Goal: Information Seeking & Learning: Find specific fact

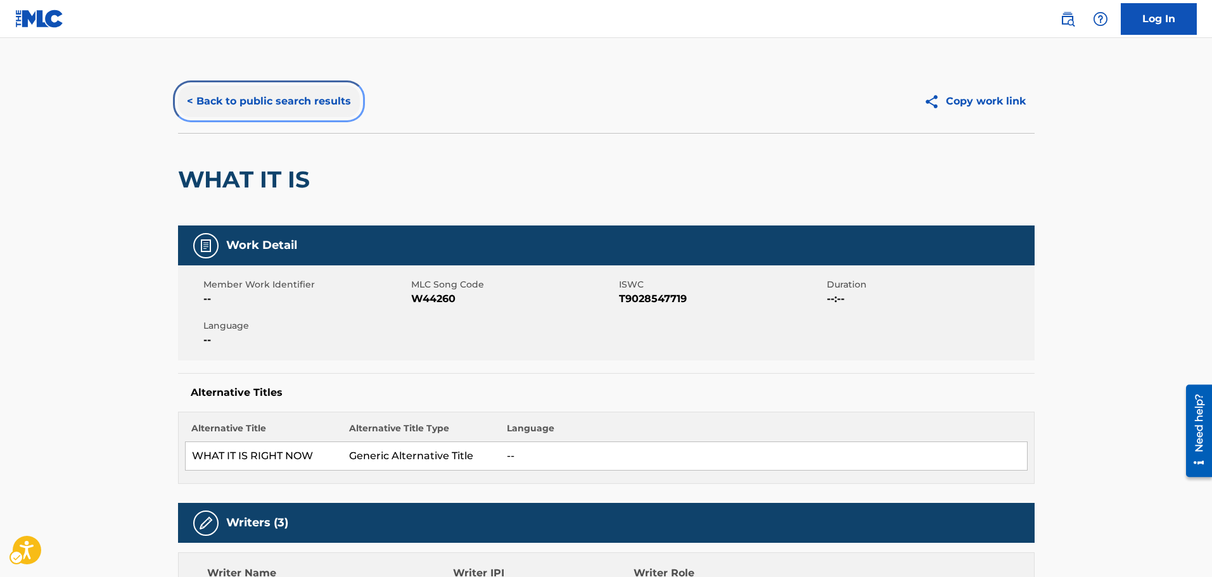
click at [211, 90] on button "< Back to public search results" at bounding box center [269, 102] width 182 height 32
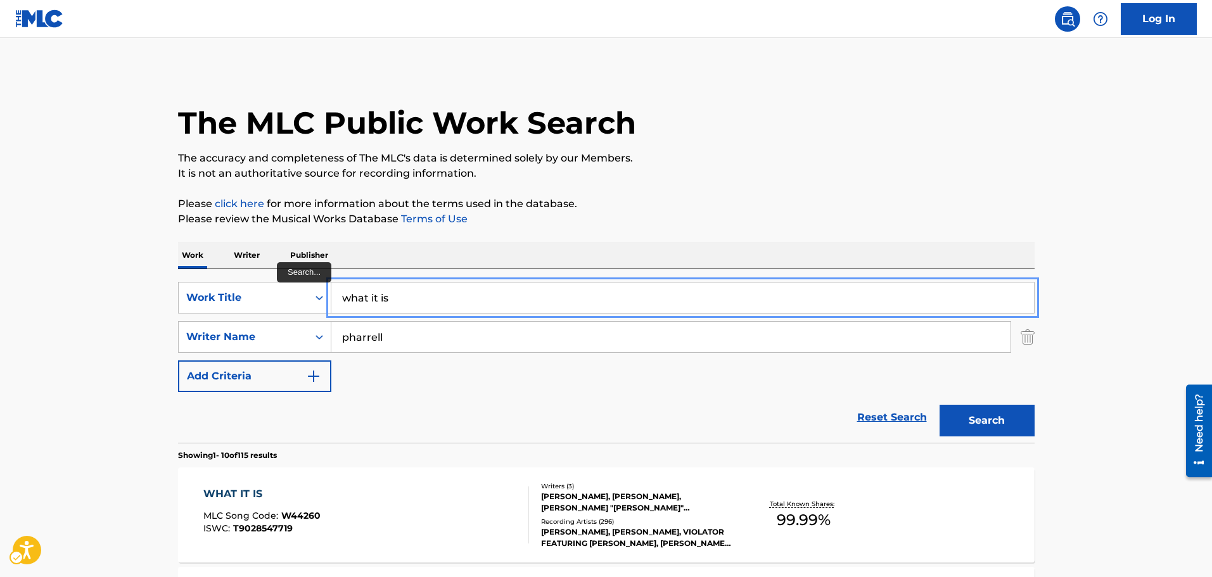
click at [405, 312] on input "what it is" at bounding box center [682, 298] width 703 height 30
click at [323, 304] on icon "Search Form" at bounding box center [319, 298] width 13 height 13
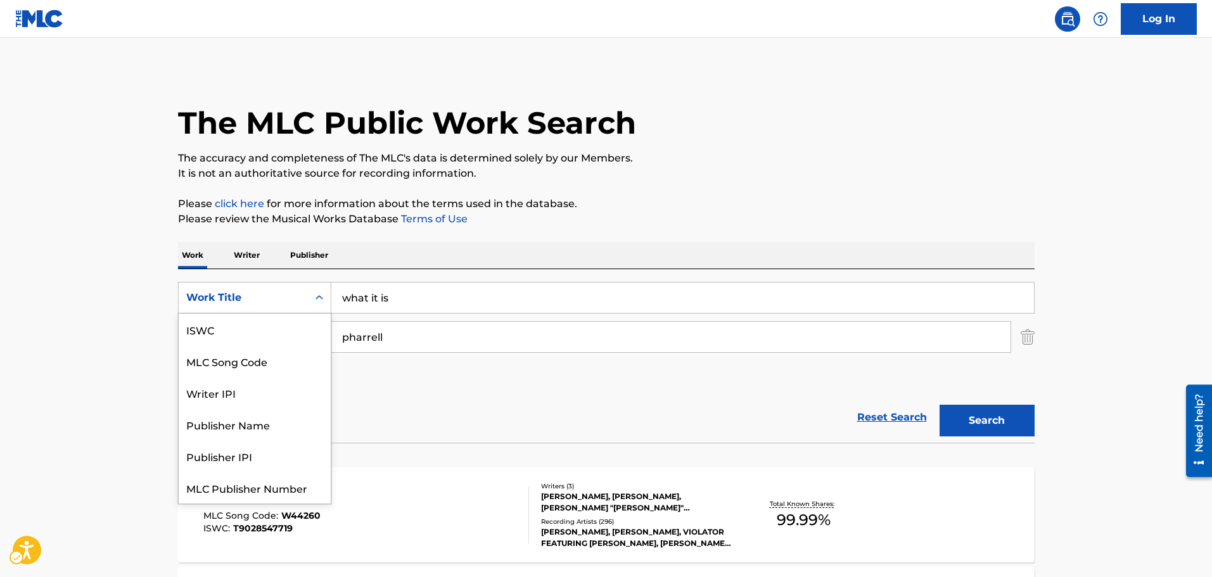
scroll to position [32, 0]
click at [315, 320] on div "MLC Song Code" at bounding box center [255, 330] width 152 height 32
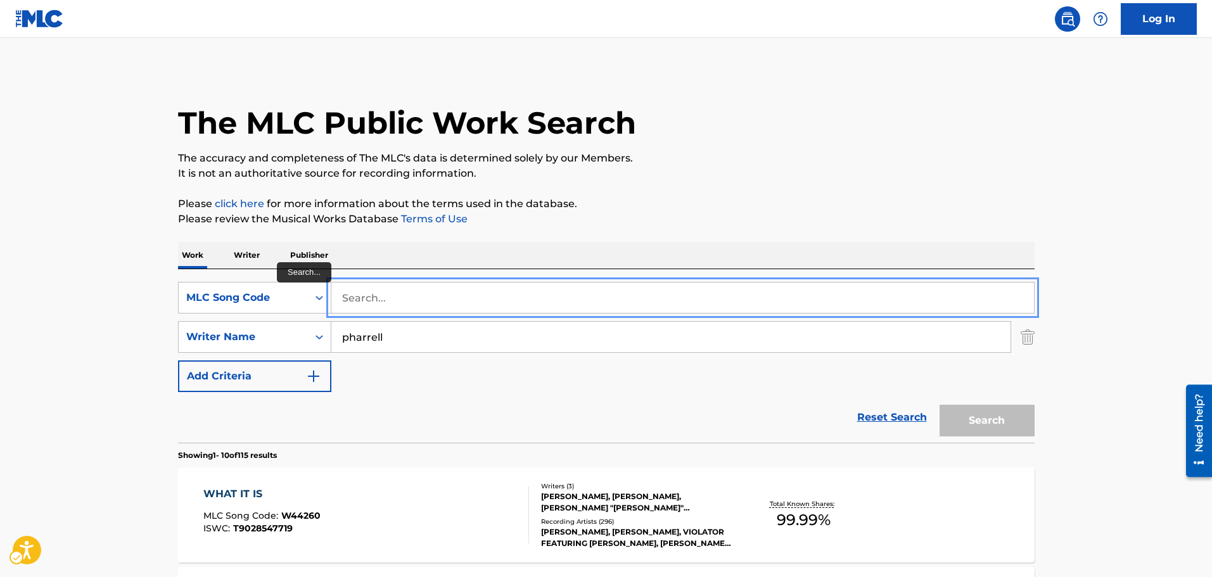
paste input "G3805X"
type input "G3805X"
click at [940, 405] on button "Search" at bounding box center [987, 421] width 95 height 32
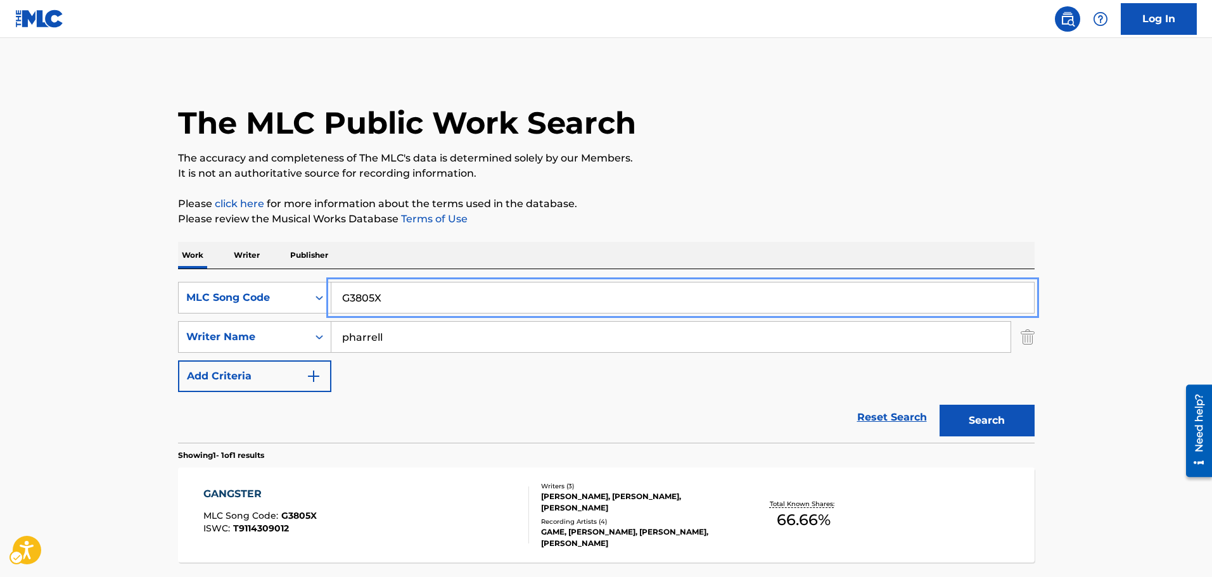
scroll to position [112, 0]
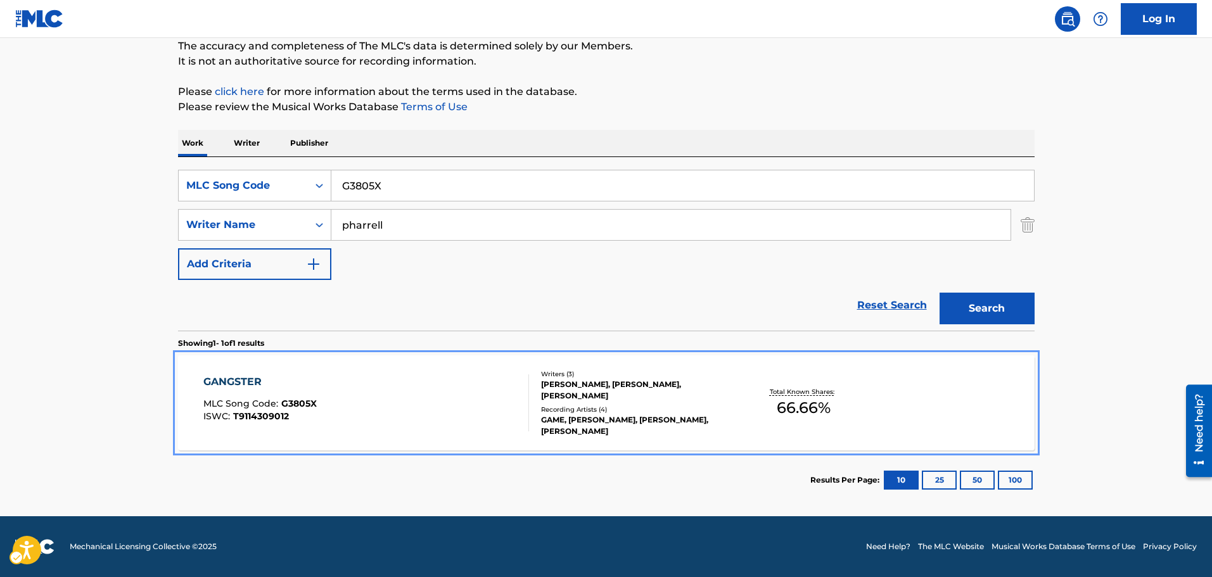
click at [450, 420] on div "GANGSTER MLC Song Code : G3805X ISWC : T9114309012" at bounding box center [366, 403] width 326 height 57
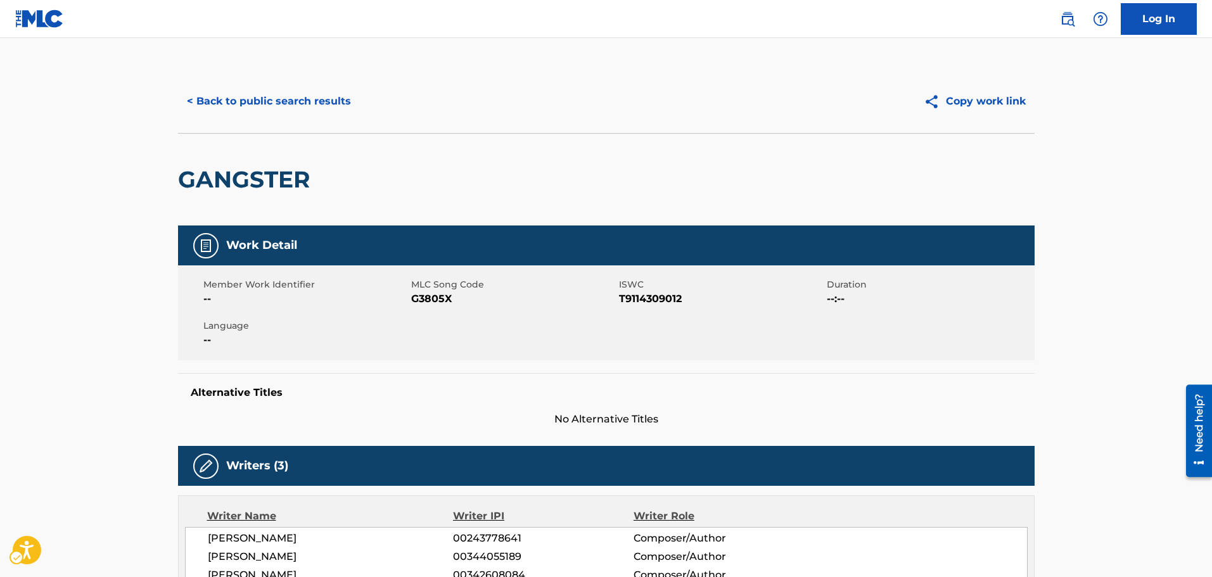
drag, startPoint x: 221, startPoint y: 119, endPoint x: 222, endPoint y: -13, distance: 132.5
click at [240, 110] on button "< Back to public search results" at bounding box center [269, 102] width 182 height 32
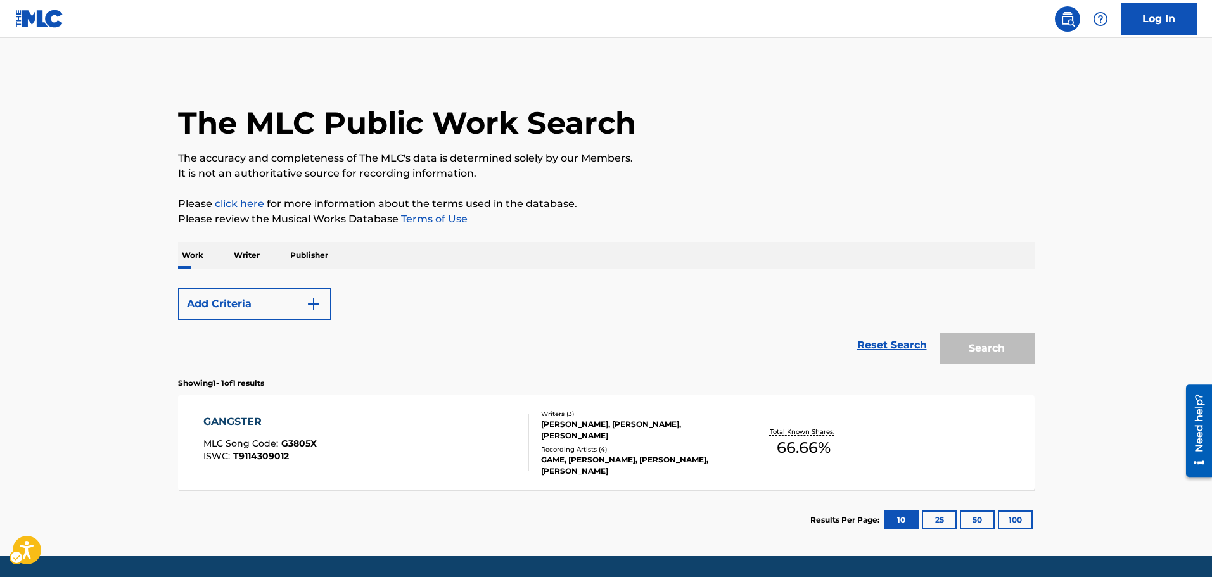
scroll to position [40, 0]
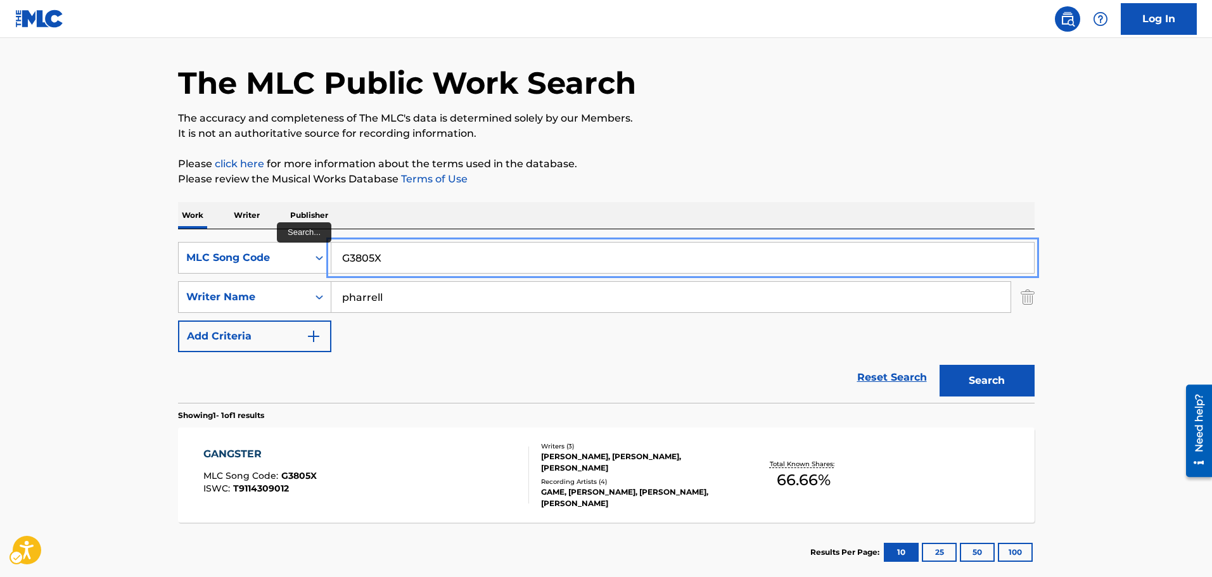
click at [338, 261] on input "G3805X" at bounding box center [682, 258] width 703 height 30
paste input "1523Q"
click at [940, 365] on button "Search" at bounding box center [987, 381] width 95 height 32
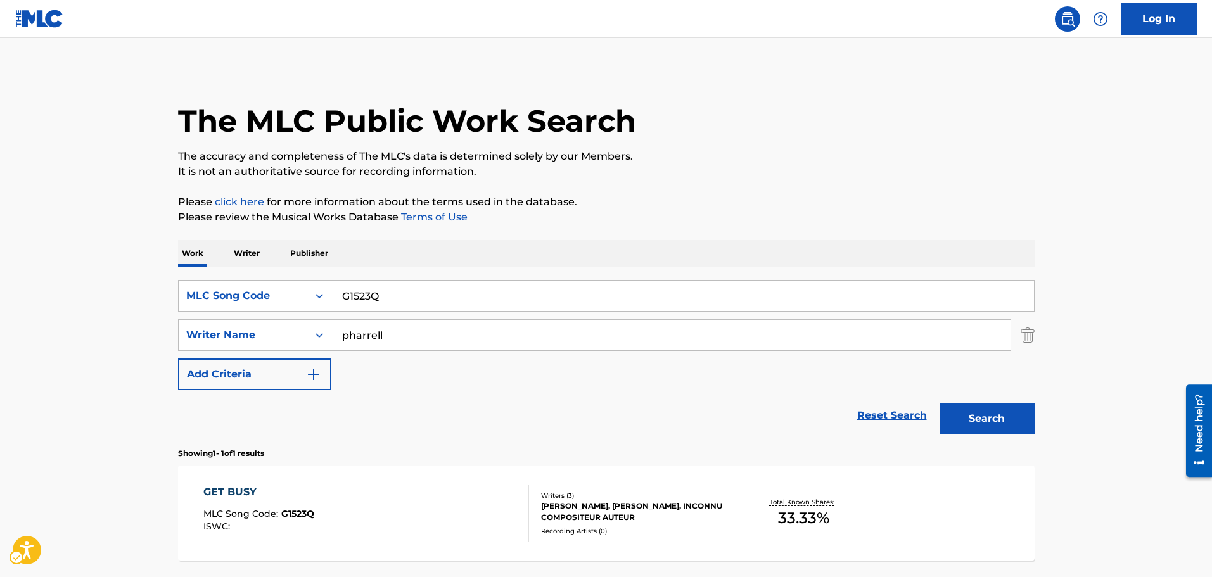
scroll to position [0, 0]
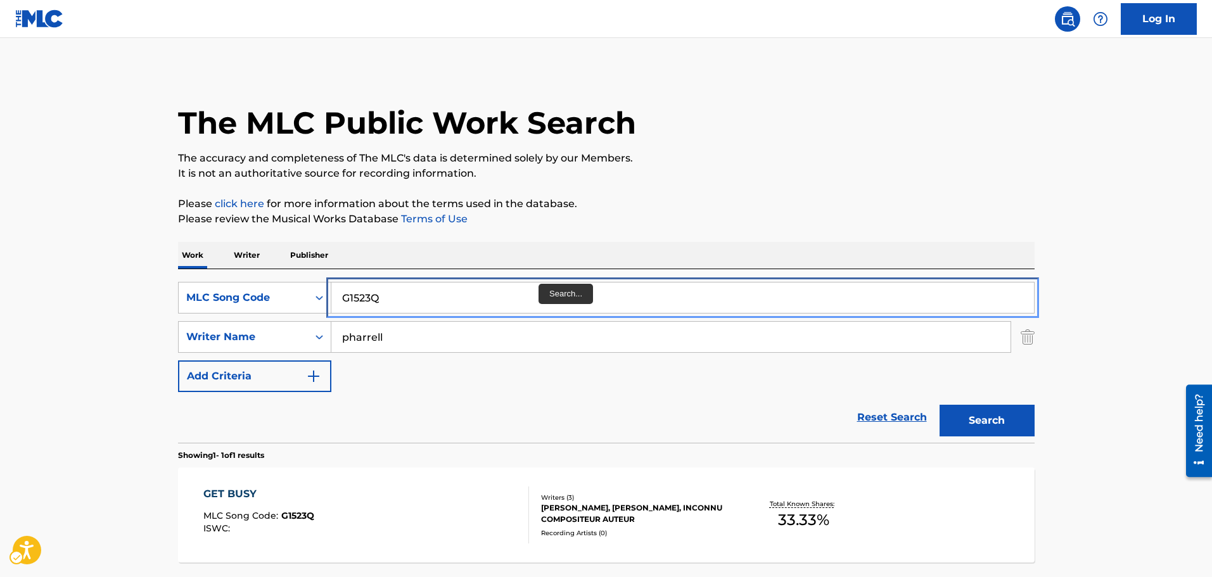
click at [533, 286] on input "G1523Q" at bounding box center [682, 298] width 703 height 30
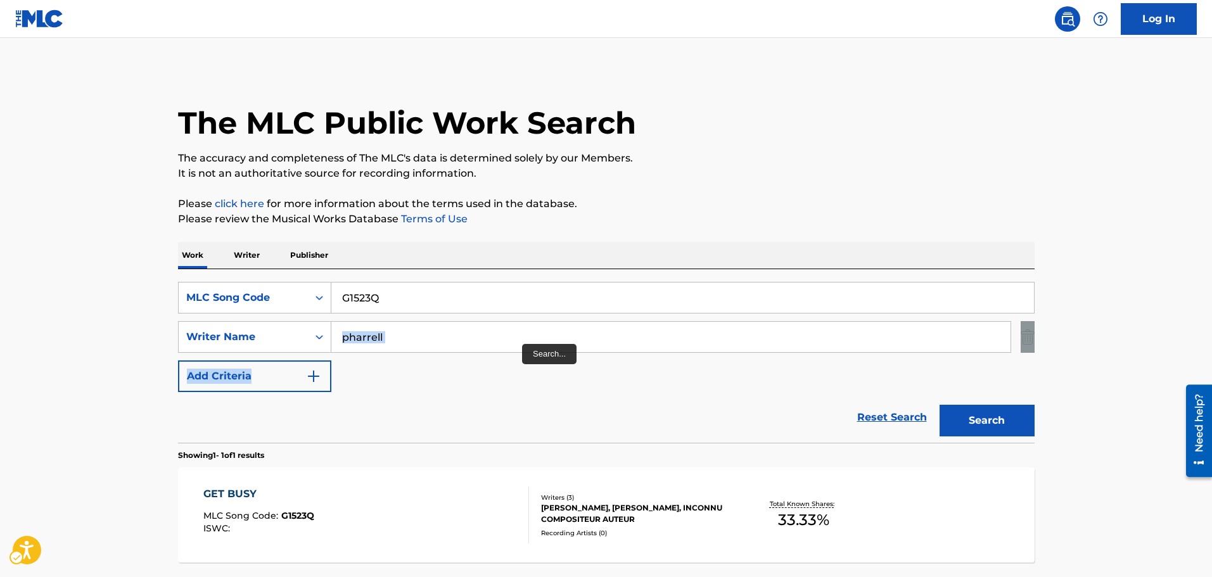
drag, startPoint x: 522, startPoint y: 344, endPoint x: 522, endPoint y: 360, distance: 15.8
click at [522, 360] on div "SearchWithCriteria188daf2d-4246-48bc-a857-b3a095e01785 MLC Song Code G1523Q Sea…" at bounding box center [606, 337] width 857 height 110
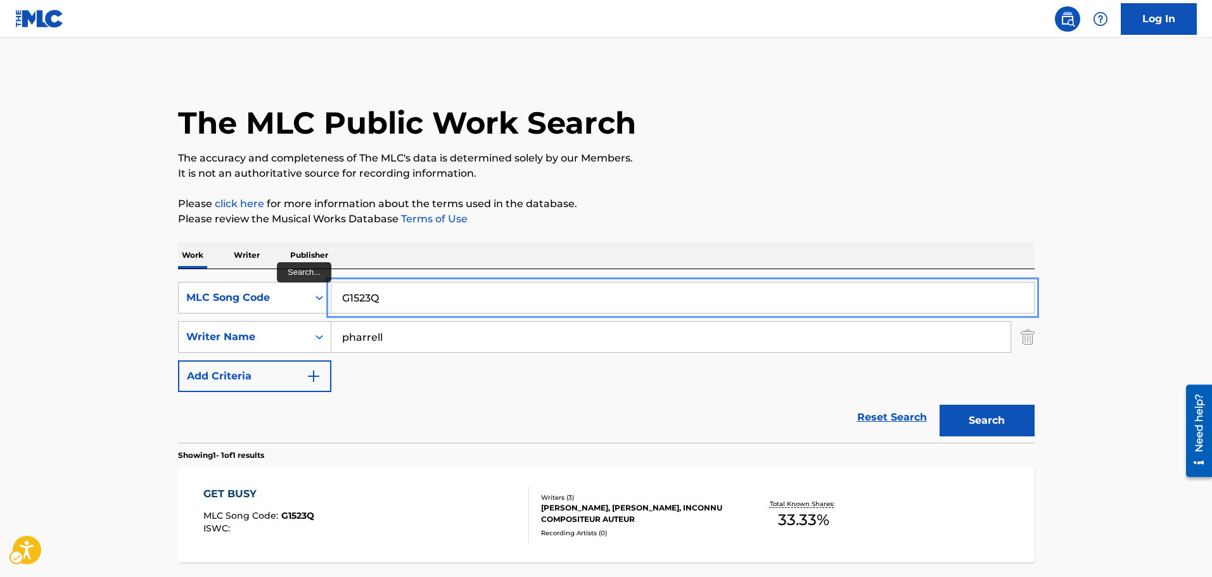
click at [504, 304] on input "G1523Q" at bounding box center [682, 298] width 703 height 30
paste input "2304K"
type input "G2304K"
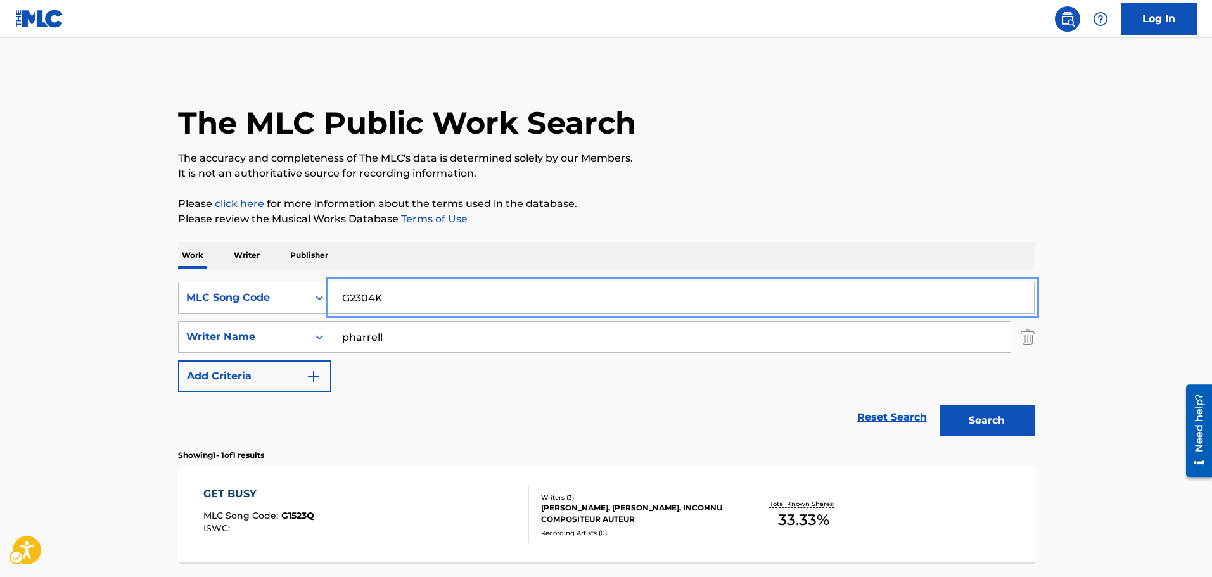
click at [940, 405] on button "Search" at bounding box center [987, 421] width 95 height 32
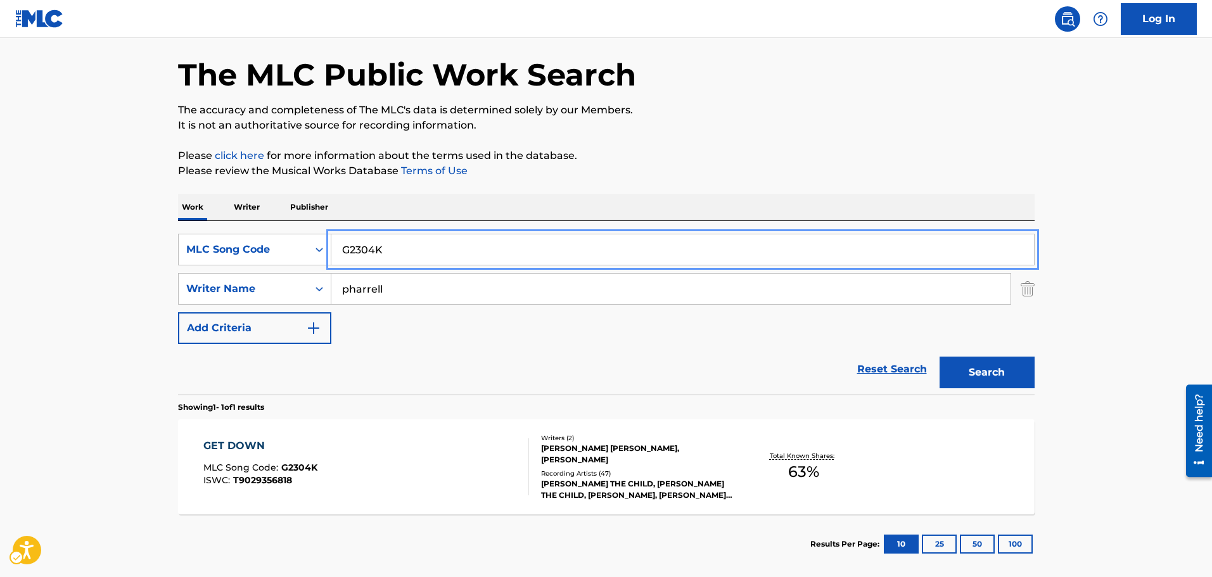
scroll to position [112, 0]
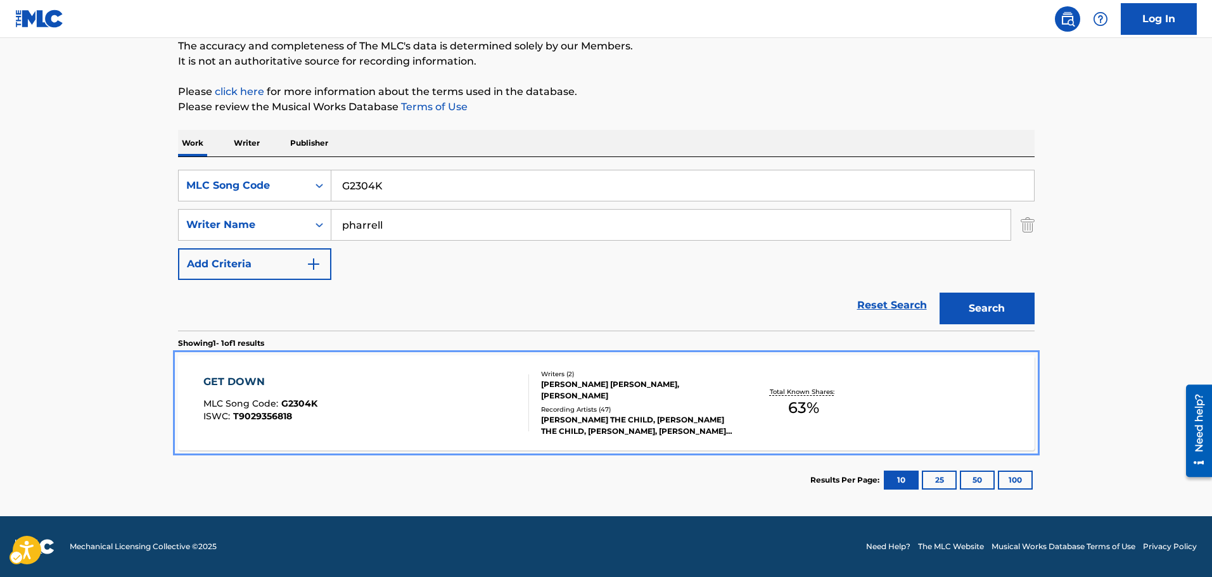
click at [499, 364] on div "GET DOWN MLC Song Code : G2304K ISWC : T9029356818 Writers ( 2 ) [PERSON_NAME] …" at bounding box center [606, 403] width 857 height 95
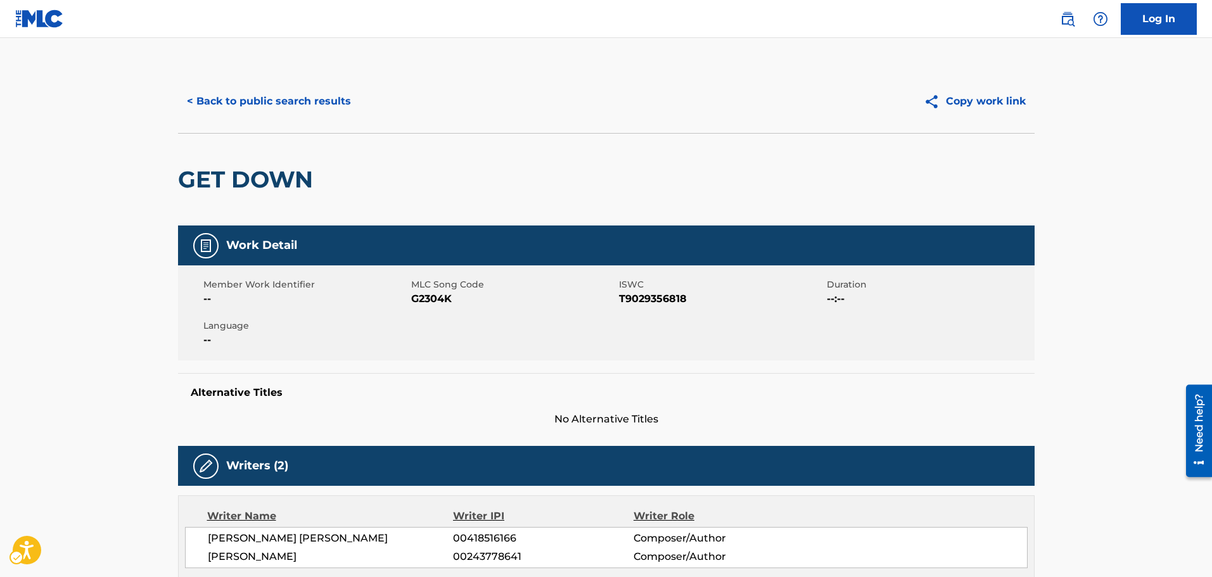
drag, startPoint x: 320, startPoint y: 238, endPoint x: 342, endPoint y: 34, distance: 205.2
click at [290, 94] on button "< Back to public search results" at bounding box center [269, 102] width 182 height 32
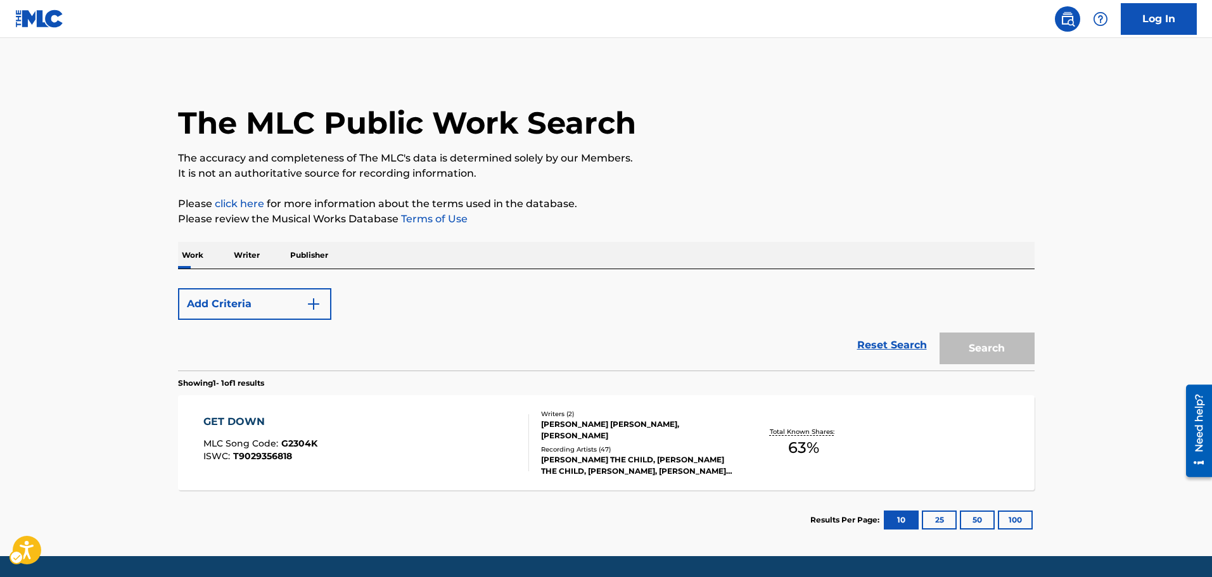
scroll to position [40, 0]
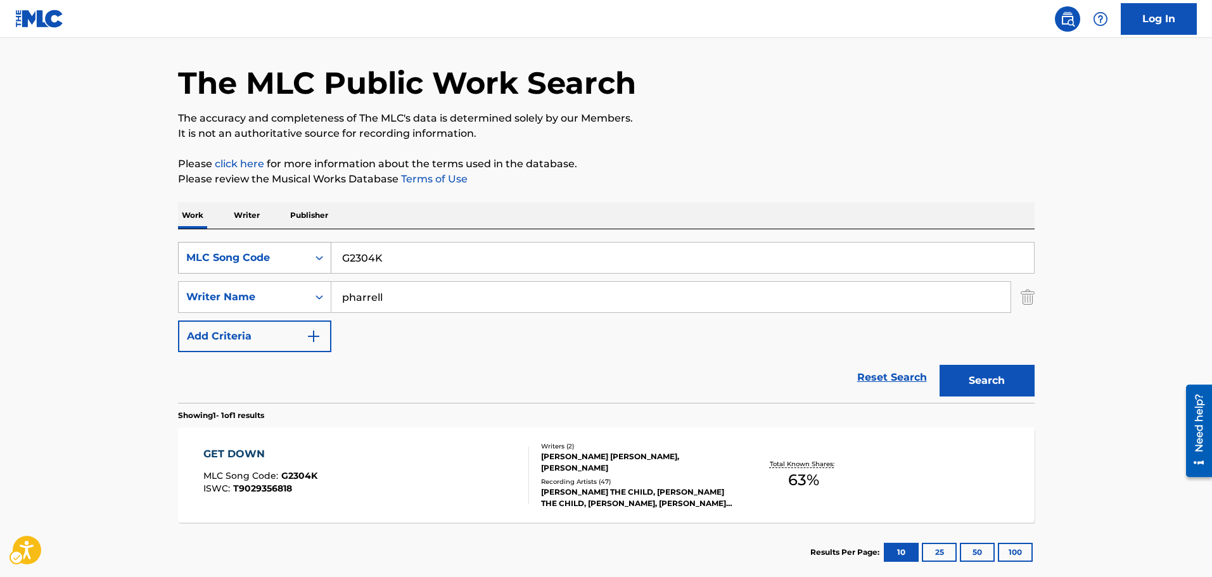
click at [325, 263] on icon "Search Form" at bounding box center [319, 258] width 13 height 13
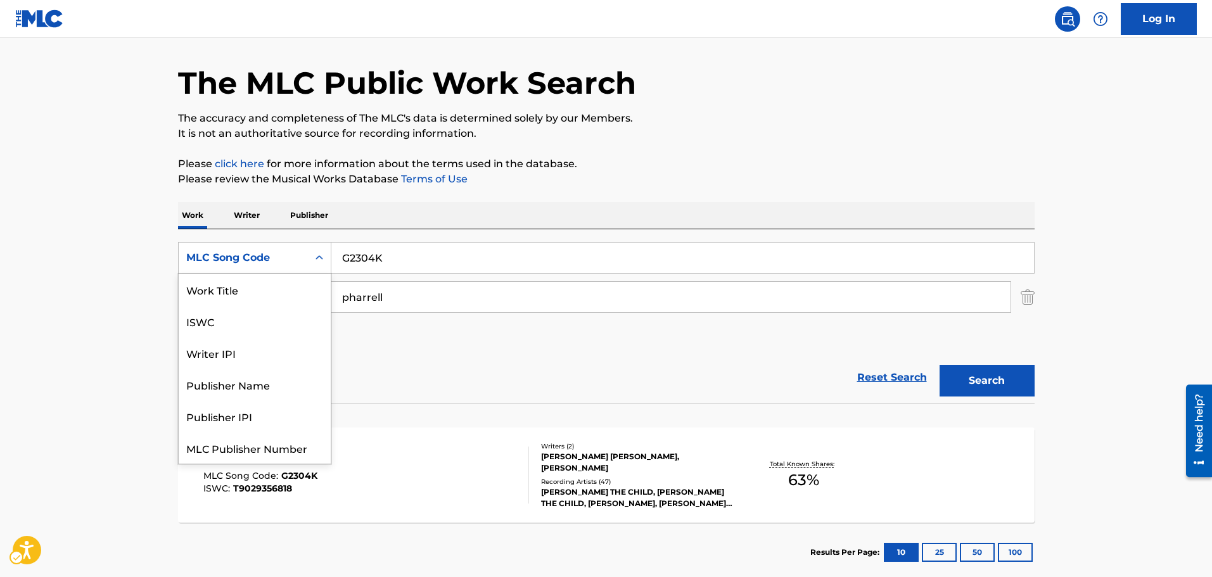
scroll to position [32, 0]
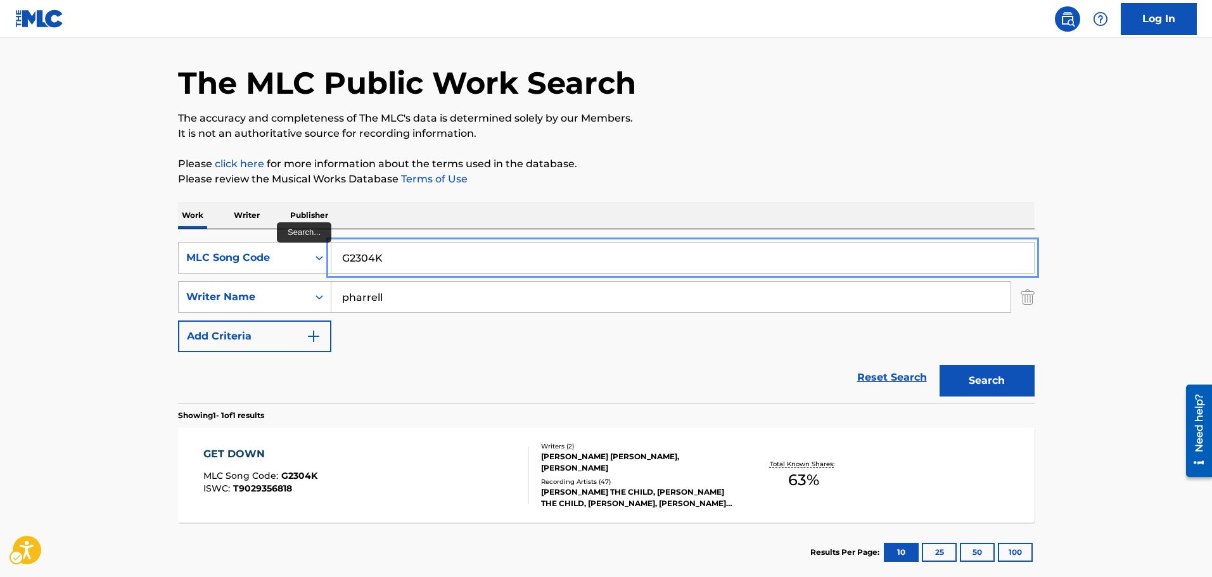
click at [358, 257] on input "G2304K" at bounding box center [682, 258] width 703 height 30
paste input "6501Y"
click at [940, 365] on button "Search" at bounding box center [987, 381] width 95 height 32
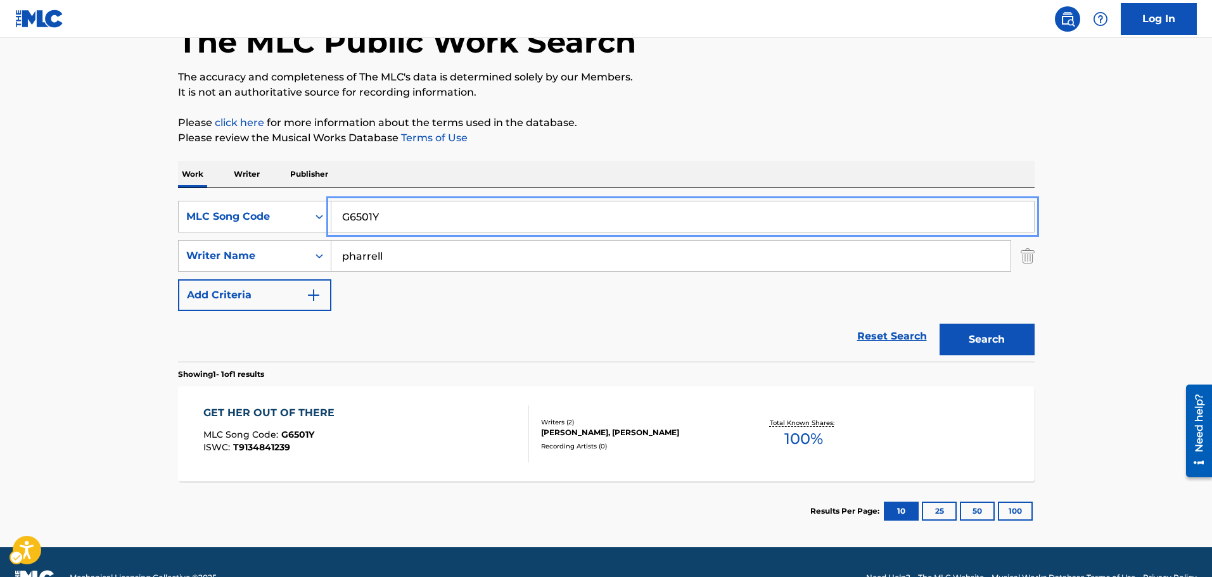
scroll to position [103, 0]
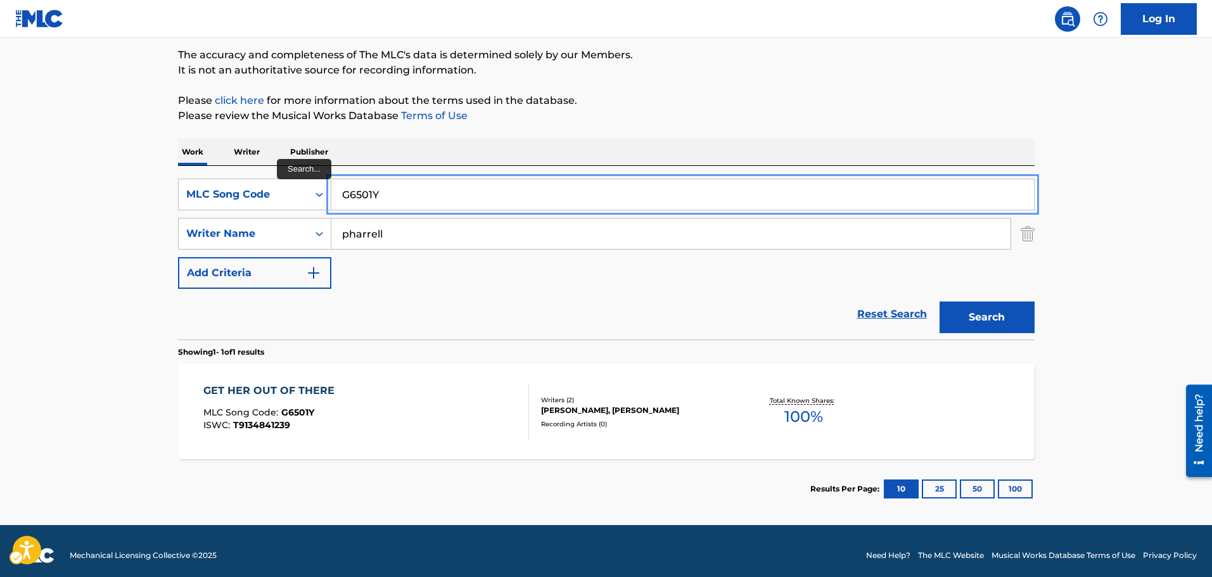
click at [511, 206] on input "G6501Y" at bounding box center [682, 194] width 703 height 30
paste input "3162F"
type input "G3162F"
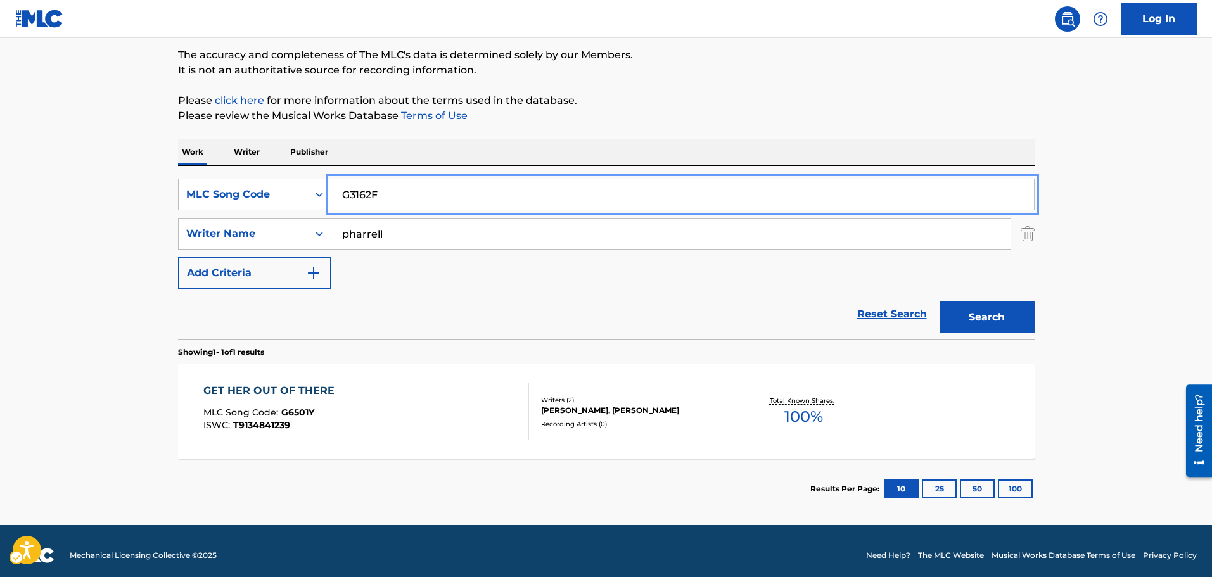
click at [940, 302] on button "Search" at bounding box center [987, 318] width 95 height 32
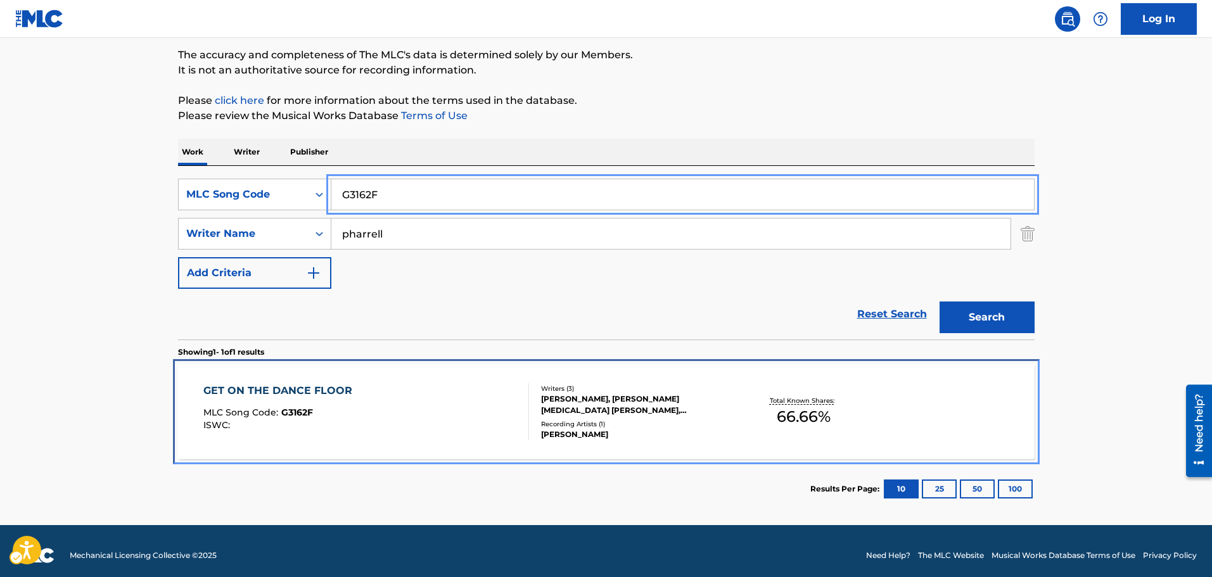
click at [499, 411] on div "GET ON THE DANCE FLOOR MLC Song Code : G3162F ISWC :" at bounding box center [366, 411] width 326 height 57
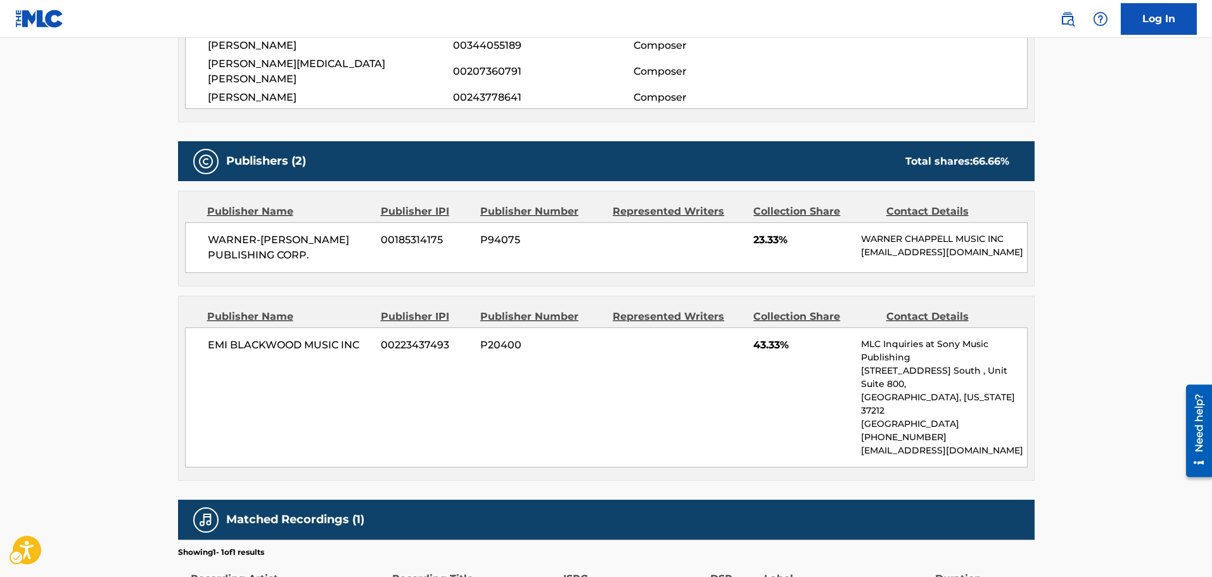
scroll to position [586, 0]
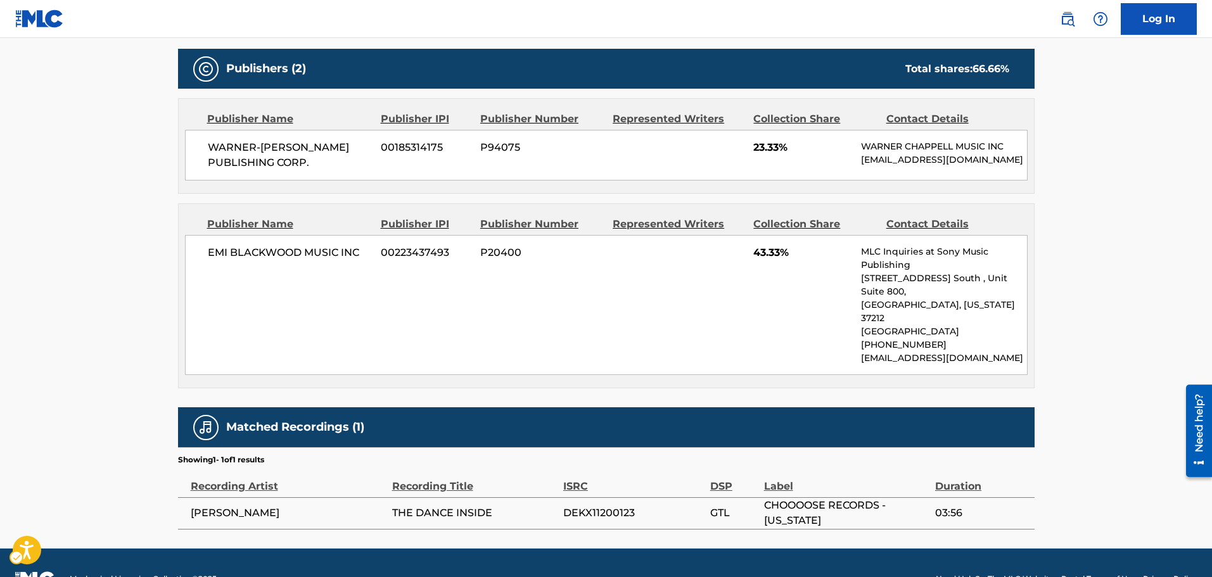
click at [270, 506] on span "[PERSON_NAME]" at bounding box center [288, 513] width 195 height 15
copy div "[PERSON_NAME]"
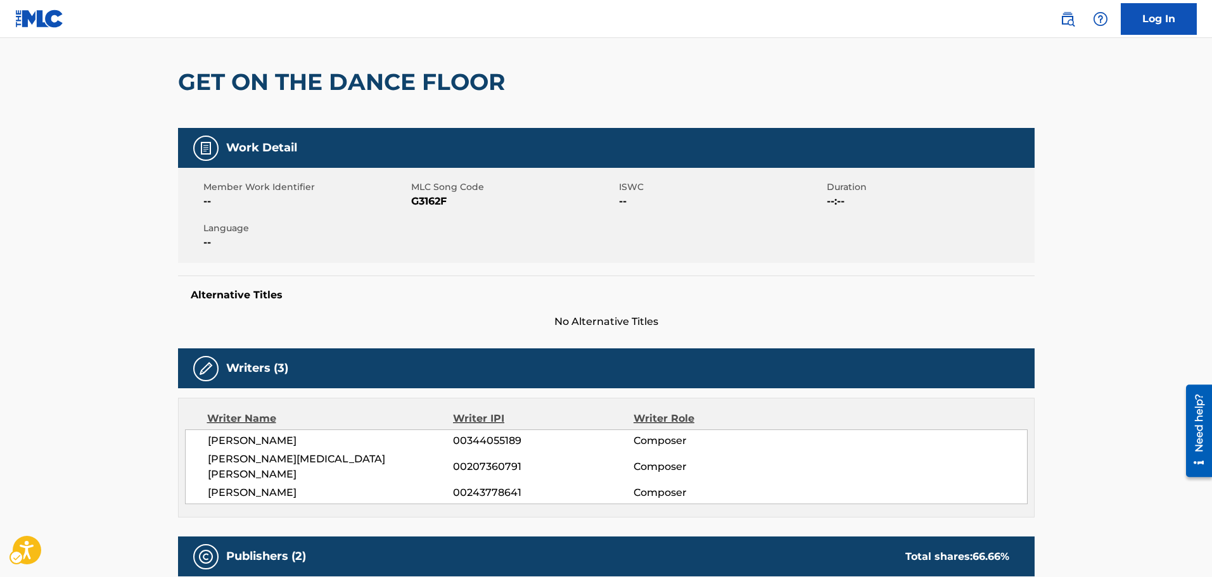
scroll to position [0, 0]
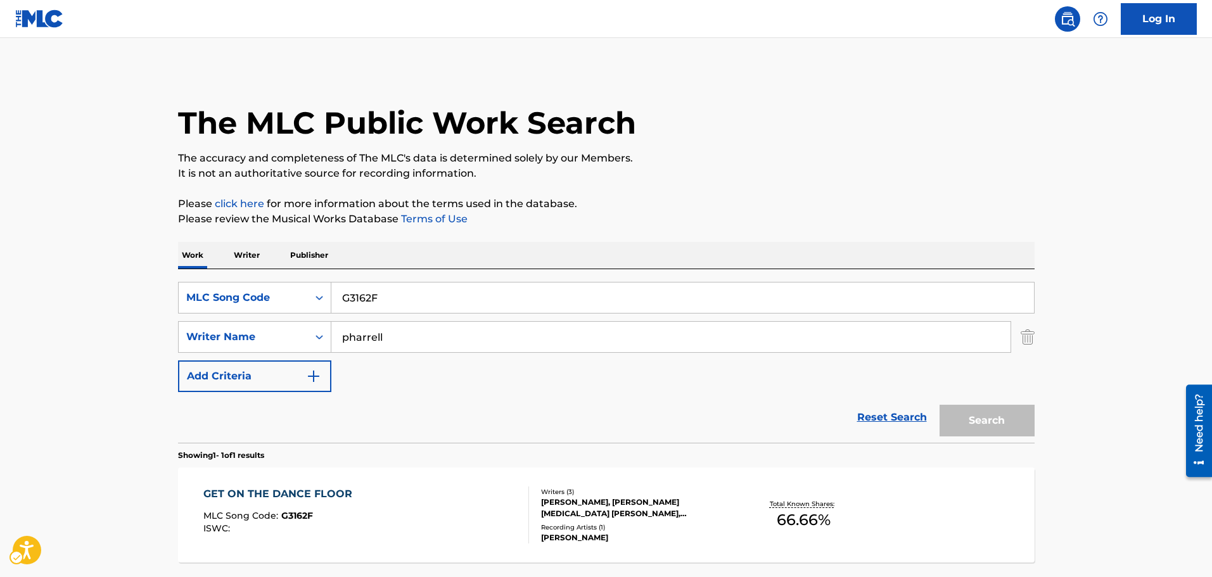
scroll to position [40, 0]
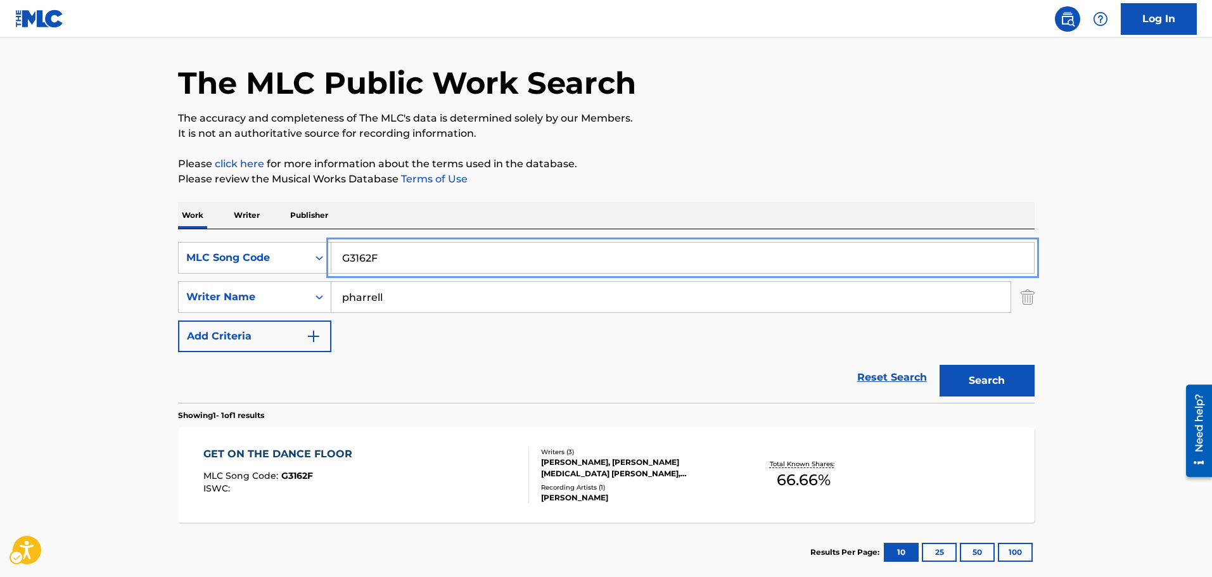
click at [437, 265] on input "G3162F" at bounding box center [682, 258] width 703 height 30
paste input "0830Q"
type input "G0830Q"
click at [940, 365] on button "Search" at bounding box center [987, 381] width 95 height 32
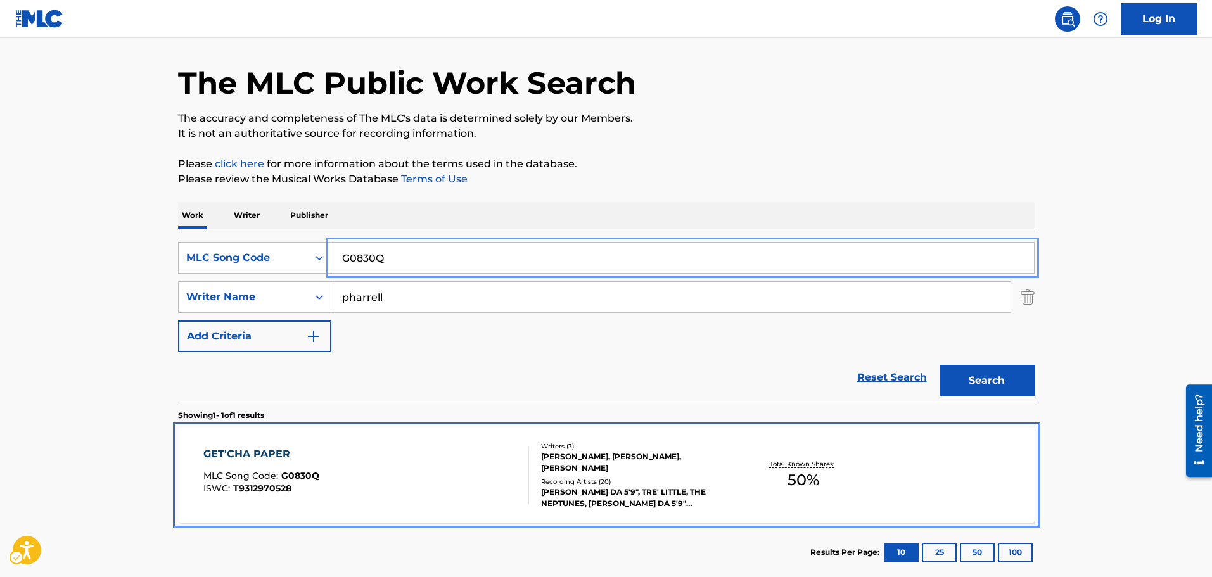
click at [435, 475] on div "GET'CHA PAPER MLC Song Code : G0830Q ISWC : T9312970528" at bounding box center [366, 475] width 326 height 57
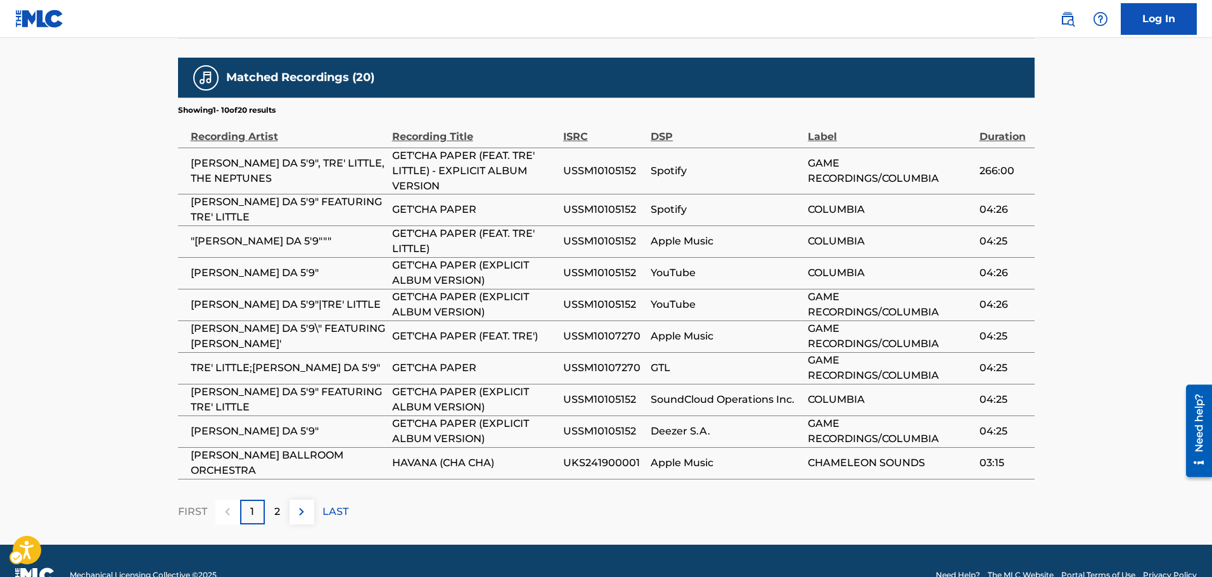
scroll to position [951, 0]
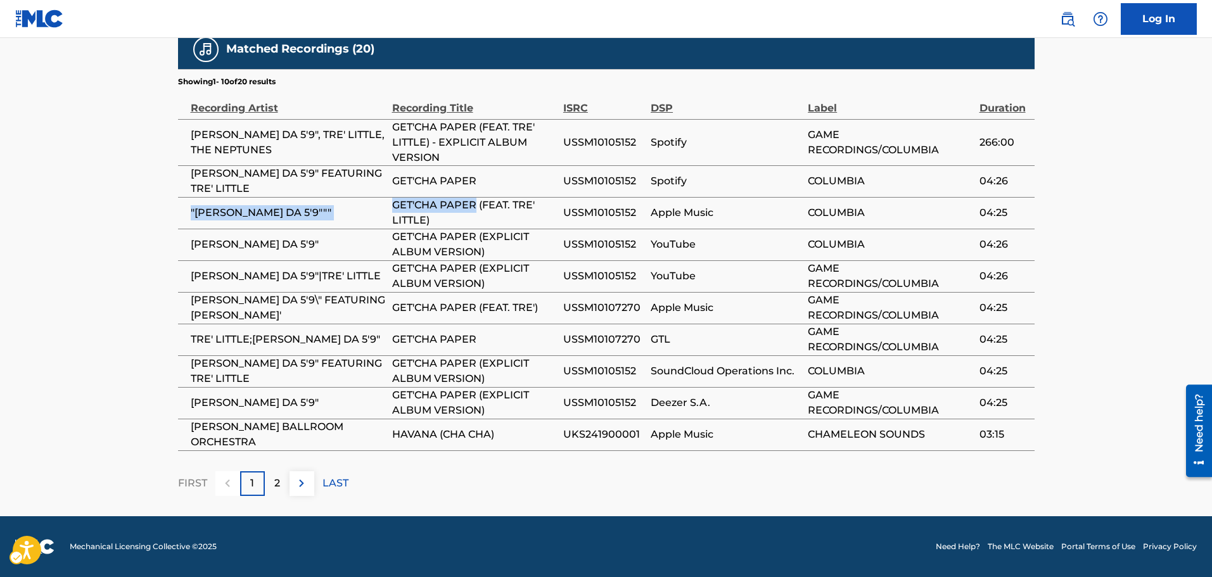
drag, startPoint x: 190, startPoint y: 209, endPoint x: 476, endPoint y: 203, distance: 285.9
click at [476, 203] on tr ""[PERSON_NAME] DA 5'9""" GET'CHA PAPER (FEAT. TRE' LITTLE) USSM10105152 Apple M…" at bounding box center [606, 213] width 857 height 32
copy tr ""[PERSON_NAME] DA 5'9""" GET'CHA PAPER"
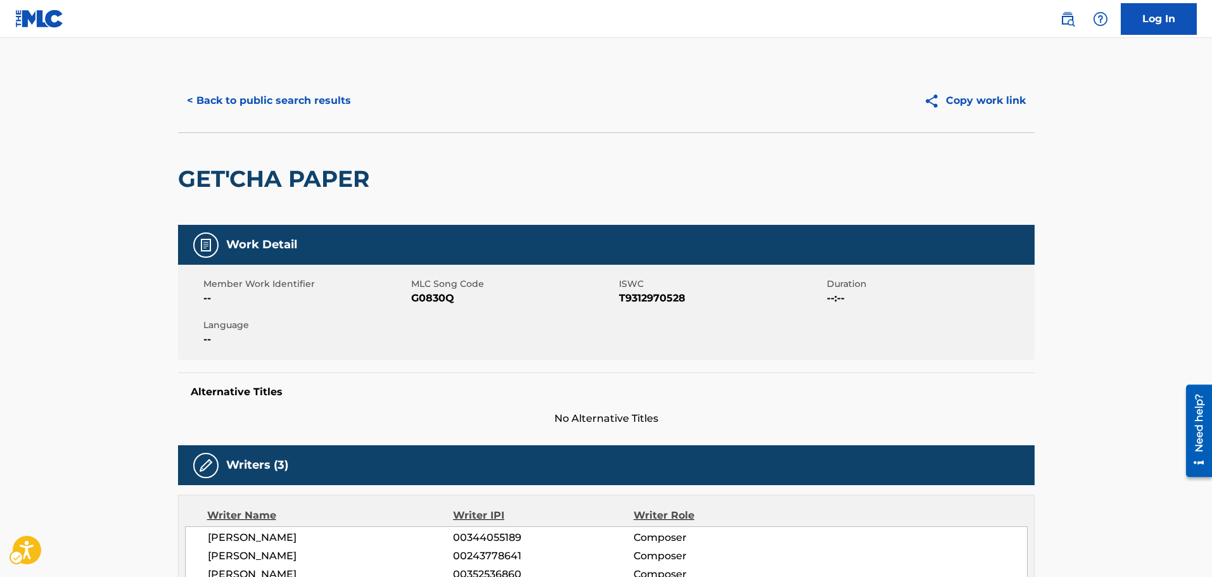
scroll to position [0, 0]
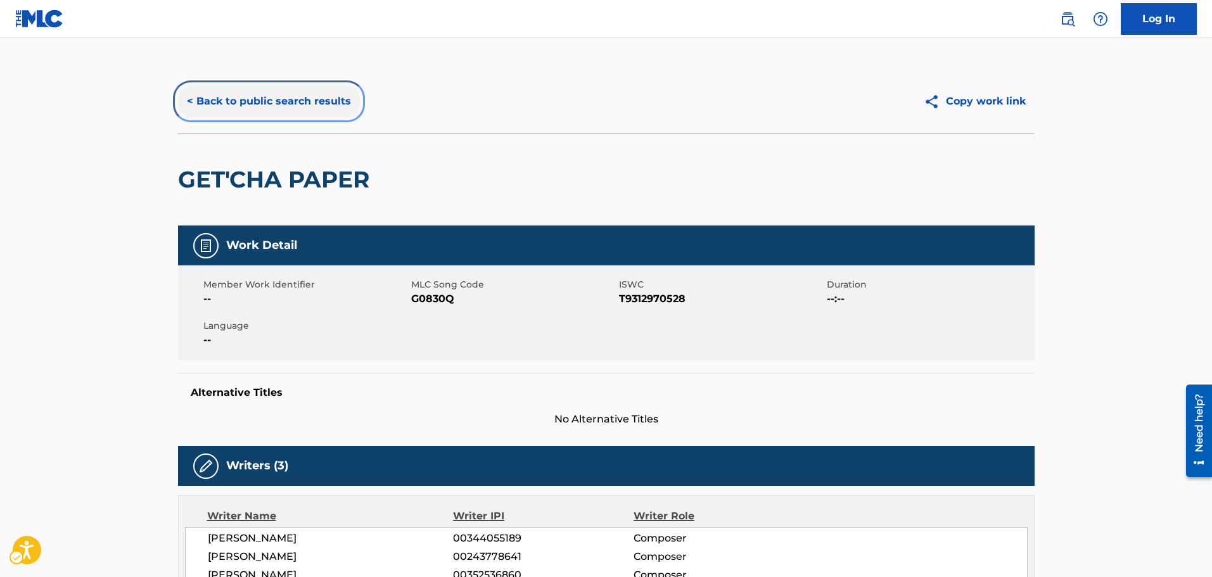
click at [313, 96] on button "< Back to public search results" at bounding box center [269, 102] width 182 height 32
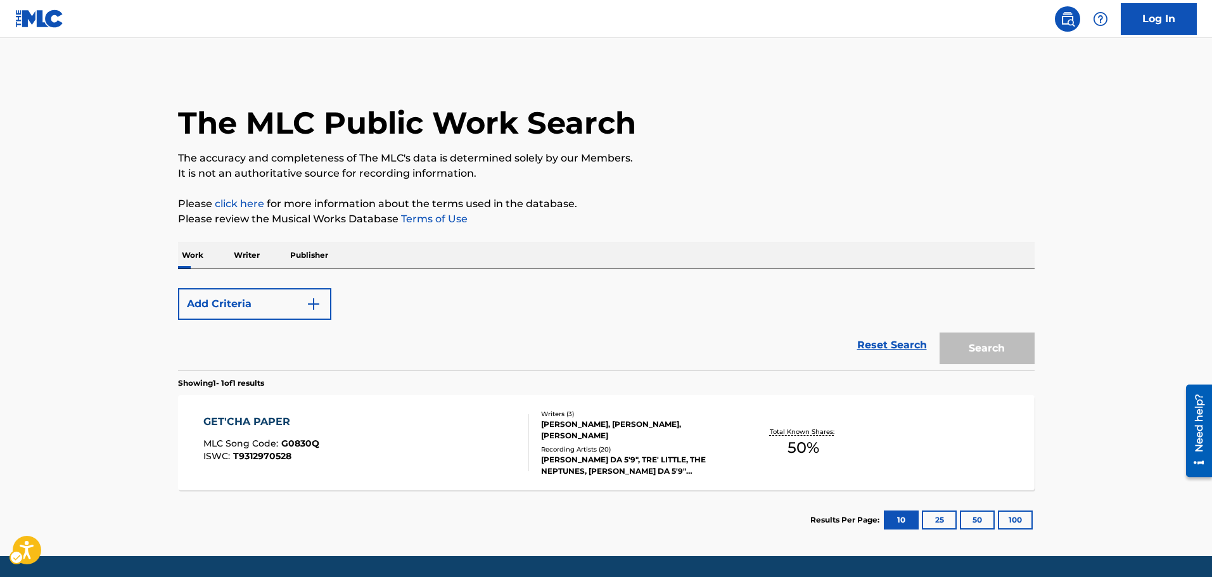
scroll to position [40, 0]
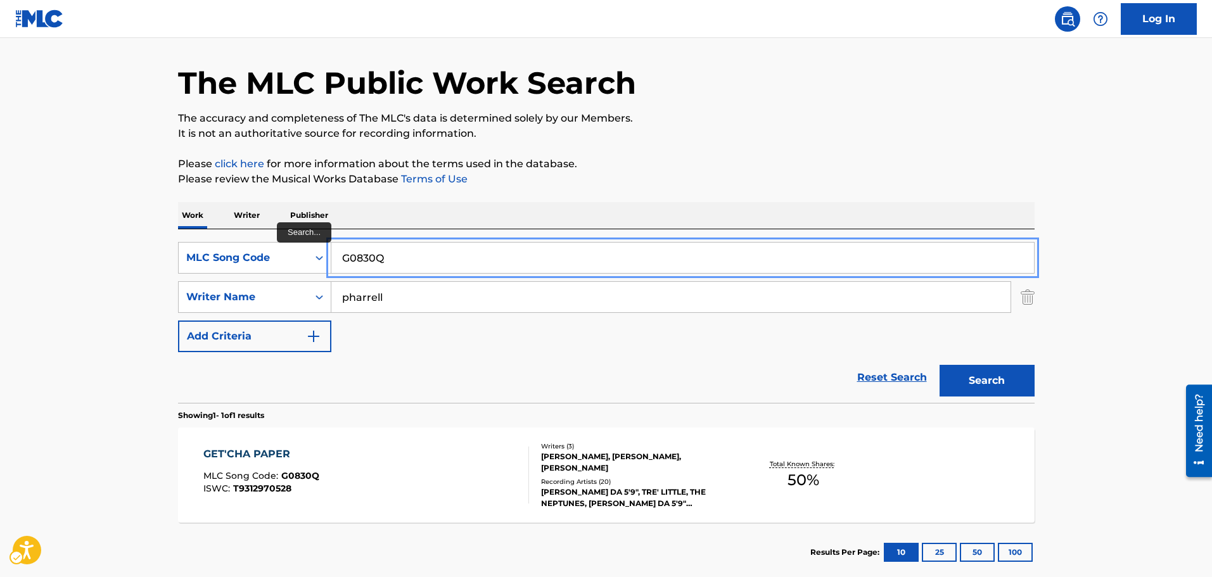
click at [405, 245] on input "G0830Q" at bounding box center [682, 258] width 703 height 30
paste input "2016D"
type input "G2016D"
click at [940, 365] on button "Search" at bounding box center [987, 381] width 95 height 32
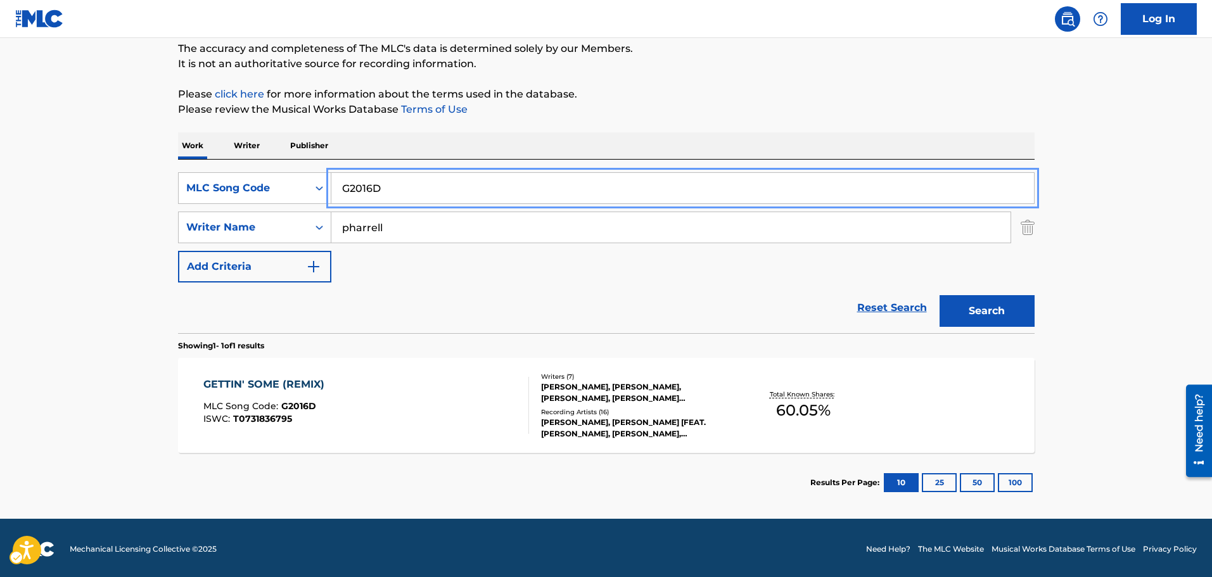
scroll to position [112, 0]
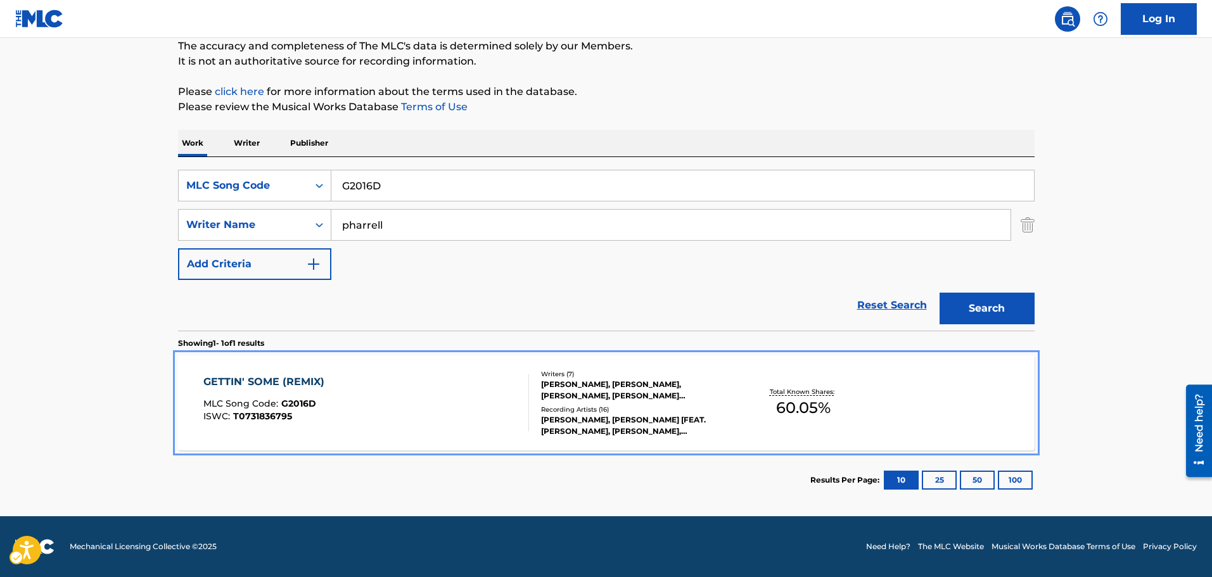
click at [440, 385] on div "GETTIN' SOME (REMIX) MLC Song Code : G2016D ISWC : T0731836795" at bounding box center [366, 403] width 326 height 57
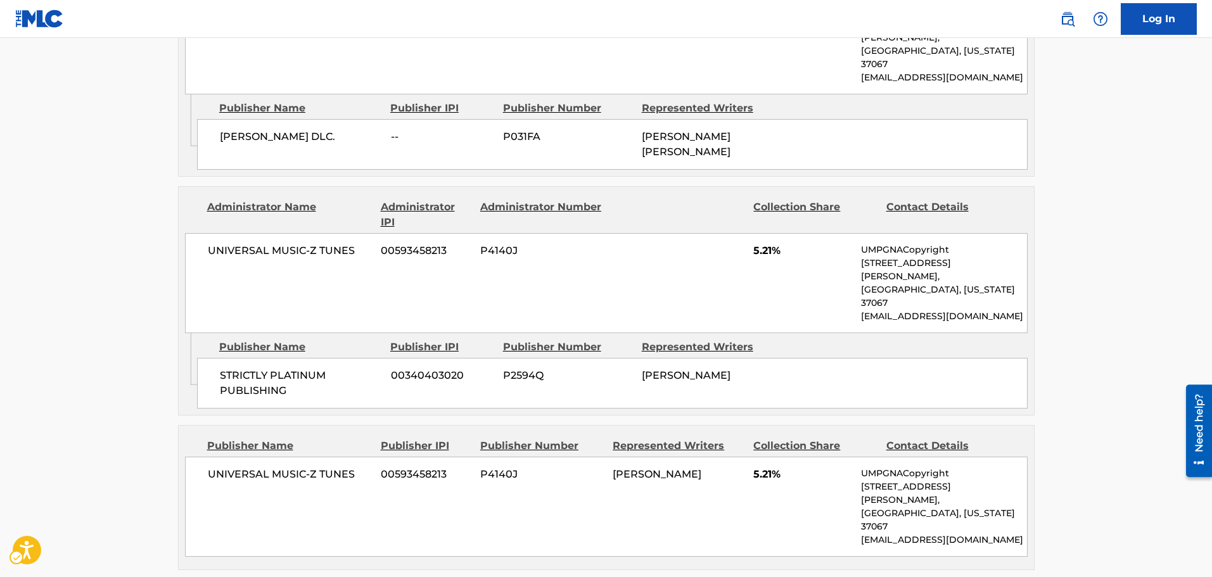
scroll to position [1648, 0]
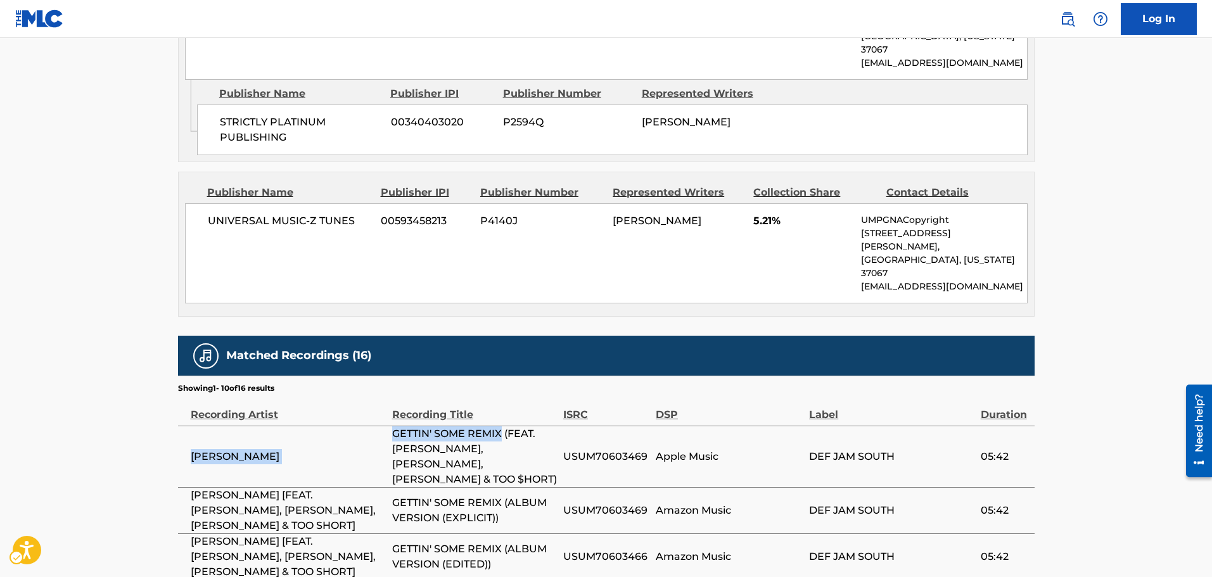
drag, startPoint x: 188, startPoint y: 341, endPoint x: 504, endPoint y: 338, distance: 315.6
click at [504, 426] on tr "[PERSON_NAME]' SOME REMIX (FEAT. [PERSON_NAME], [PERSON_NAME], [PERSON_NAME] & …" at bounding box center [606, 456] width 857 height 61
click at [470, 427] on span "GETTIN' SOME REMIX (FEAT. [PERSON_NAME], [PERSON_NAME], [PERSON_NAME] & TOO $HO…" at bounding box center [474, 457] width 165 height 61
copy tr "[PERSON_NAME]' SOME REMIX (FEAT. [PERSON_NAME], [PERSON_NAME], [PERSON_NAME] & …"
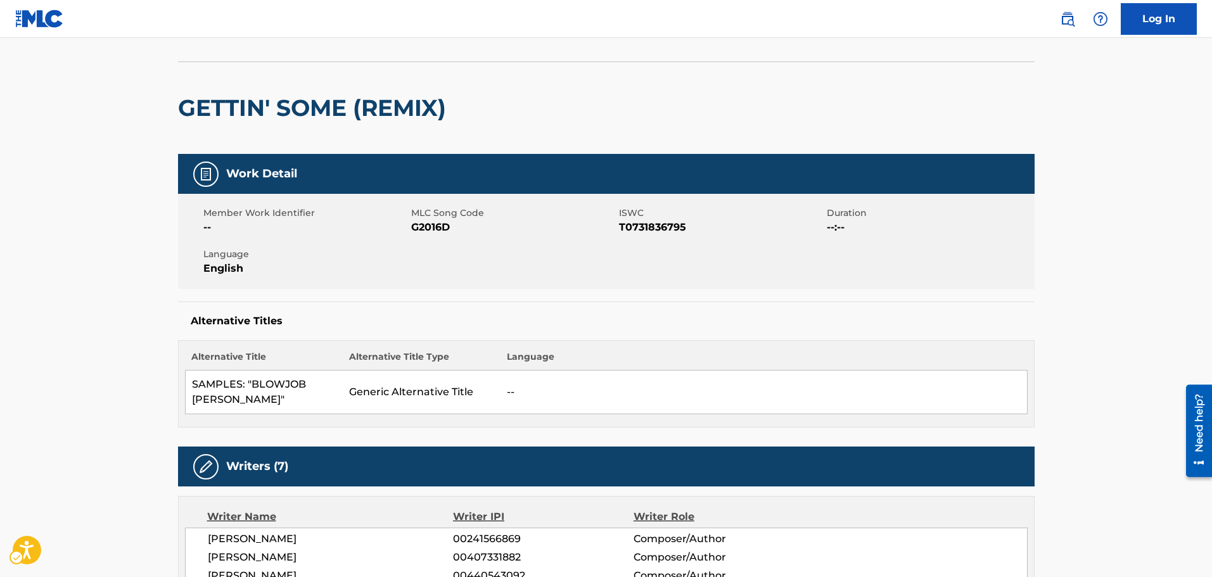
scroll to position [0, 0]
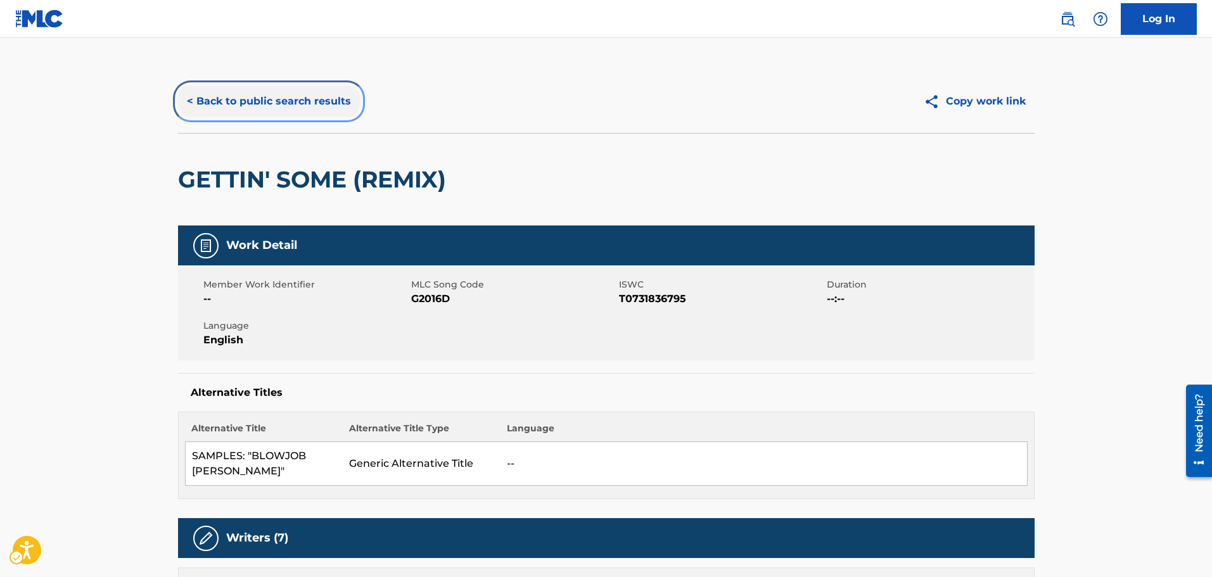
click at [202, 103] on button "< Back to public search results" at bounding box center [269, 102] width 182 height 32
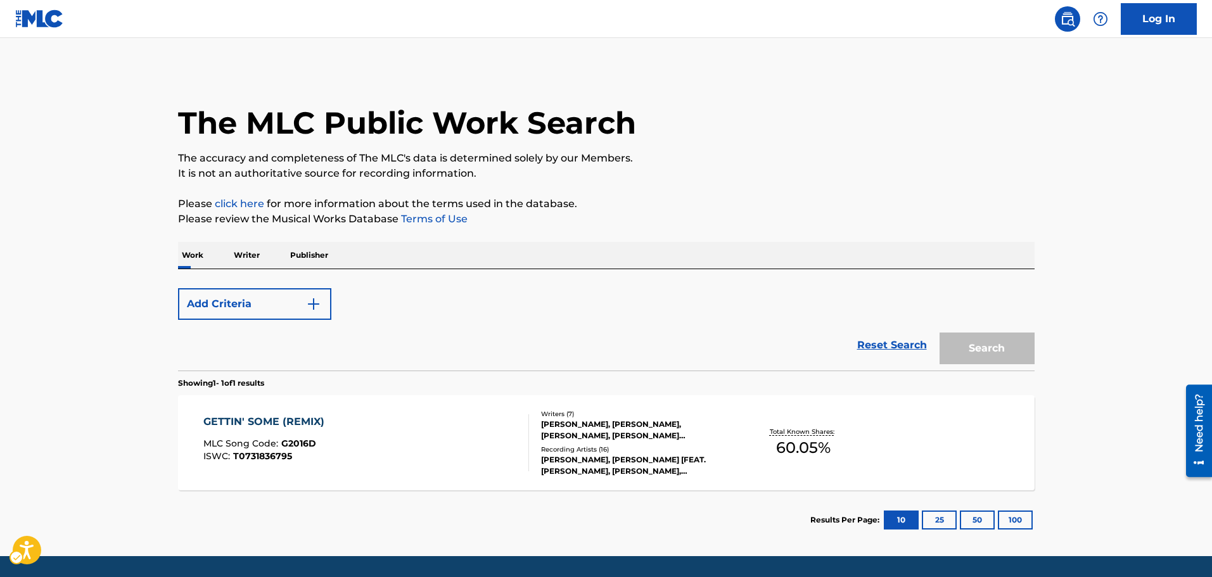
scroll to position [40, 0]
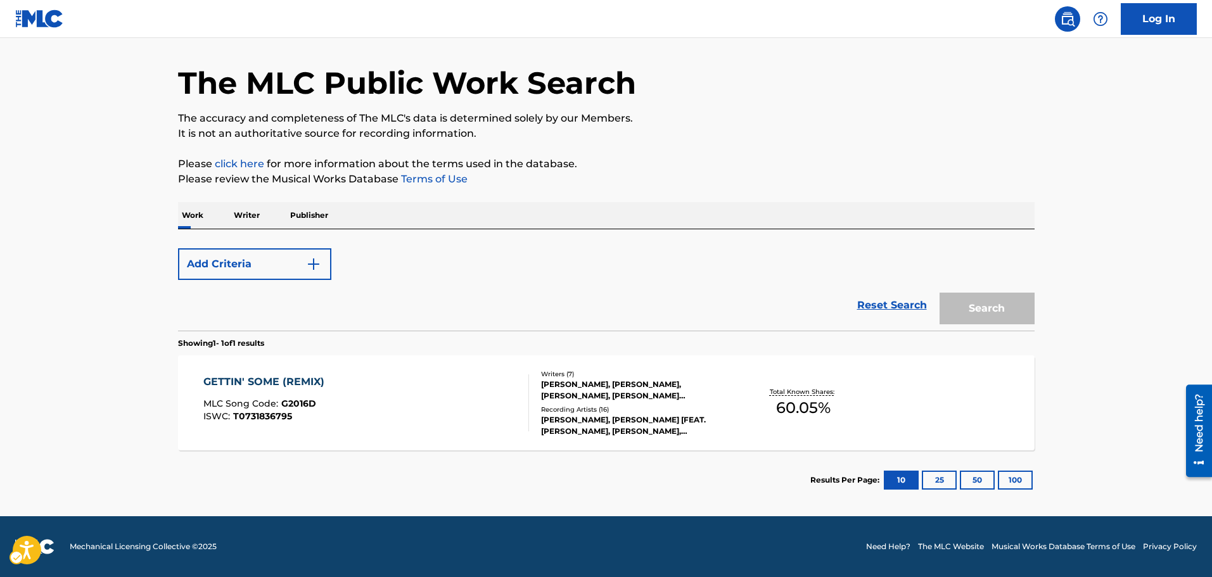
click at [209, 103] on div "The MLC Public Work Search" at bounding box center [606, 76] width 857 height 93
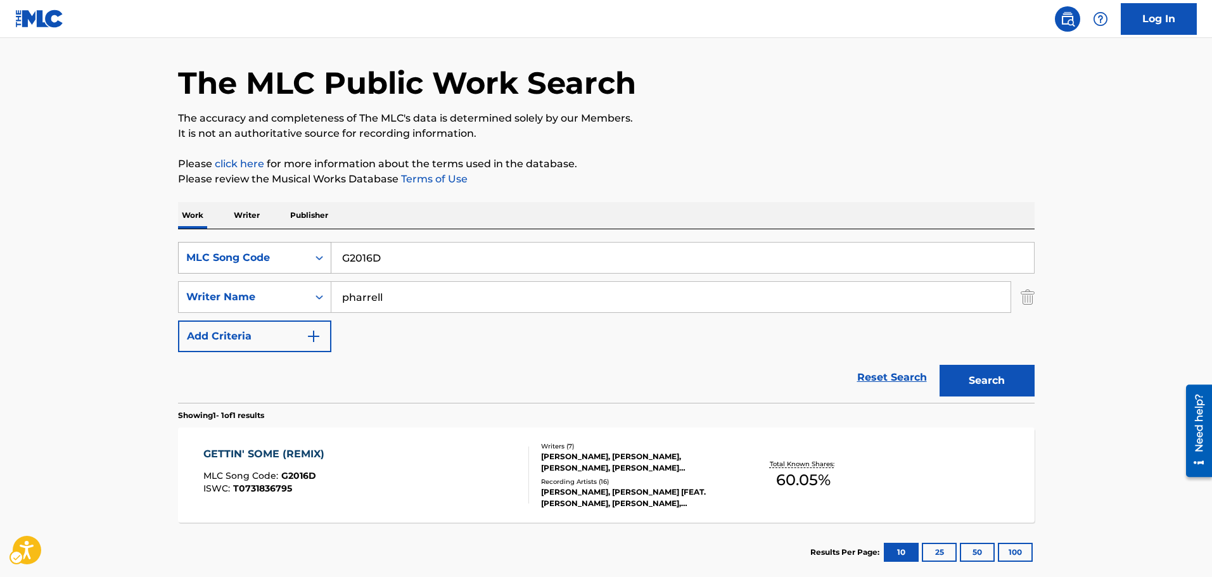
click at [285, 260] on div "MLC Song Code" at bounding box center [243, 257] width 114 height 15
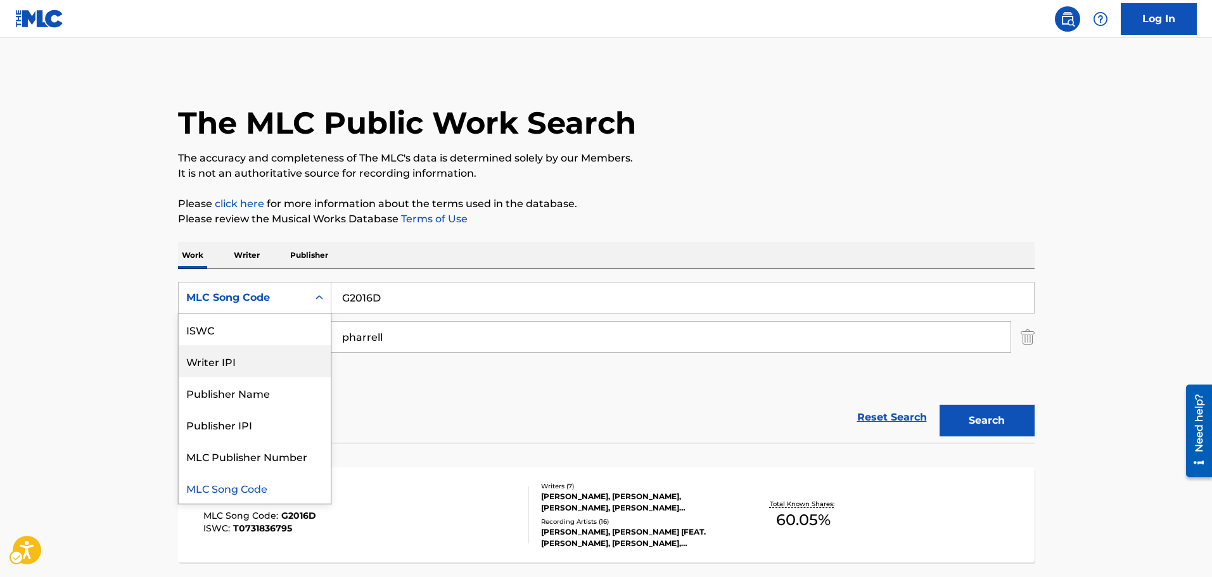
scroll to position [0, 0]
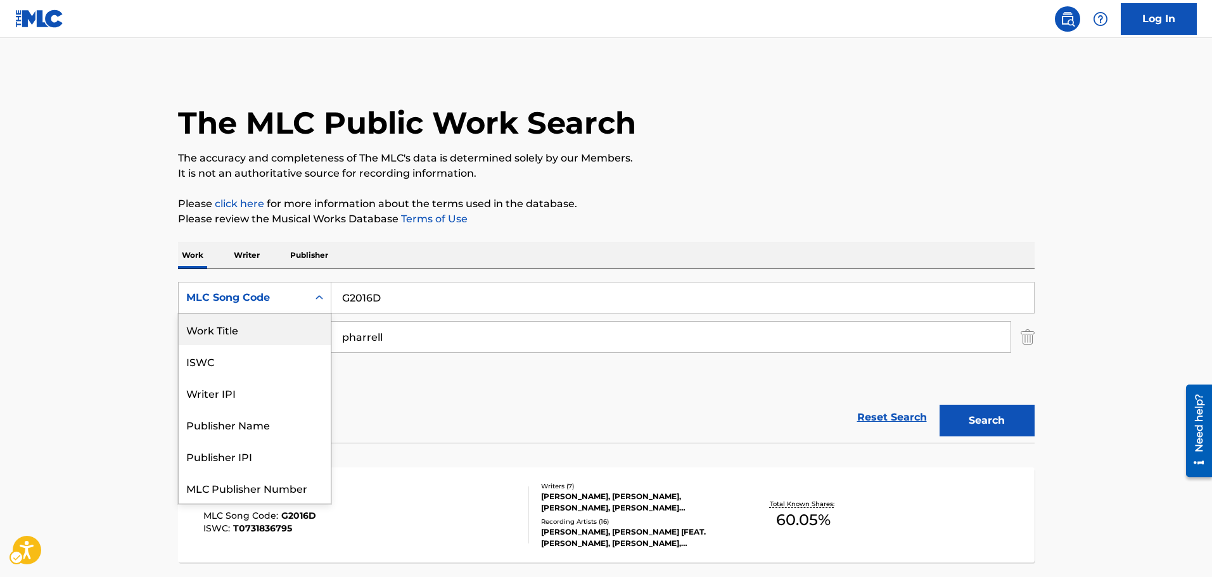
click at [271, 337] on div "Work Title" at bounding box center [255, 330] width 152 height 32
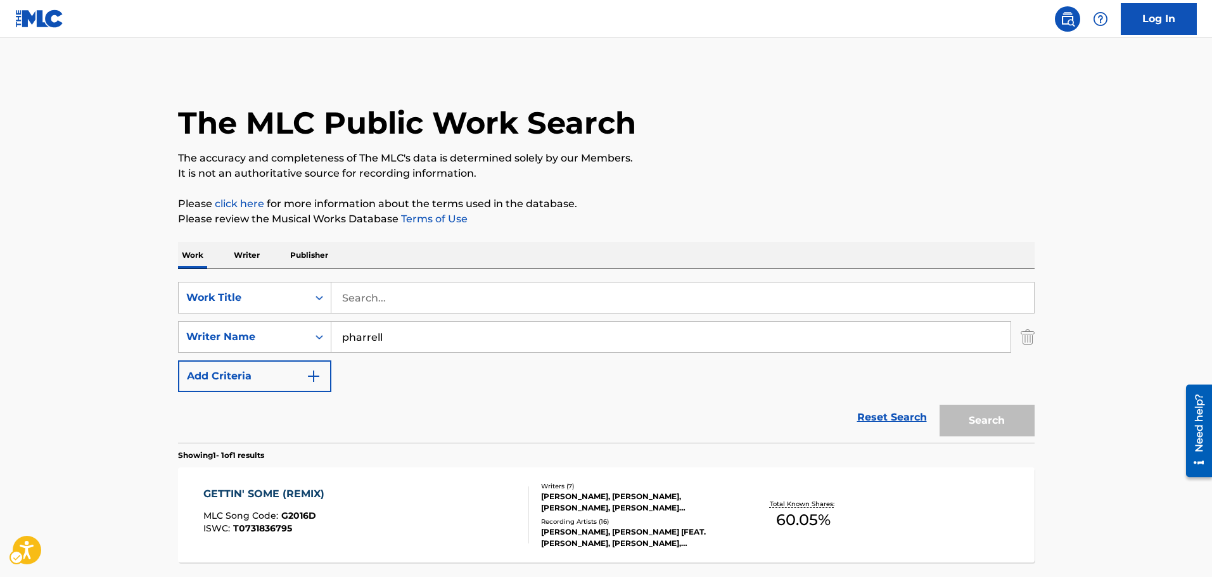
click at [357, 318] on div "SearchWithCriteriab2bf78e7-ab47-4dd3-9eb2-f393a28f7ad4 Work Title SearchWithCri…" at bounding box center [606, 337] width 857 height 110
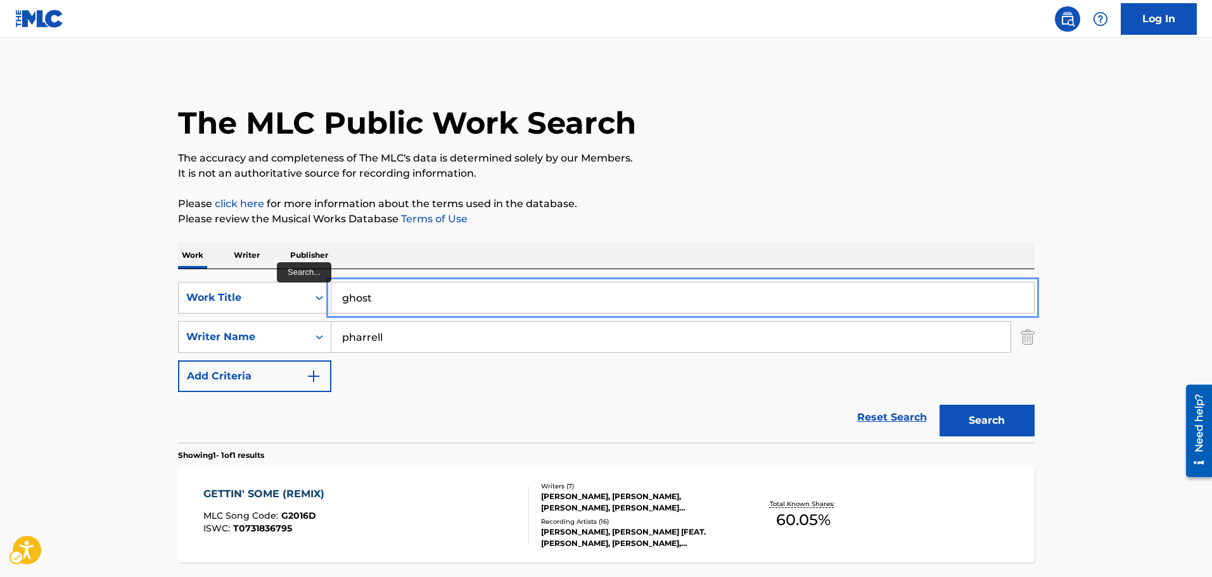
type input "ghost"
click at [940, 405] on button "Search" at bounding box center [987, 421] width 95 height 32
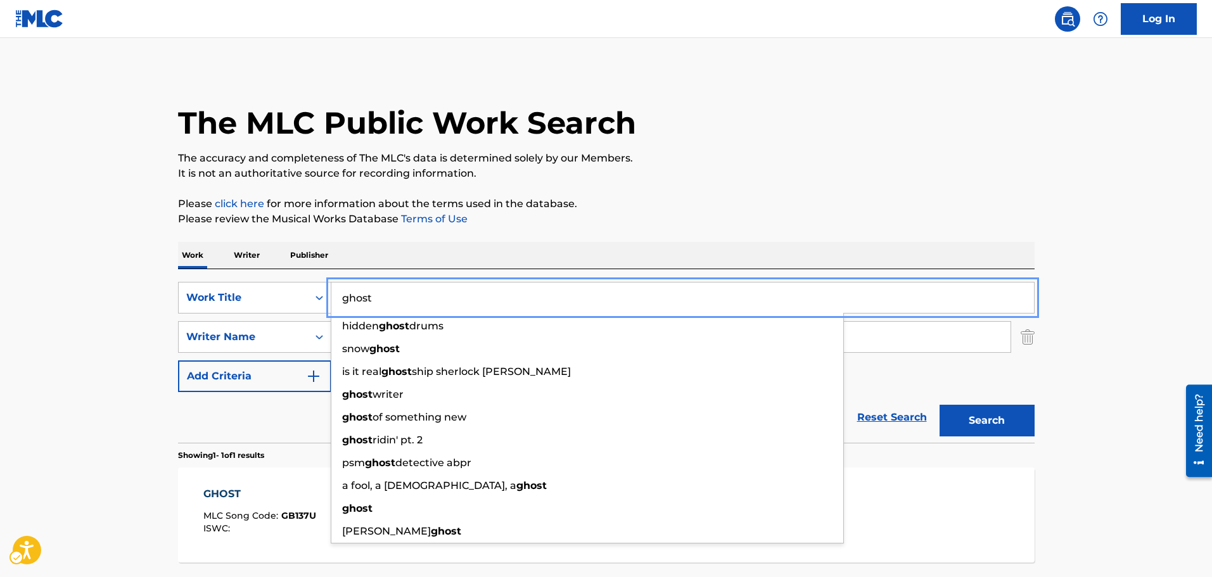
click at [661, 209] on p "Please click here for more information about the terms used in the database." at bounding box center [606, 203] width 857 height 15
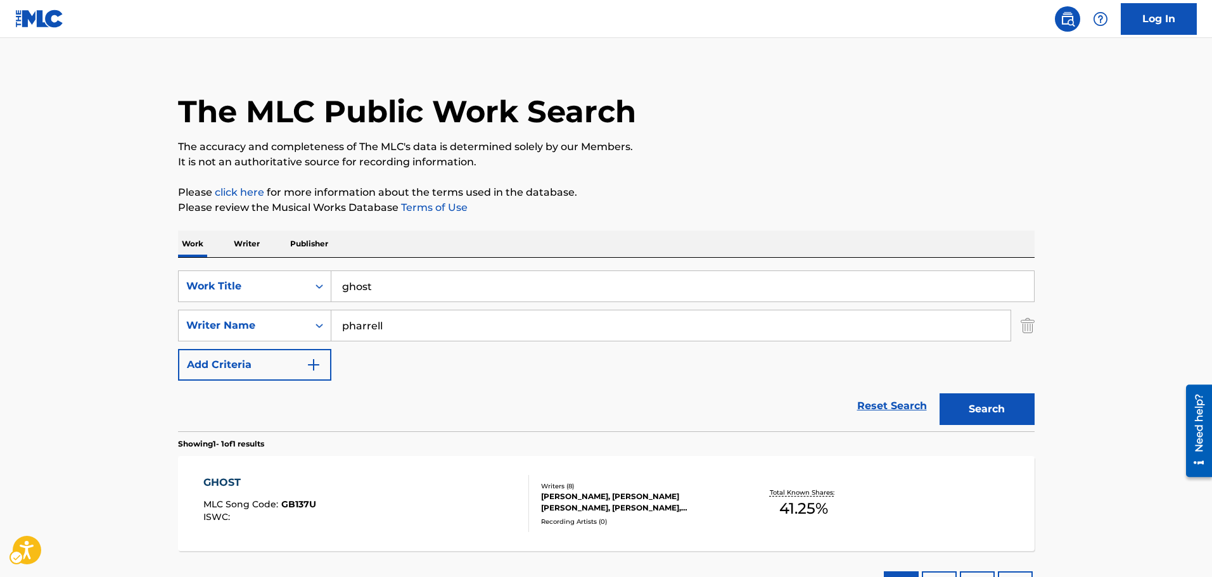
scroll to position [112, 0]
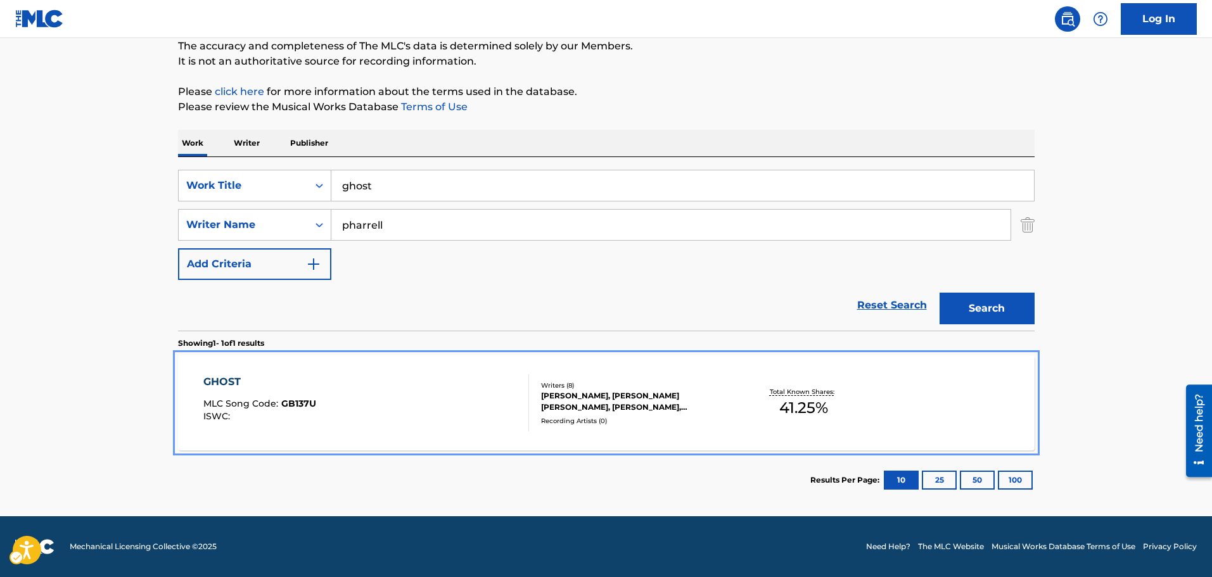
click at [427, 363] on div "GHOST MLC Song Code : GB137U ISWC : Writers ( 8 ) [PERSON_NAME], [PERSON_NAME] …" at bounding box center [606, 403] width 857 height 95
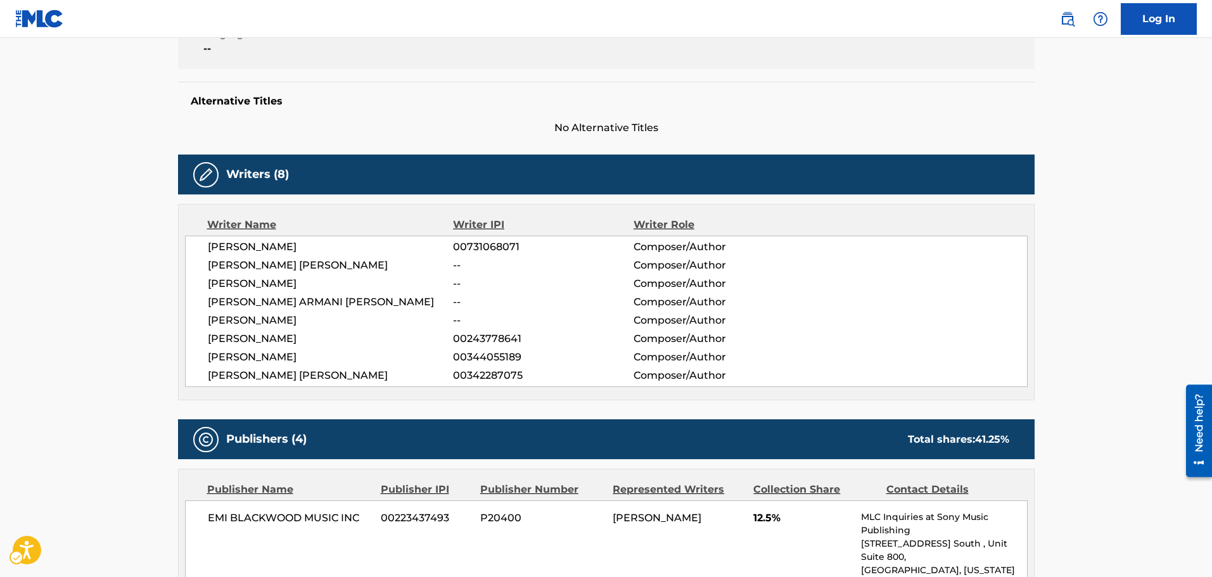
scroll to position [210, 0]
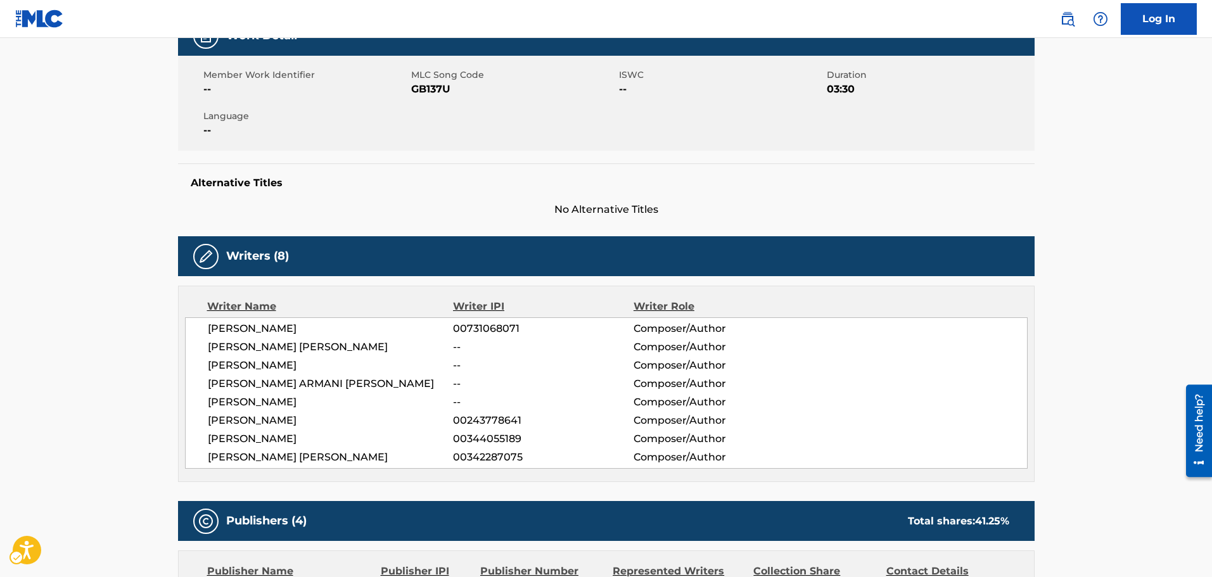
click at [292, 463] on span "[PERSON_NAME] [PERSON_NAME]" at bounding box center [331, 457] width 246 height 15
click at [257, 347] on span "[PERSON_NAME] [PERSON_NAME]" at bounding box center [331, 347] width 246 height 15
click at [257, 356] on div "[PERSON_NAME] 00731068071 Composer/Author [PERSON_NAME] [PERSON_NAME] -- Compos…" at bounding box center [606, 393] width 843 height 151
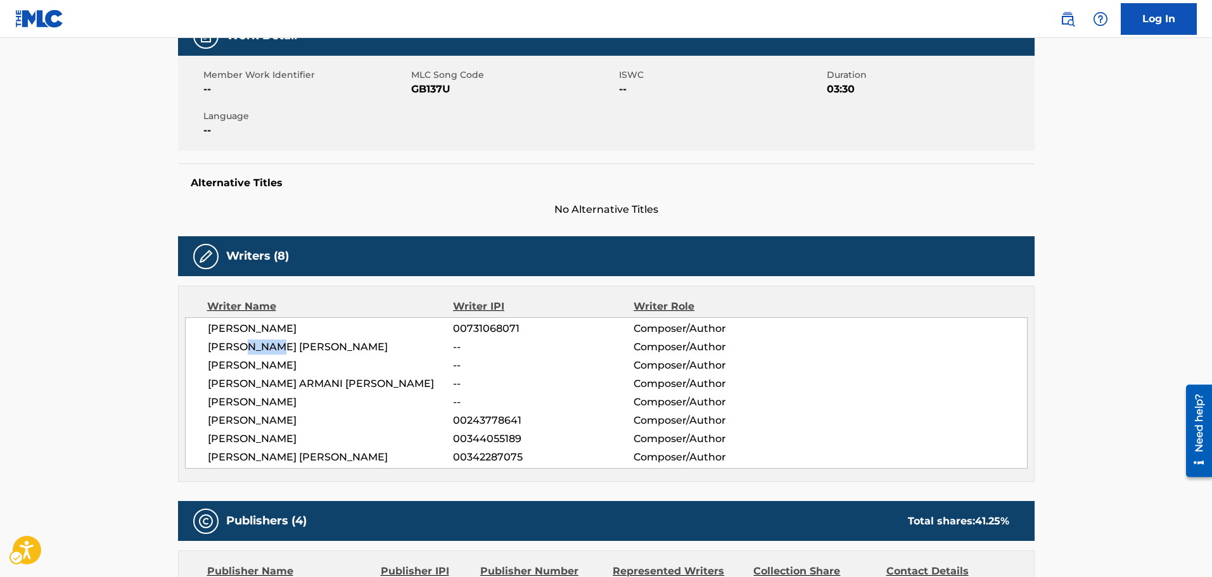
click at [257, 356] on div "[PERSON_NAME] 00731068071 Composer/Author [PERSON_NAME] [PERSON_NAME] -- Compos…" at bounding box center [606, 393] width 843 height 151
click at [257, 369] on span "[PERSON_NAME]" at bounding box center [331, 365] width 246 height 15
click at [257, 386] on span "[PERSON_NAME] ARMANI [PERSON_NAME]" at bounding box center [331, 383] width 246 height 15
click at [257, 383] on span "[PERSON_NAME] ARMANI [PERSON_NAME]" at bounding box center [331, 383] width 246 height 15
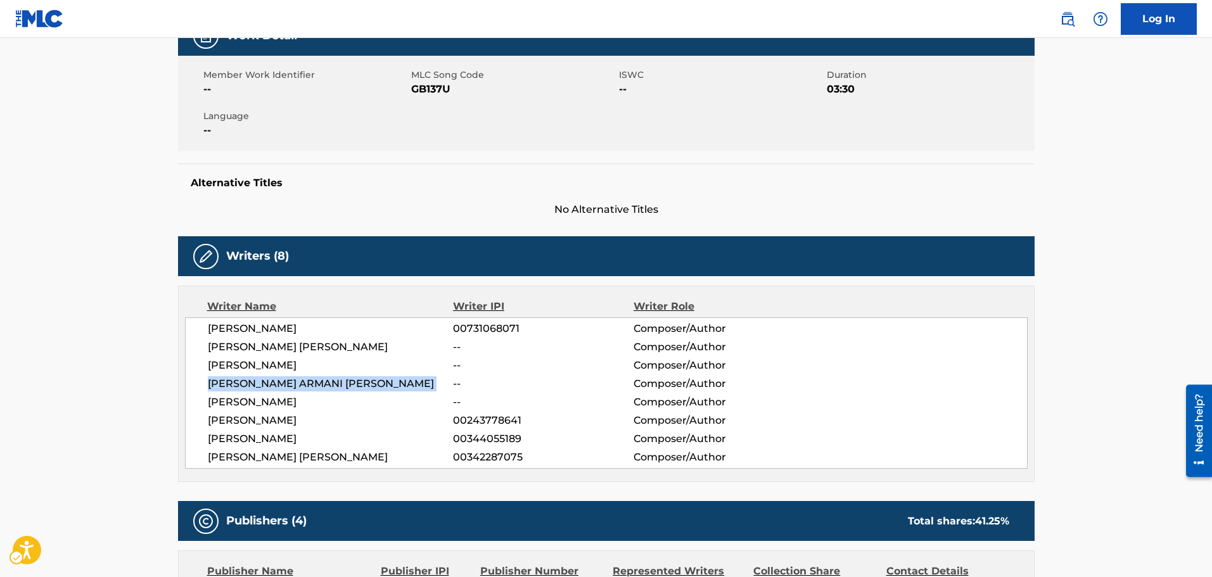
click at [257, 383] on span "[PERSON_NAME] ARMANI [PERSON_NAME]" at bounding box center [331, 383] width 246 height 15
copy div "[PERSON_NAME] ARMANI [PERSON_NAME]"
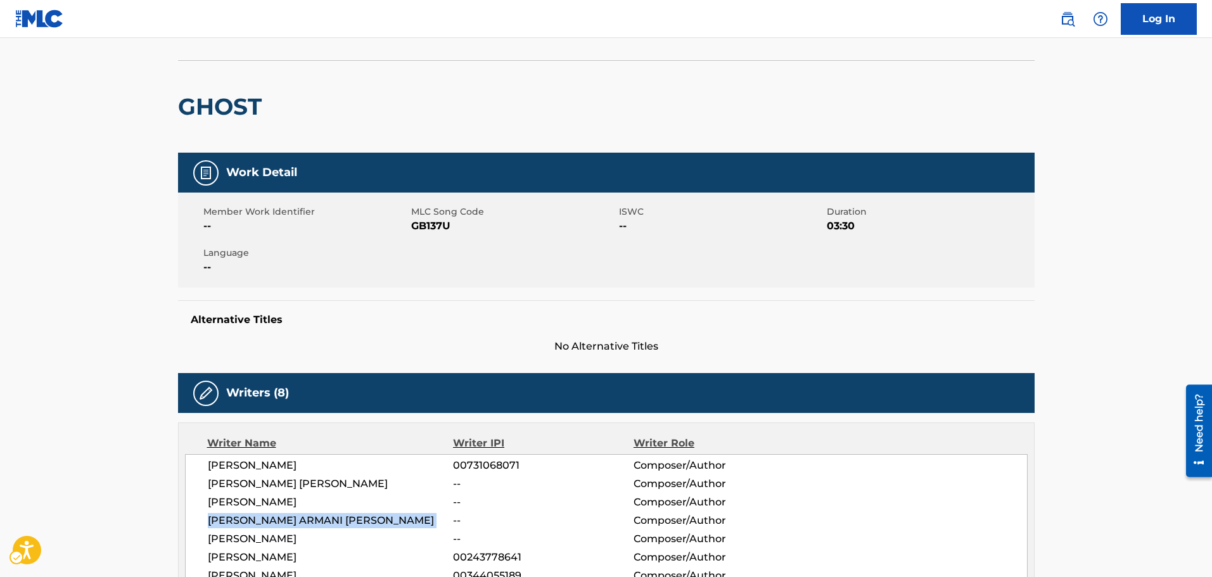
scroll to position [20, 0]
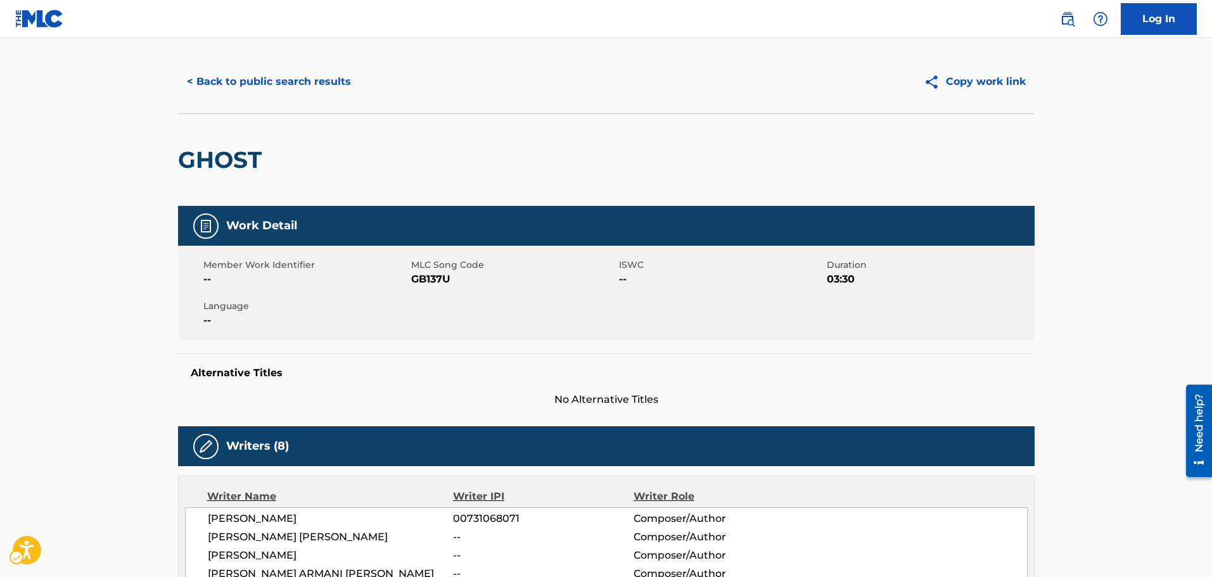
click at [447, 283] on span "MLC Song Code - GB137U" at bounding box center [513, 279] width 205 height 15
copy span "GB137U"
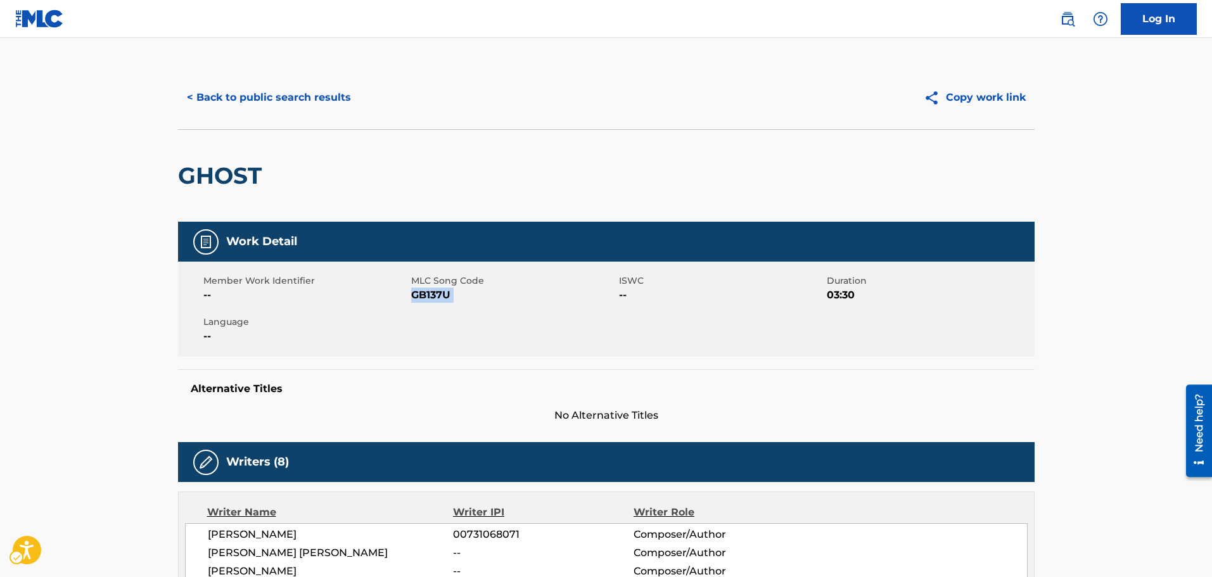
scroll to position [0, 0]
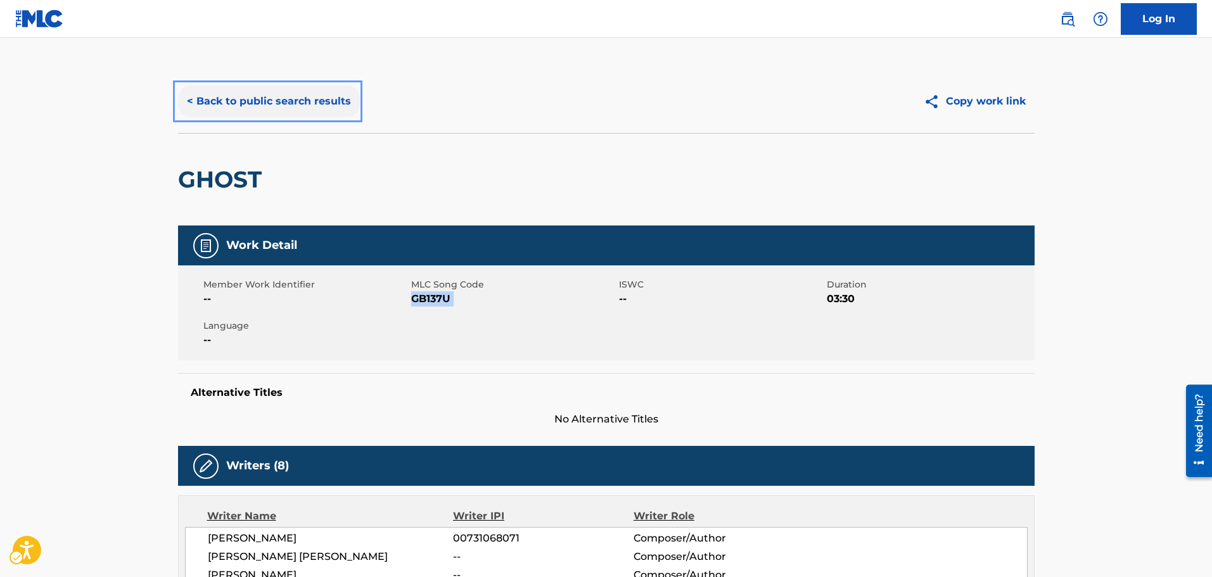
click at [207, 114] on button "< Back to public search results" at bounding box center [269, 102] width 182 height 32
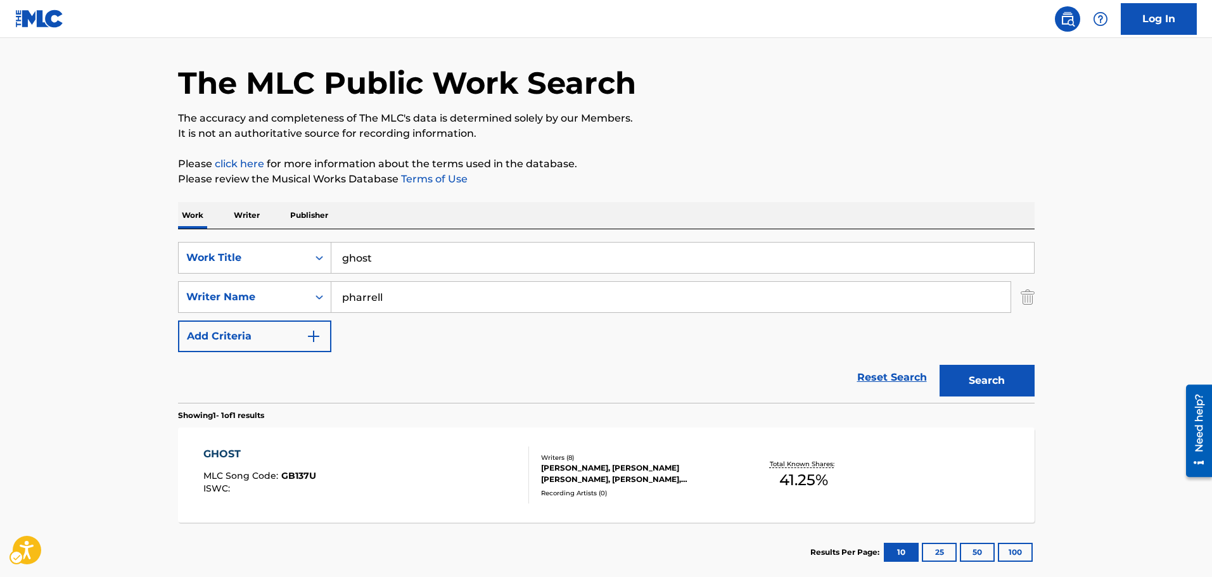
click at [366, 236] on div "SearchWithCriteriab2bf78e7-ab47-4dd3-9eb2-f393a28f7ad4 Work Title ghost SearchW…" at bounding box center [606, 316] width 857 height 174
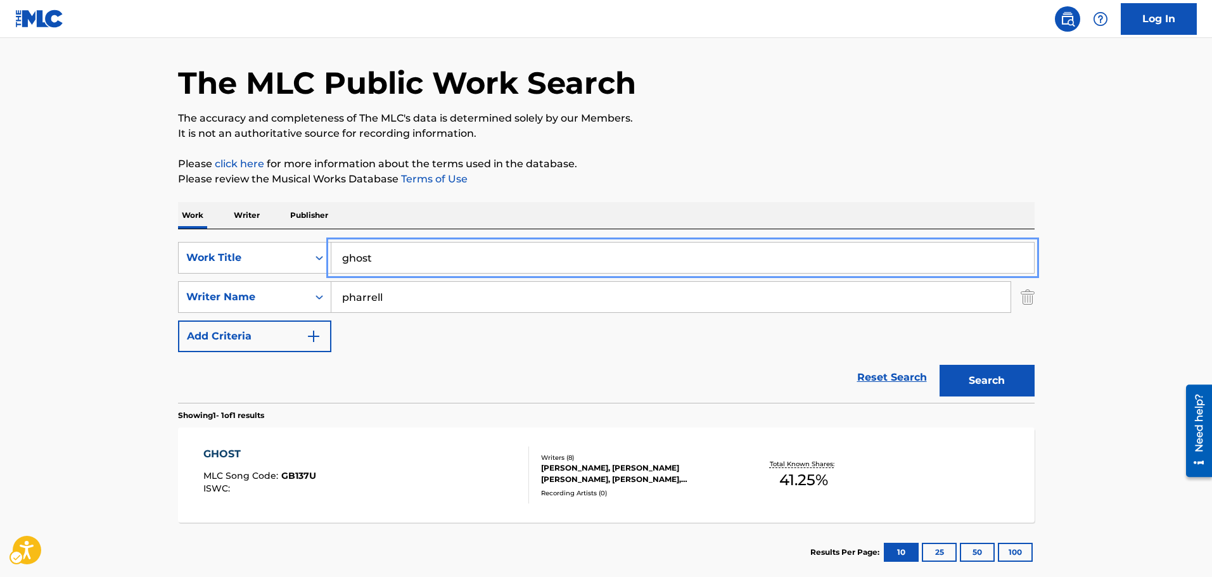
click at [370, 248] on input "ghost" at bounding box center [682, 258] width 703 height 30
paste input "G1507Q"
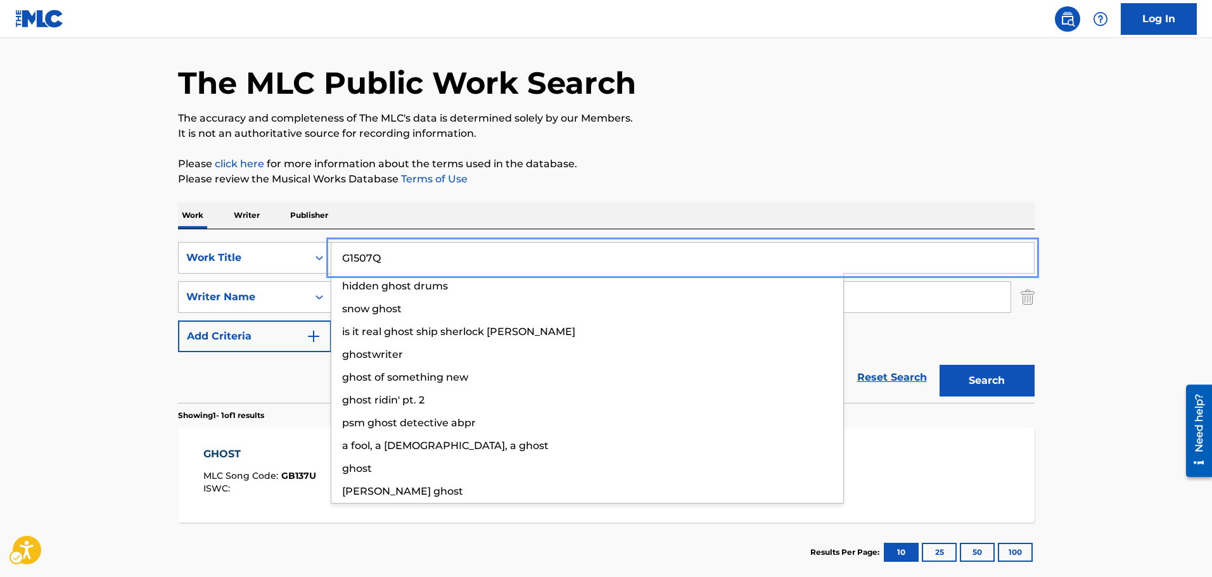
type input "G1507Q"
click at [940, 365] on button "Search" at bounding box center [987, 381] width 95 height 32
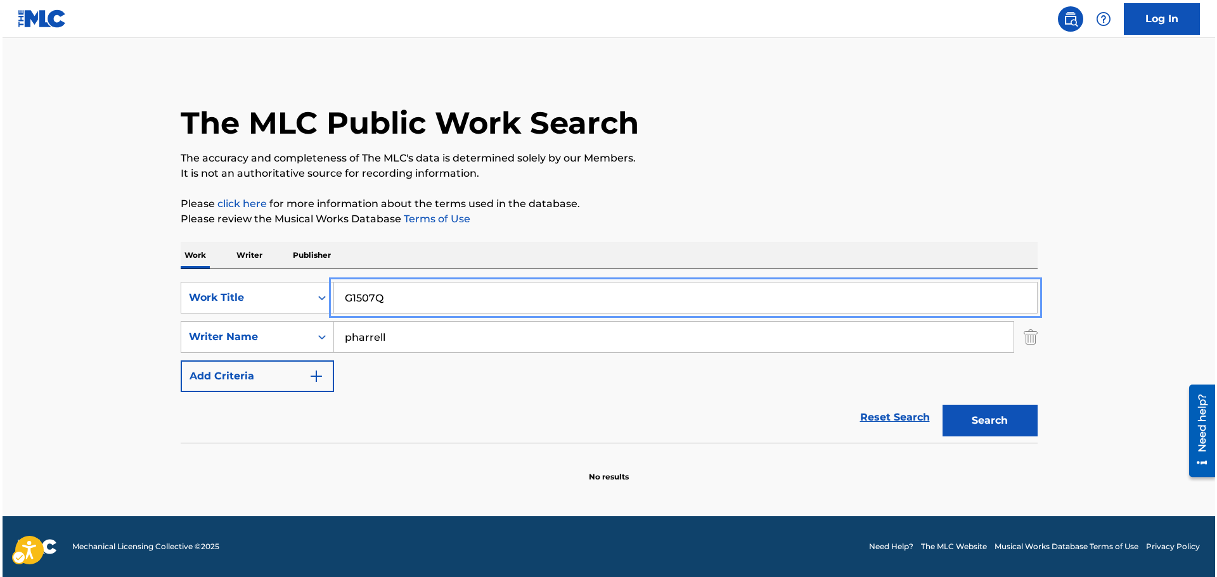
scroll to position [0, 0]
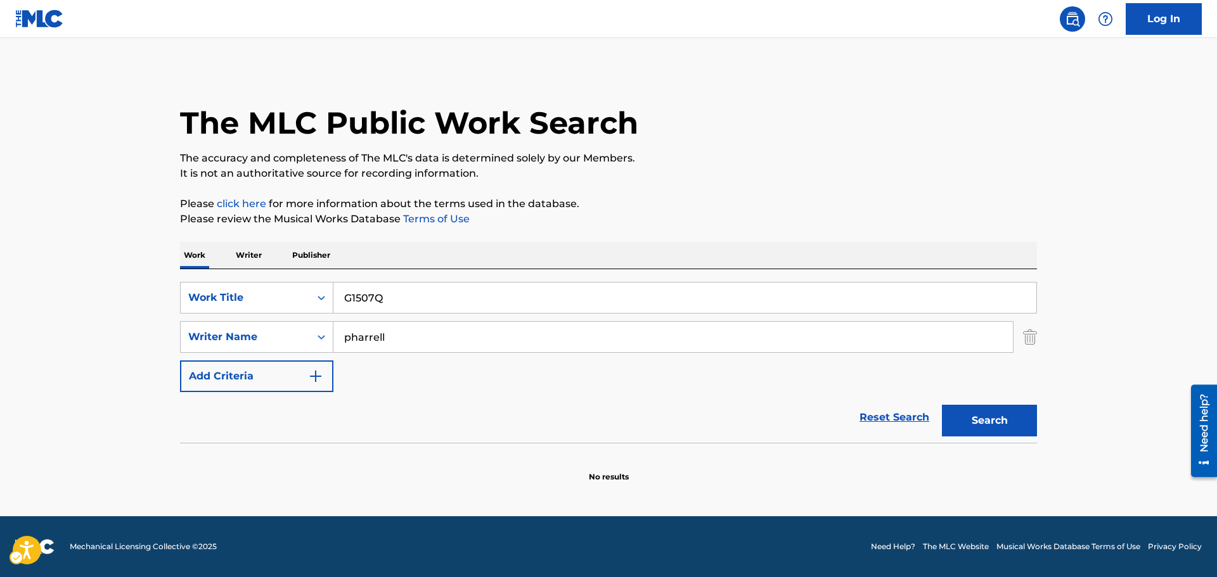
click at [370, 248] on div "Work Writer Publisher" at bounding box center [608, 255] width 857 height 27
click at [309, 314] on div "SearchWithCriteriab2bf78e7-ab47-4dd3-9eb2-f393a28f7ad4 Work Title G1507Q Search…" at bounding box center [608, 337] width 857 height 110
click at [304, 299] on div "Work Title" at bounding box center [245, 298] width 129 height 24
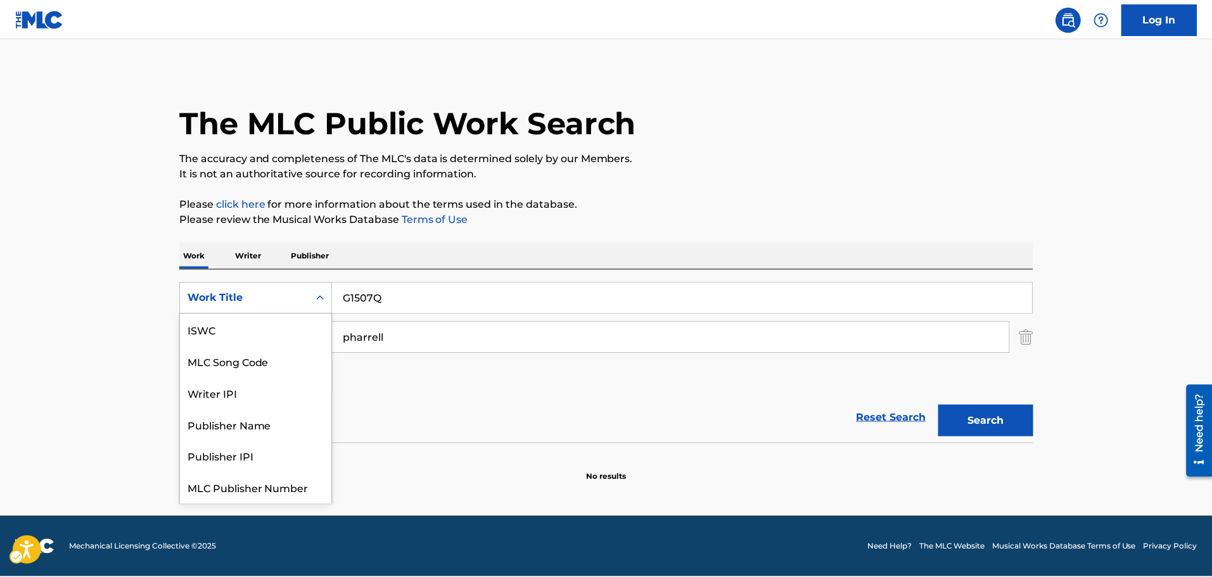
scroll to position [32, 0]
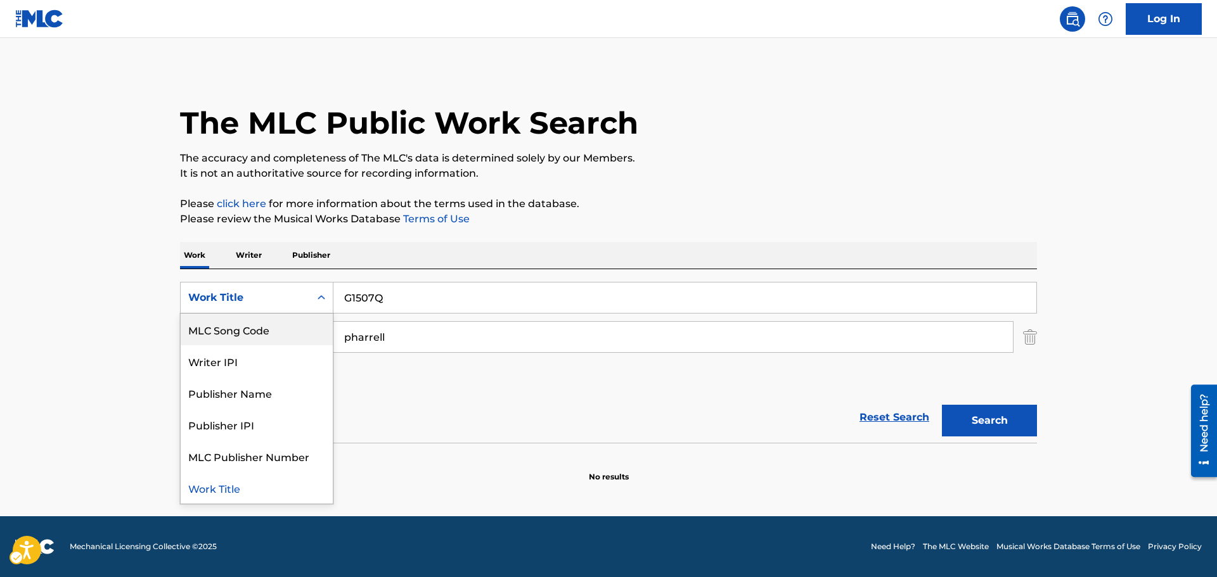
click at [293, 322] on div "MLC Song Code" at bounding box center [257, 330] width 152 height 32
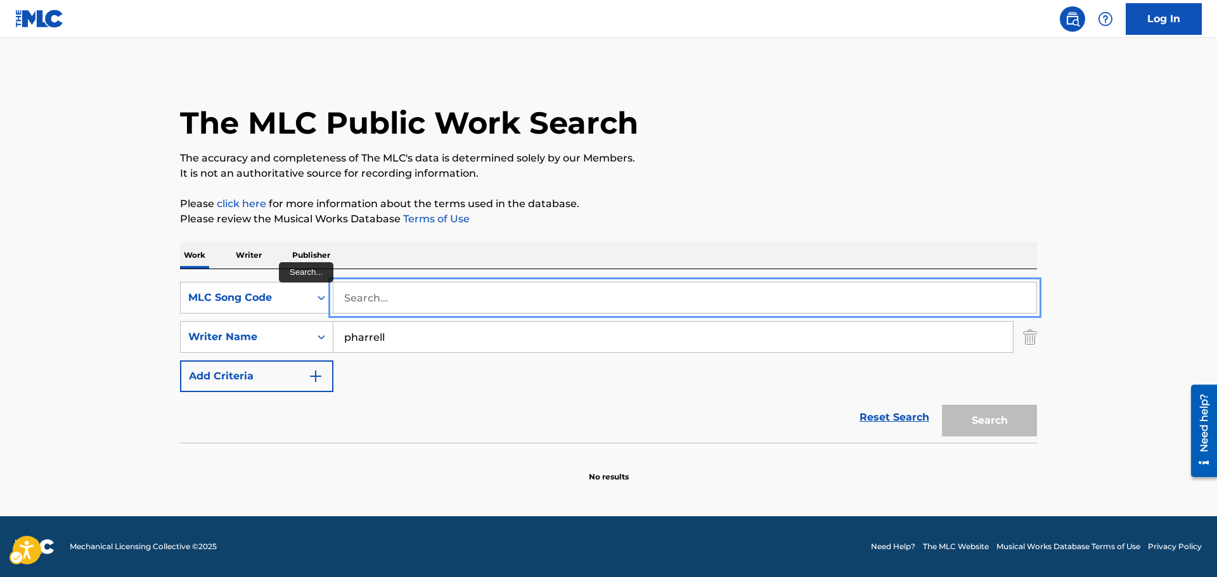
paste input "G1507Q"
type input "G1507Q"
click at [942, 405] on button "Search" at bounding box center [989, 421] width 95 height 32
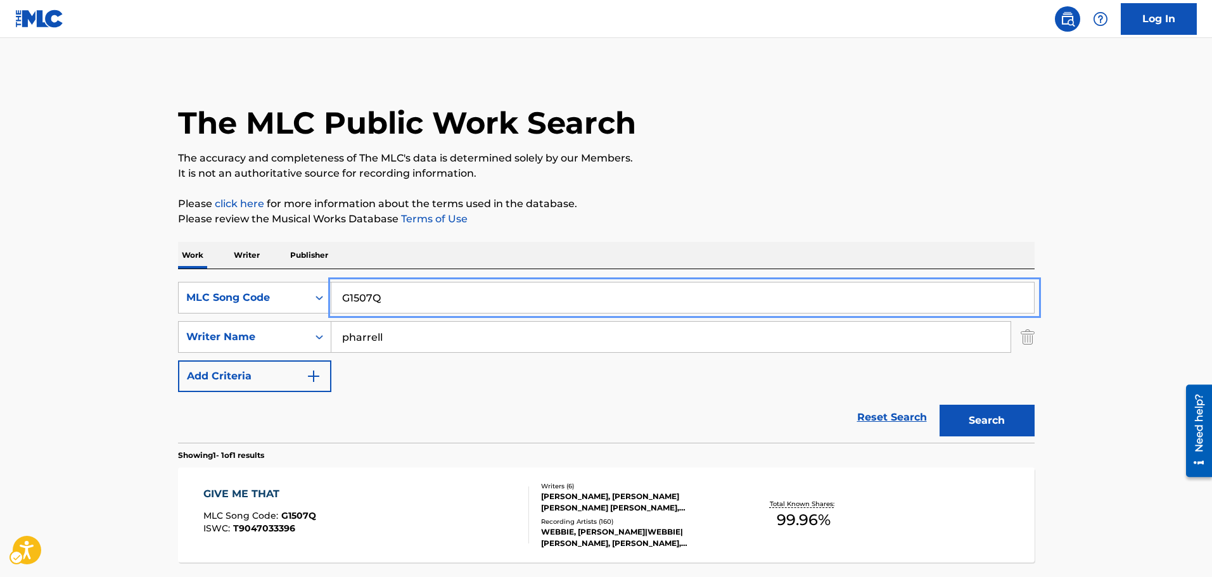
click at [438, 237] on div "The MLC Public Work Search The accuracy and completeness of The MLC's data is d…" at bounding box center [606, 346] width 887 height 553
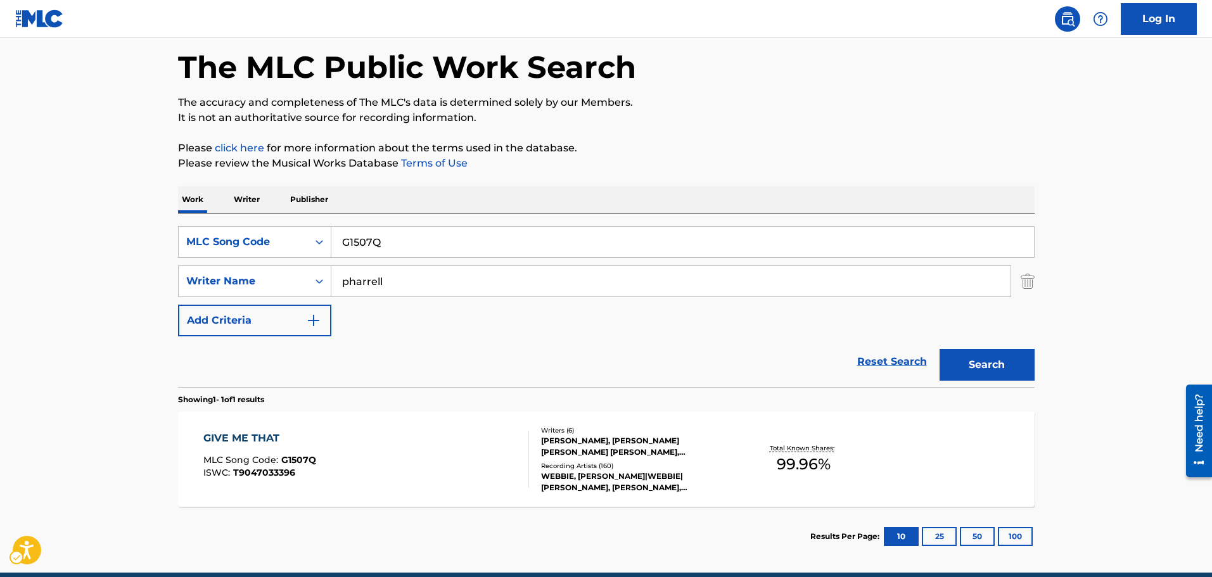
scroll to position [112, 0]
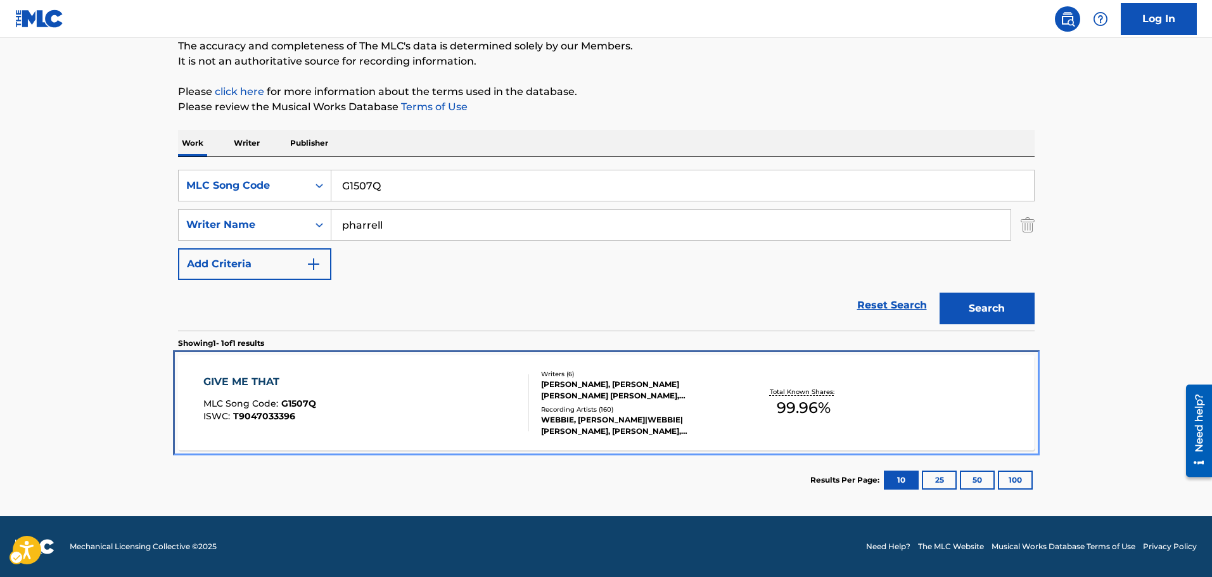
click at [469, 394] on div "GIVE ME THAT MLC Song Code : G1507Q ISWC : T9047033396" at bounding box center [366, 403] width 326 height 57
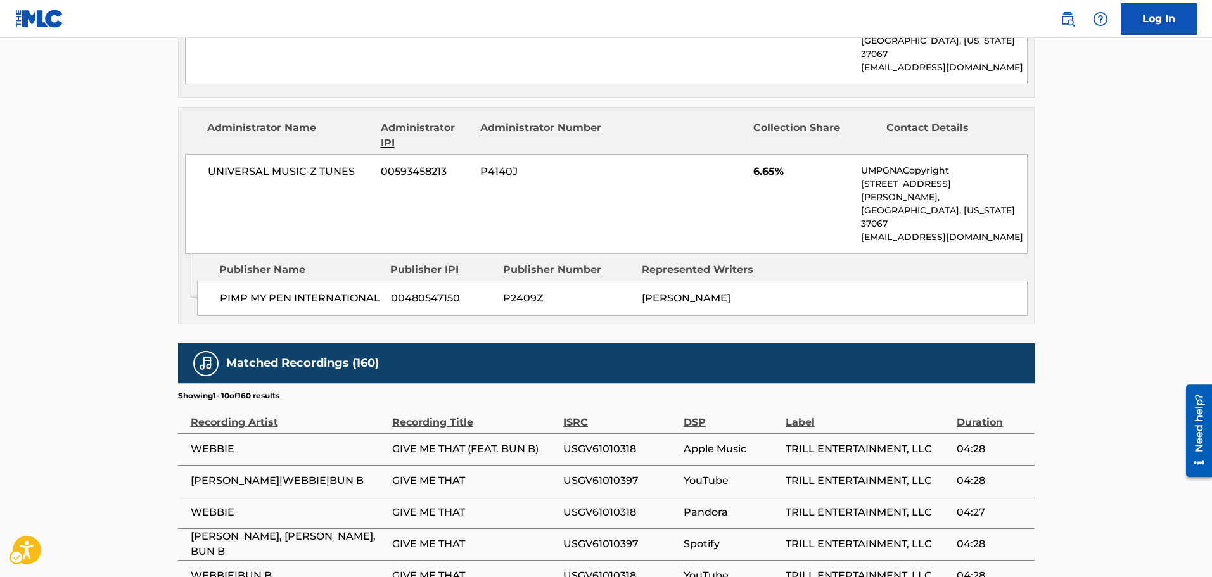
scroll to position [2148, 0]
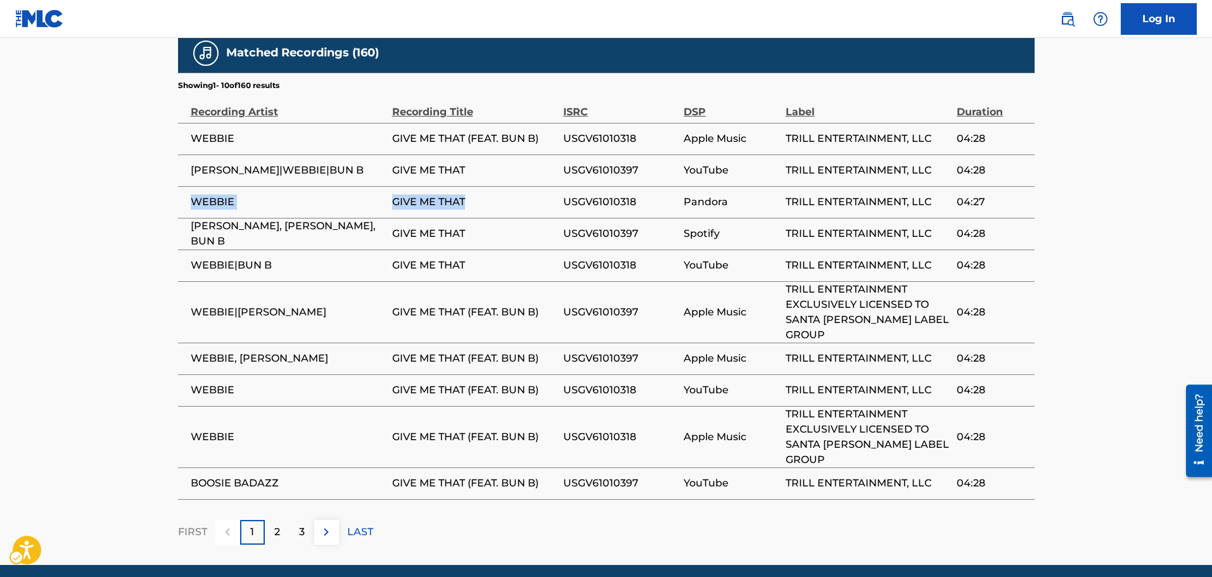
drag, startPoint x: 195, startPoint y: 180, endPoint x: 484, endPoint y: 170, distance: 289.8
click at [484, 186] on tr "WEBBIE GIVE ME THAT USGV61010318 Pandora TRILL ENTERTAINMENT, LLC 04:27" at bounding box center [606, 202] width 857 height 32
copy tr "WEBBIE GIVE ME THAT"
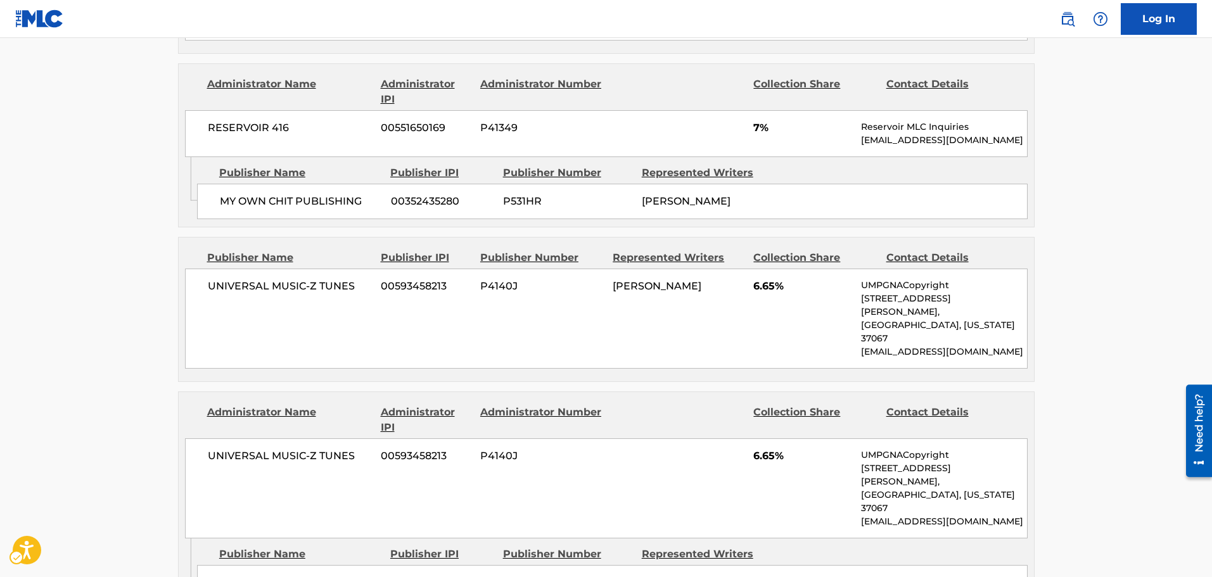
drag, startPoint x: 254, startPoint y: 175, endPoint x: 227, endPoint y: 30, distance: 147.0
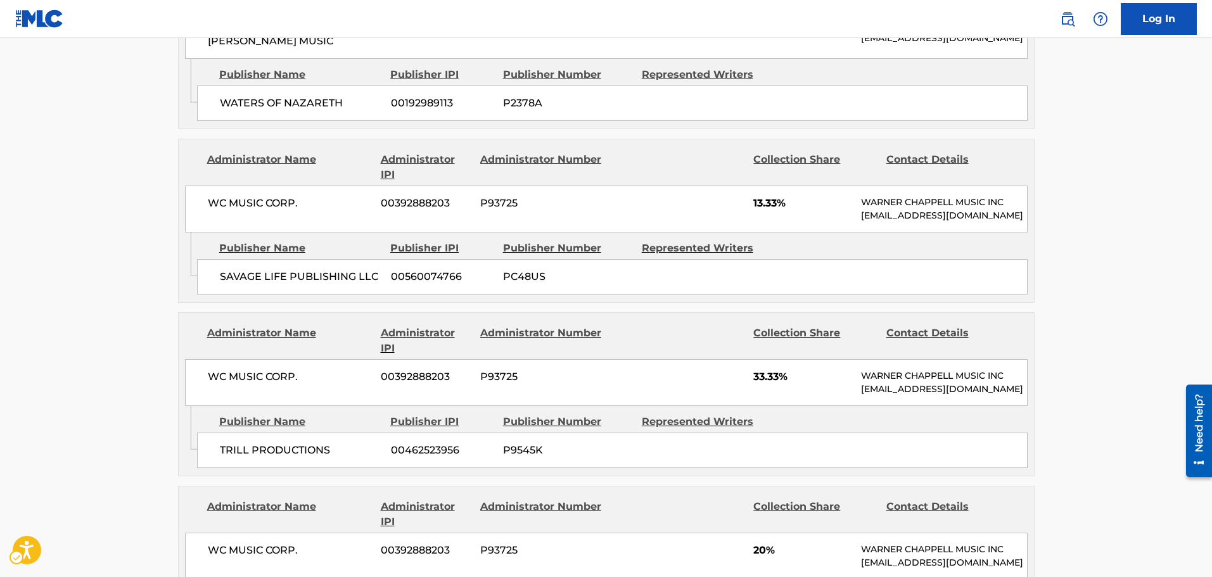
drag, startPoint x: 234, startPoint y: 88, endPoint x: 221, endPoint y: -70, distance: 158.3
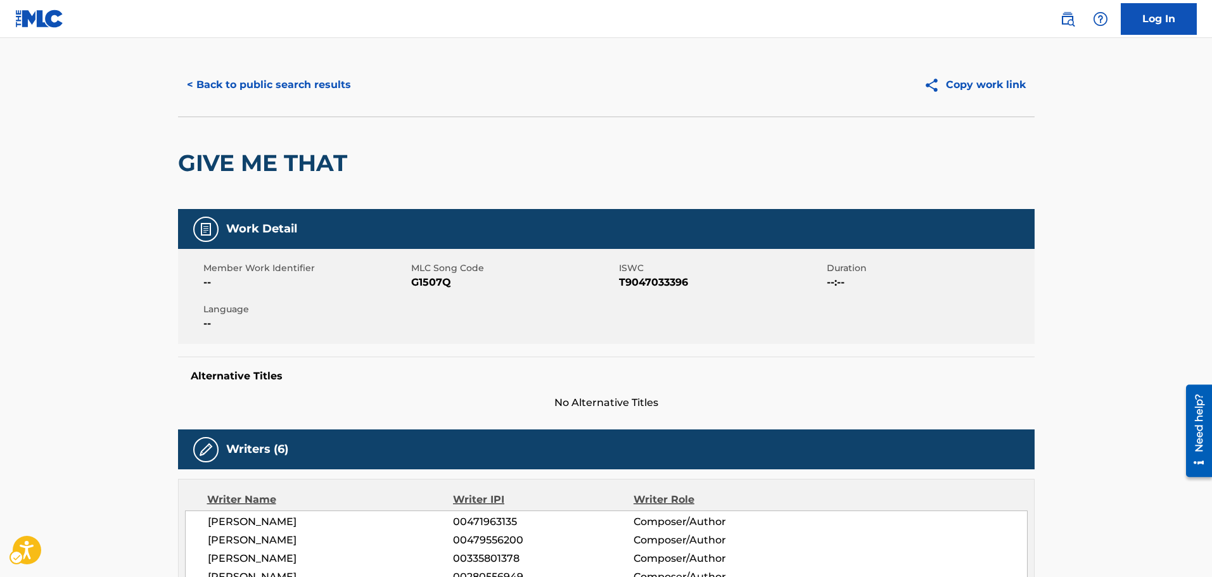
scroll to position [0, 0]
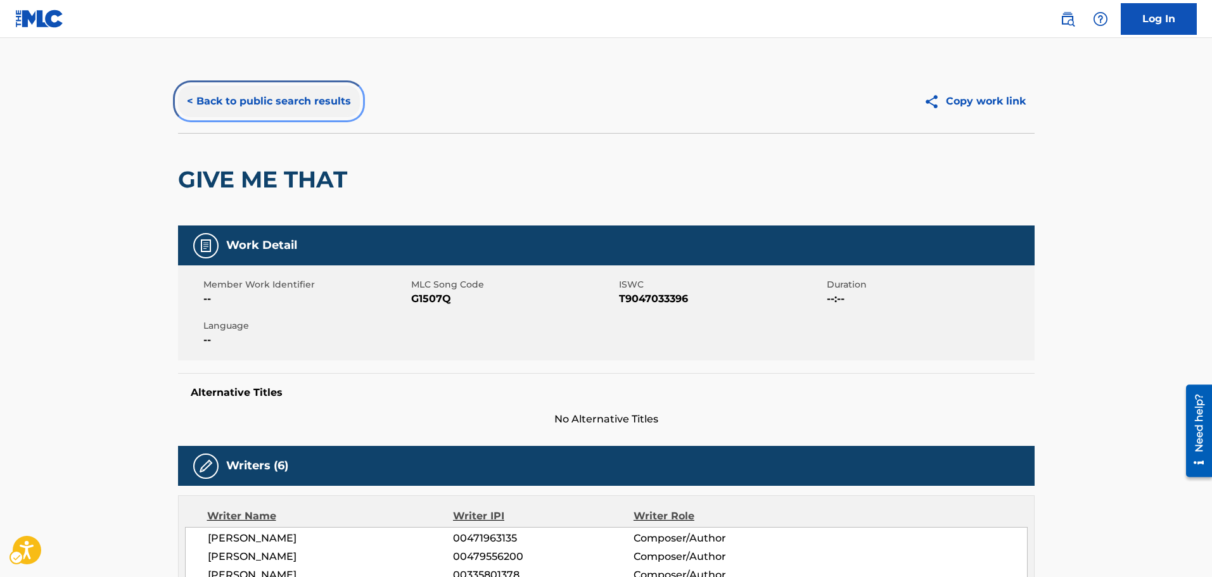
click at [284, 87] on button "< Back to public search results" at bounding box center [269, 102] width 182 height 32
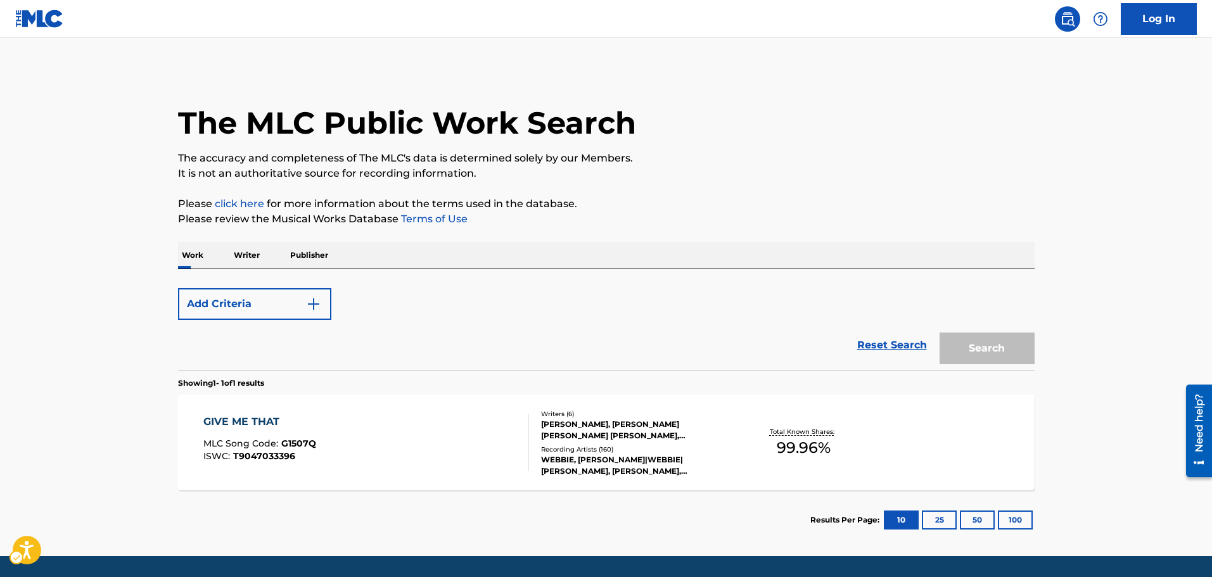
scroll to position [40, 0]
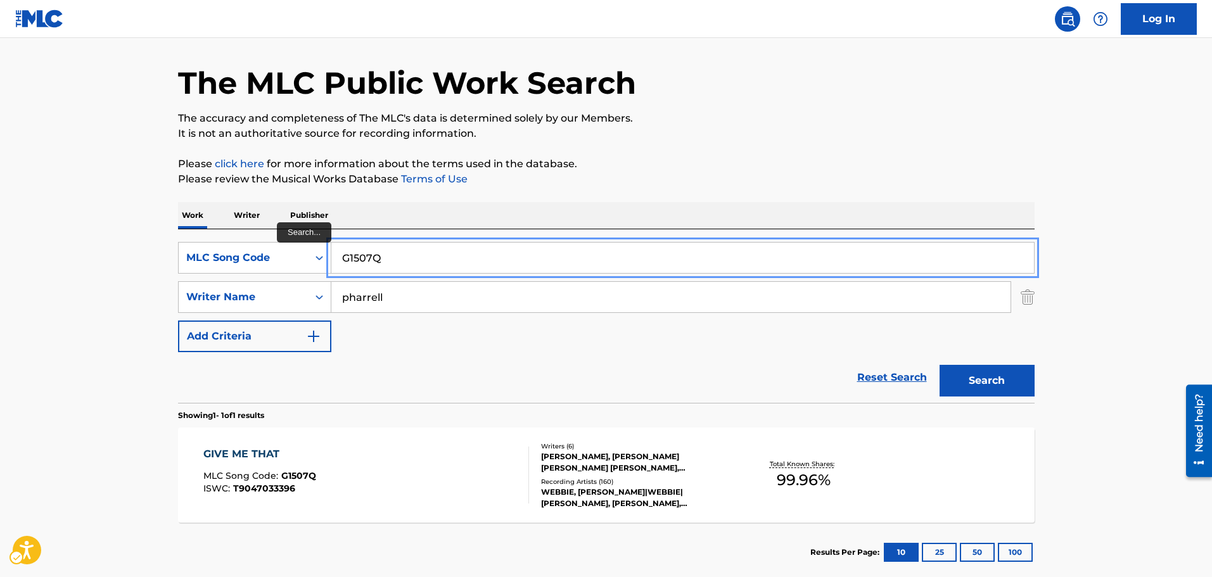
click at [404, 248] on input "G1507Q" at bounding box center [682, 258] width 703 height 30
paste input "G45905"
click at [397, 248] on input "G1507QG45905" at bounding box center [682, 258] width 703 height 30
click at [395, 248] on input "G1507QG45905" at bounding box center [682, 258] width 703 height 30
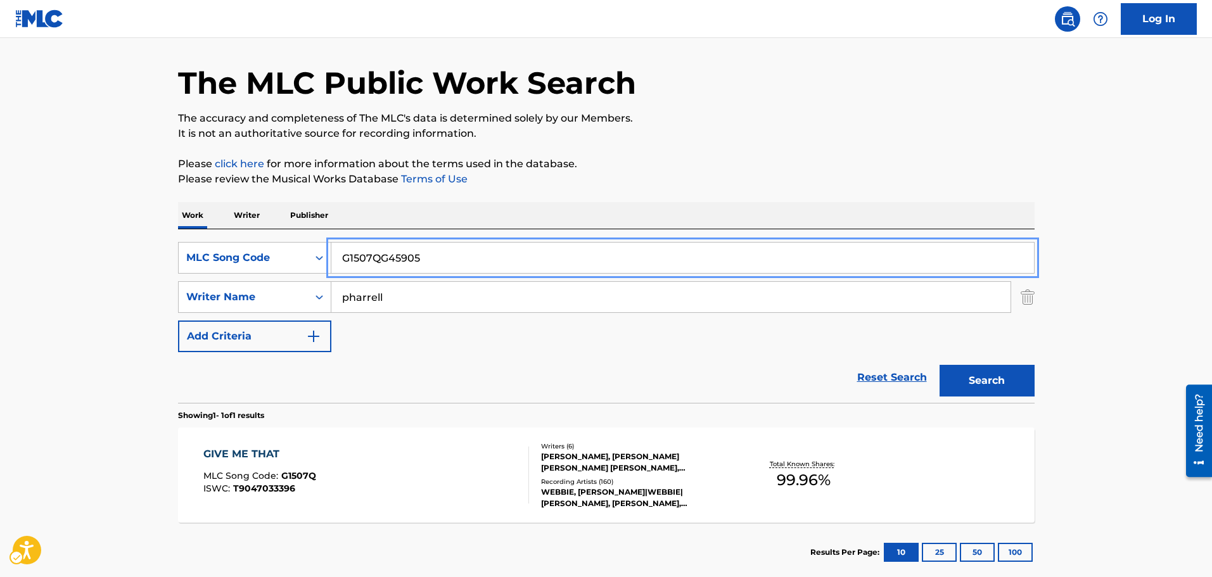
click at [395, 248] on input "G1507QG45905" at bounding box center [682, 258] width 703 height 30
paste input "Search..."
type input "G45905"
click at [940, 365] on button "Search" at bounding box center [987, 381] width 95 height 32
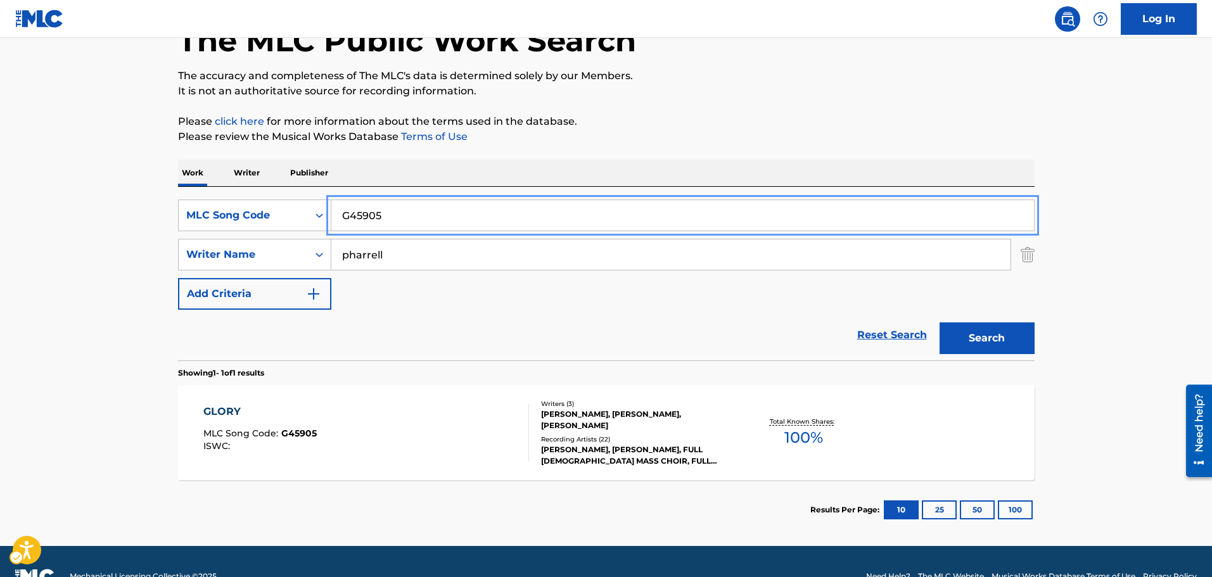
scroll to position [103, 0]
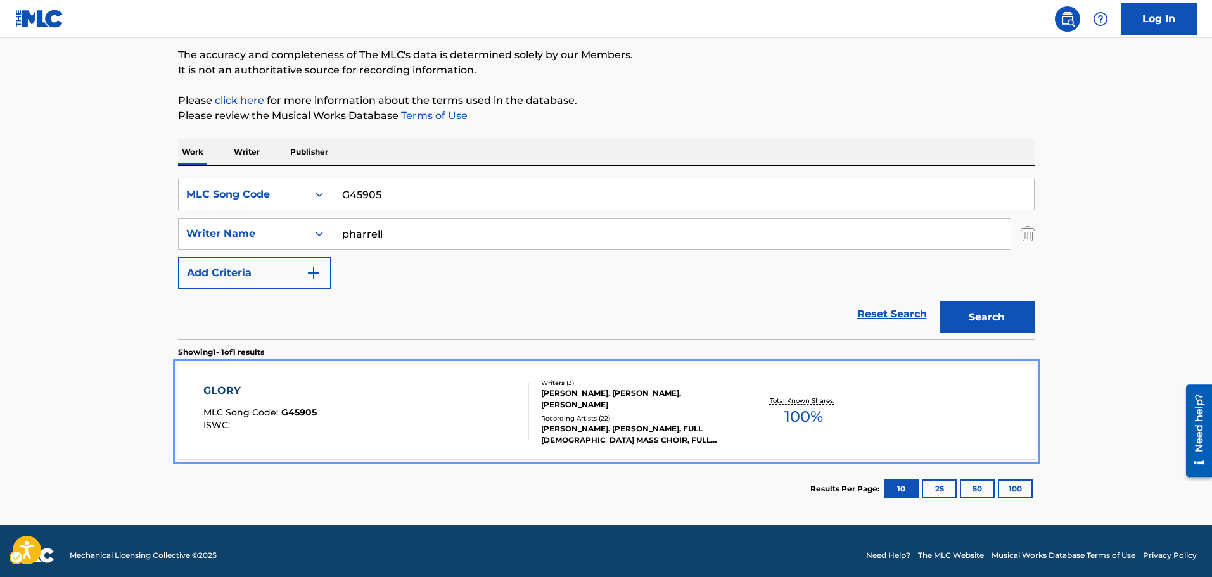
click at [477, 451] on div "GLORY MLC Song Code : G45905 ISWC : Writers ( 3 ) [PERSON_NAME], [PERSON_NAME],…" at bounding box center [606, 411] width 857 height 95
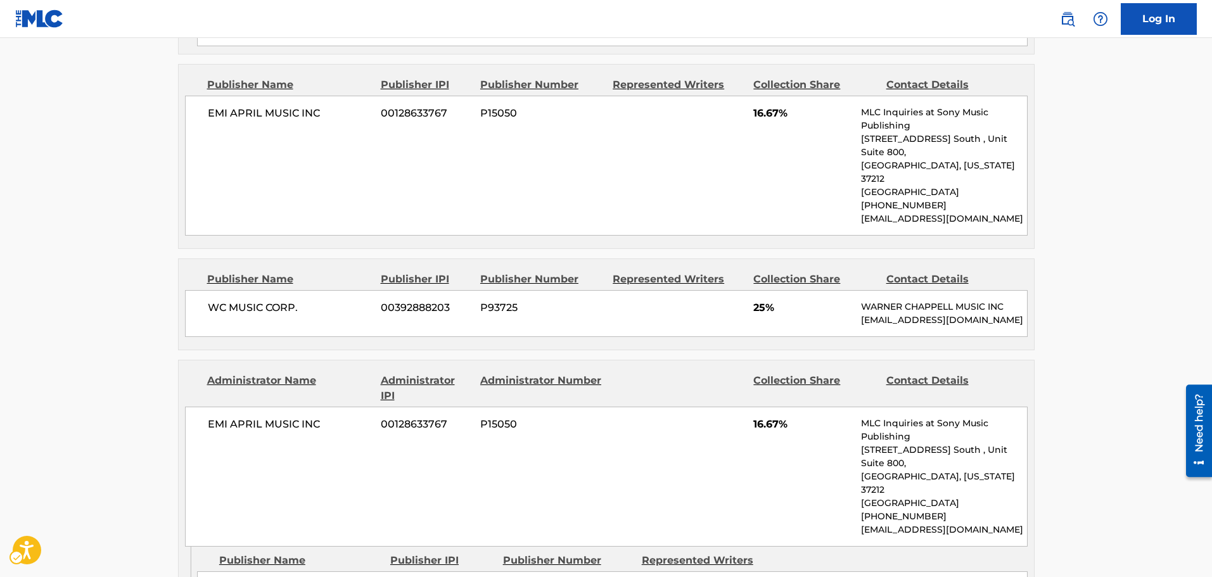
scroll to position [1268, 0]
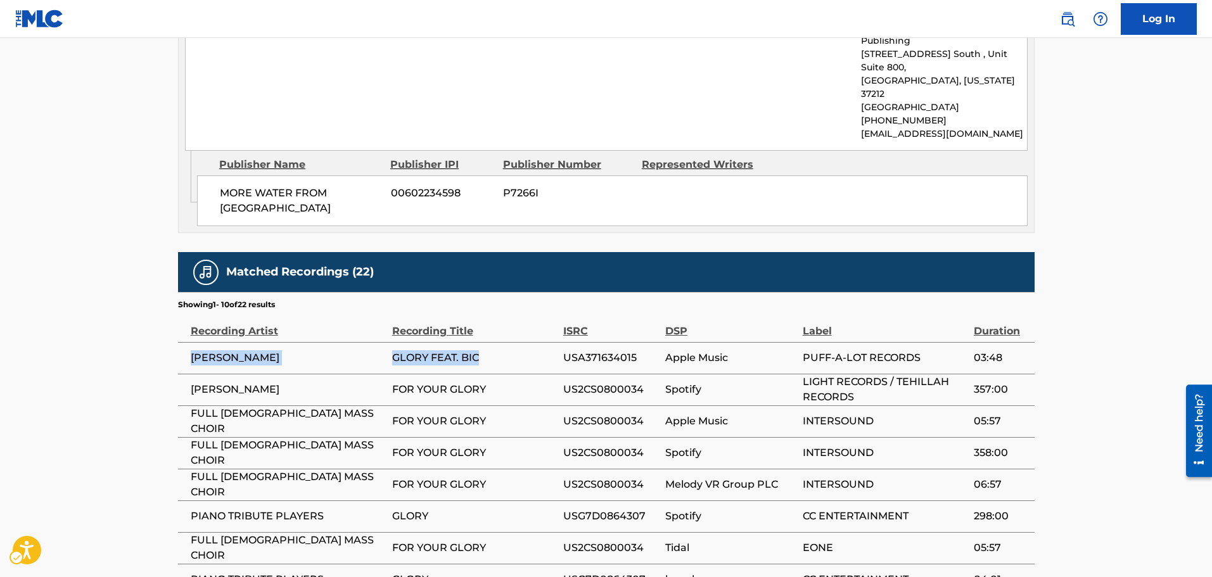
drag, startPoint x: 189, startPoint y: 288, endPoint x: 496, endPoint y: 288, distance: 306.7
click at [496, 342] on tr "[PERSON_NAME]-Z GLORY FEAT. BIC USA371634015 Apple Music PUFF-A-LOT RECORDS 03:…" at bounding box center [606, 358] width 857 height 32
copy tr "[PERSON_NAME]-Z GLORY FEAT. BIC"
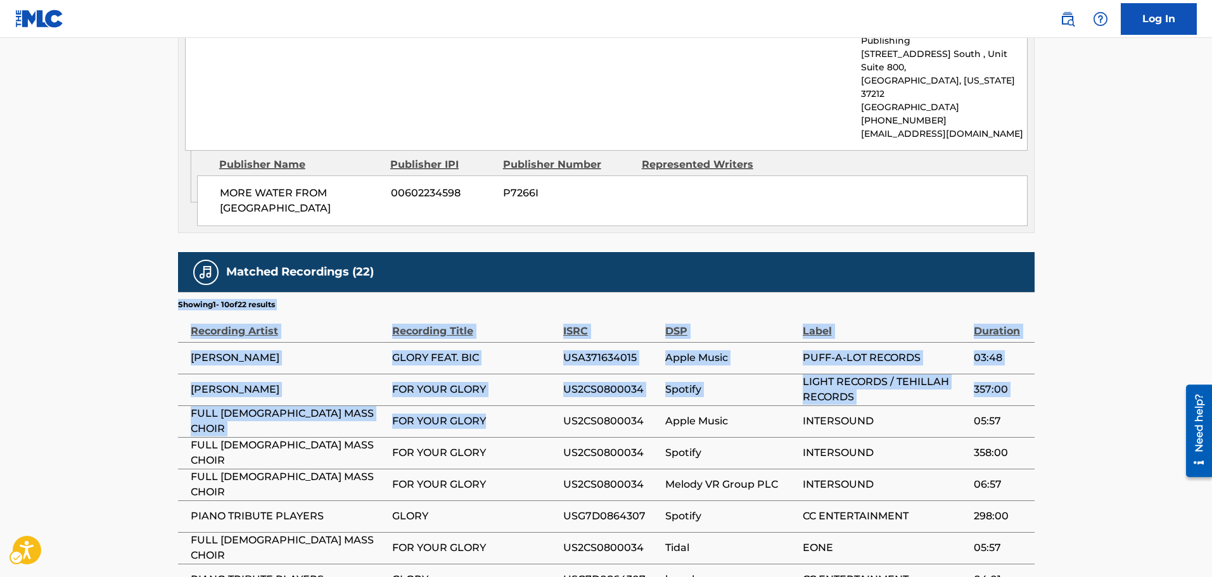
drag, startPoint x: 173, startPoint y: 340, endPoint x: 494, endPoint y: 348, distance: 320.8
click at [494, 414] on span "FOR YOUR GLORY" at bounding box center [474, 421] width 165 height 15
click at [486, 414] on span "FOR YOUR GLORY" at bounding box center [474, 421] width 165 height 15
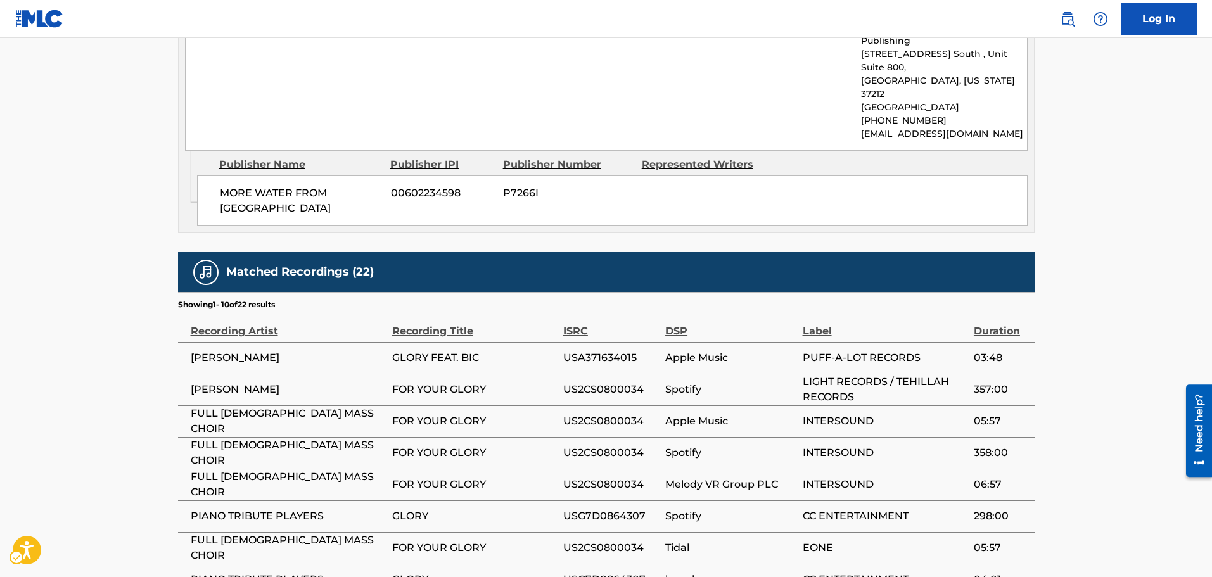
click at [485, 414] on span "FOR YOUR GLORY" at bounding box center [474, 421] width 165 height 15
drag, startPoint x: 481, startPoint y: 358, endPoint x: 189, endPoint y: 354, distance: 291.6
click at [189, 406] on tr "FULL [DEMOGRAPHIC_DATA] MASS CHOIR FOR YOUR GLORY US2CS0800034 Apple Music INTE…" at bounding box center [606, 422] width 857 height 32
copy tr "FULL [DEMOGRAPHIC_DATA] MASS CHOIR FOR YOUR GLOR"
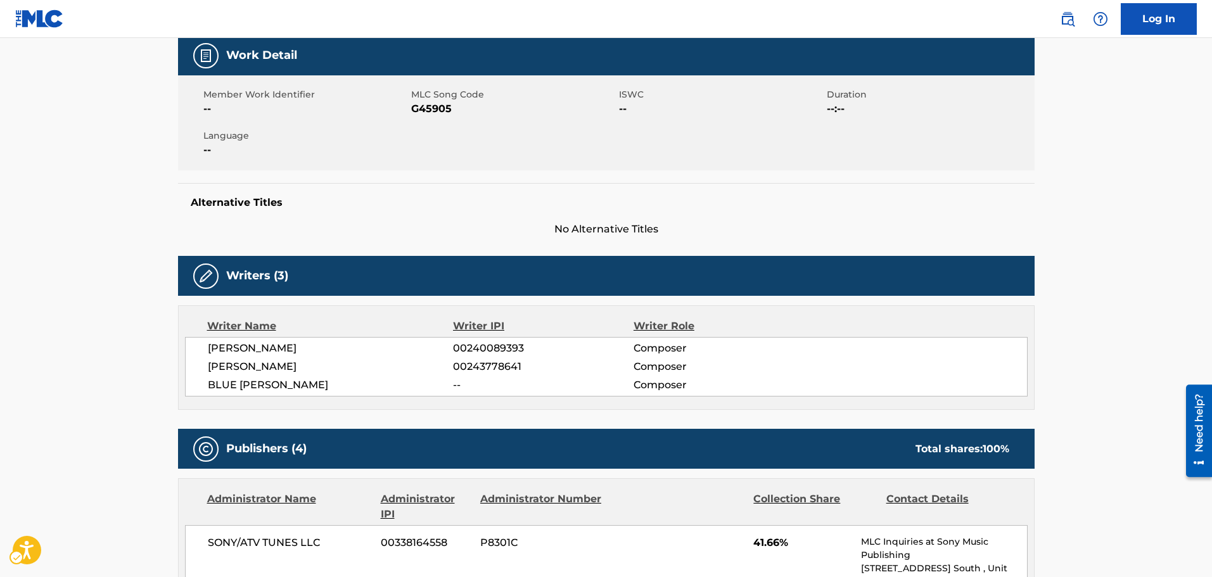
drag, startPoint x: 254, startPoint y: 103, endPoint x: 252, endPoint y: 94, distance: 8.3
click at [254, 100] on div "Member Work Identifier --" at bounding box center [307, 102] width 208 height 29
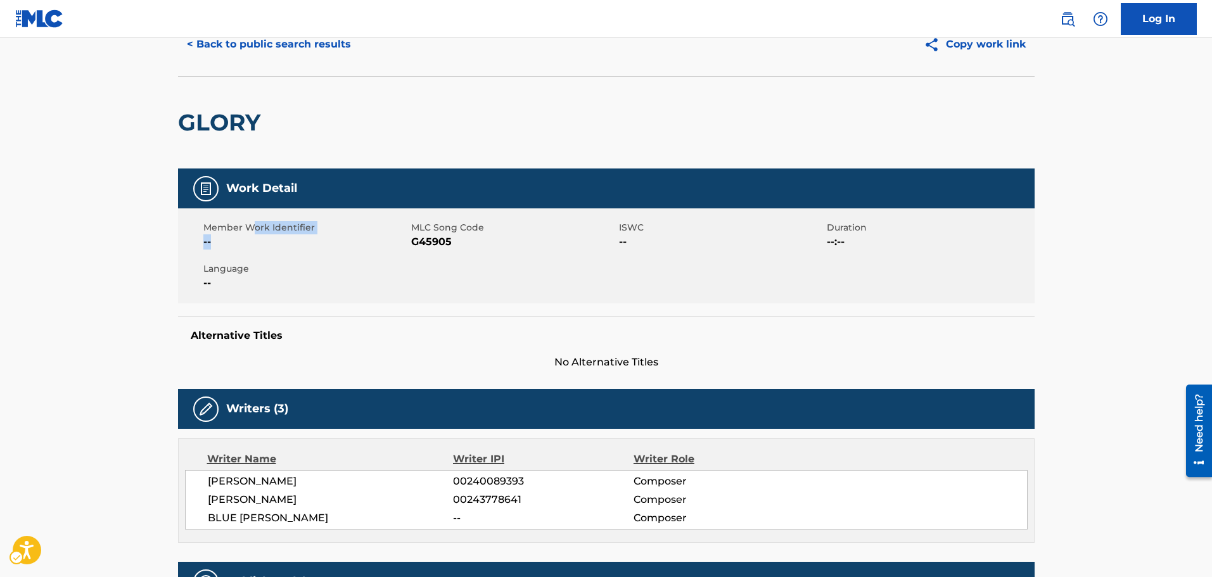
scroll to position [0, 0]
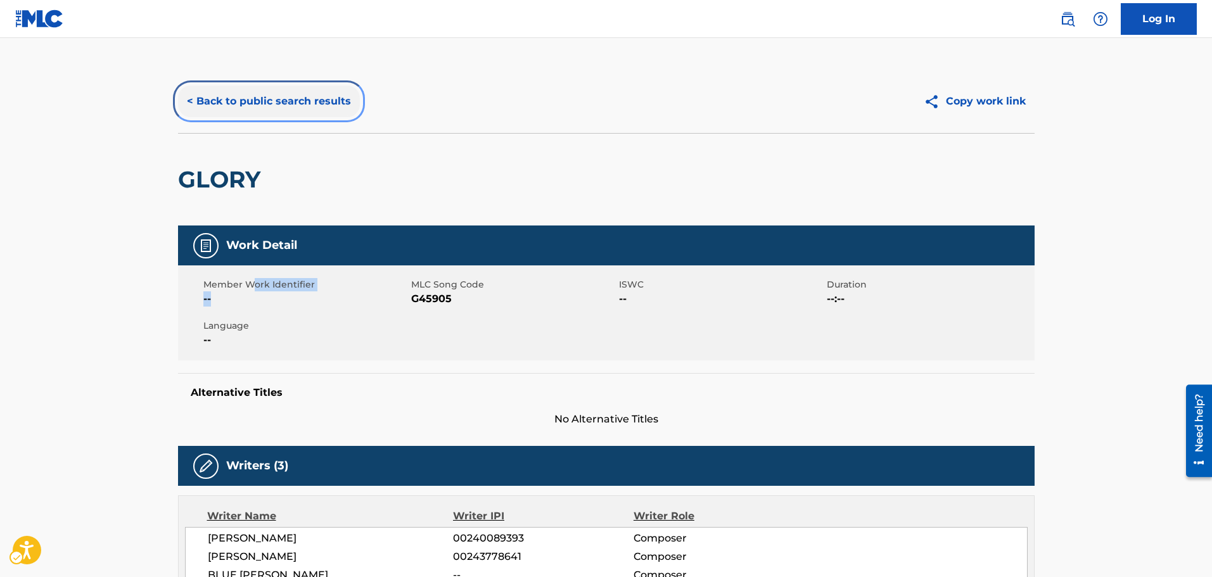
click at [252, 106] on button "< Back to public search results" at bounding box center [269, 102] width 182 height 32
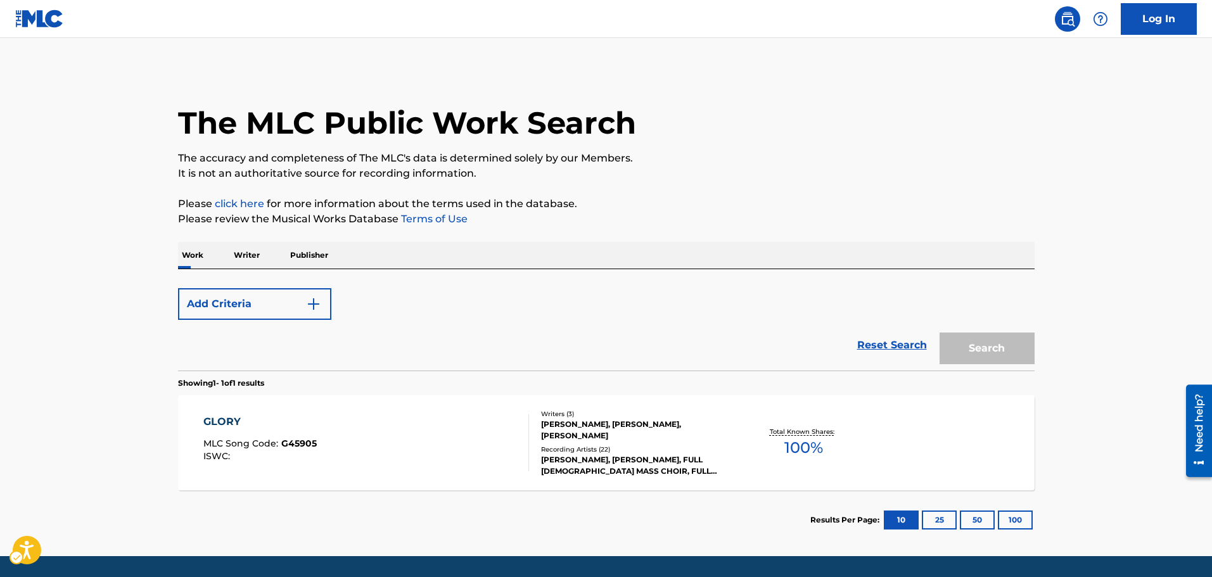
scroll to position [40, 0]
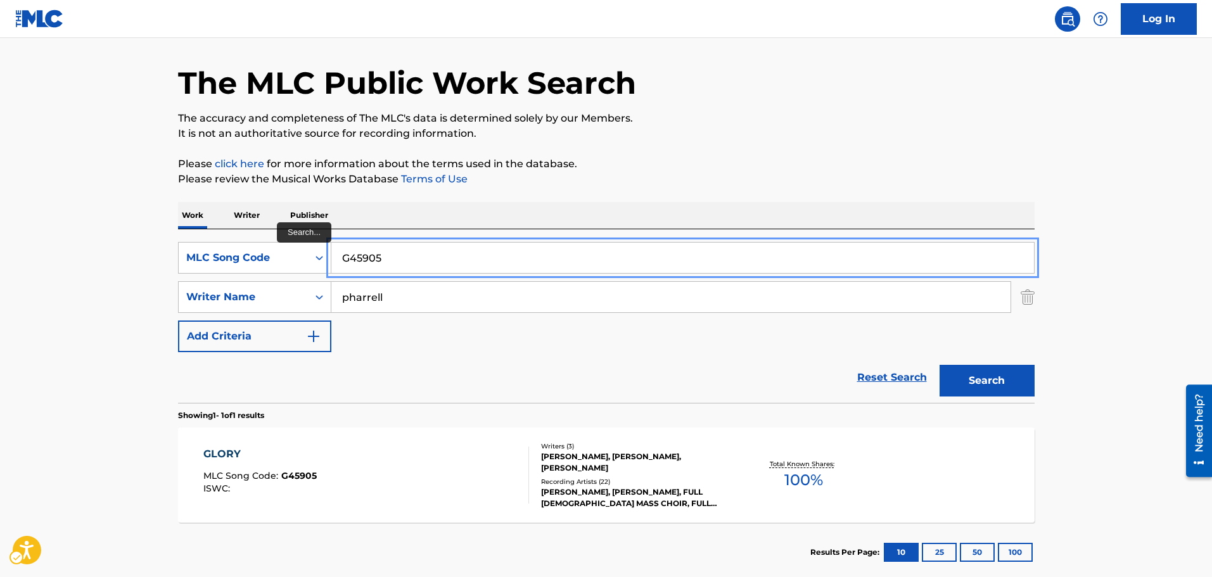
click at [453, 249] on input "G45905" at bounding box center [682, 258] width 703 height 30
paste input "3582B"
type input "G3582B"
click at [940, 365] on button "Search" at bounding box center [987, 381] width 95 height 32
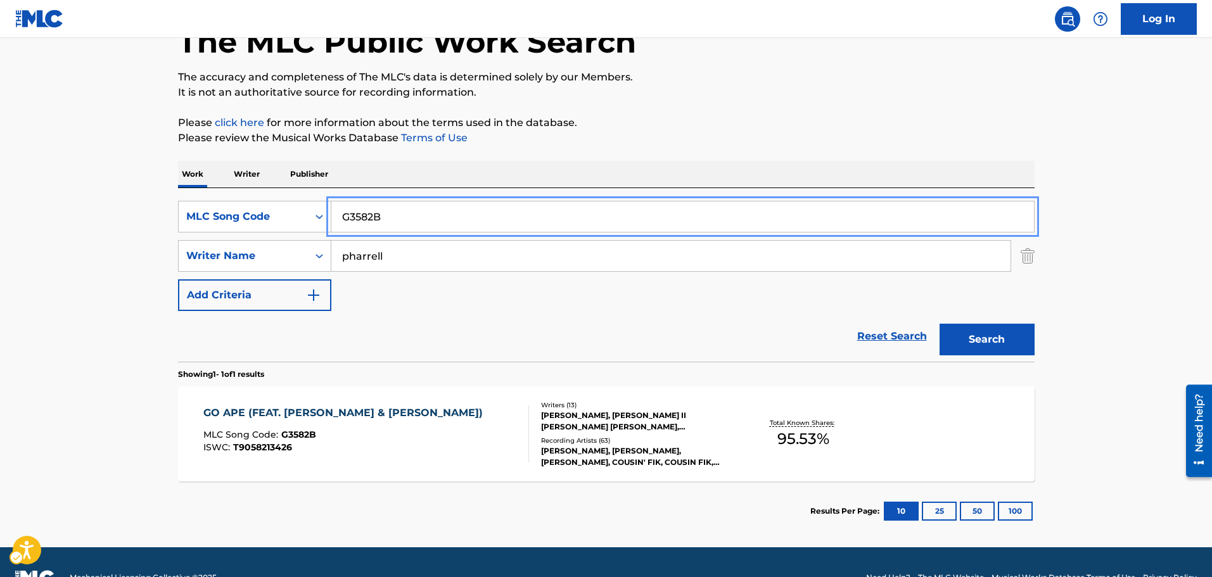
scroll to position [103, 0]
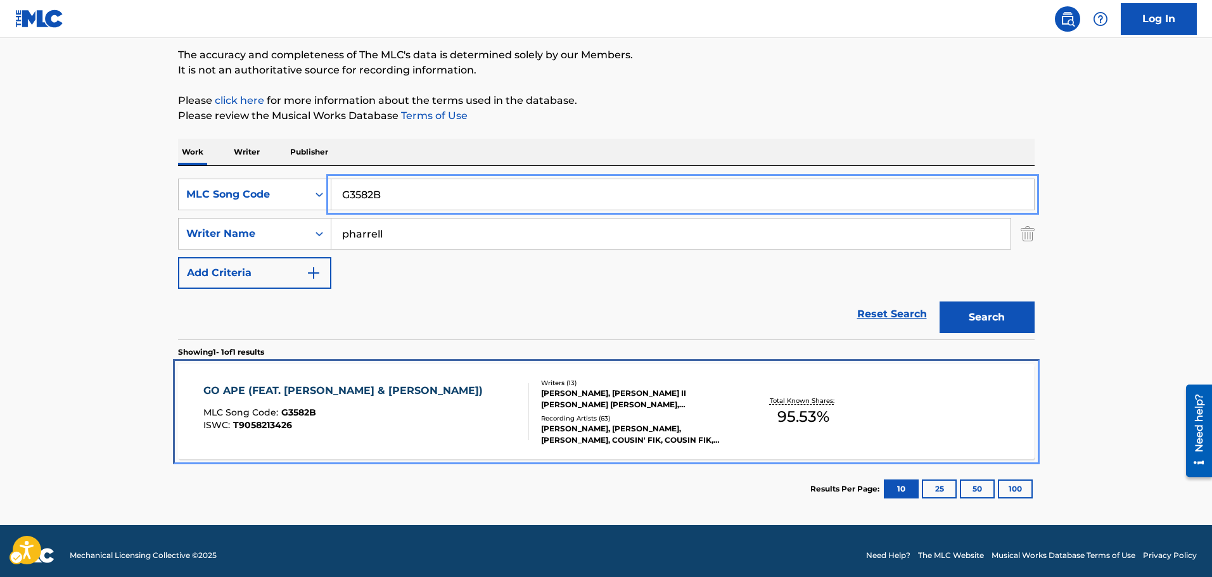
click at [378, 390] on div "GO APE (FEAT. [PERSON_NAME] & [PERSON_NAME])" at bounding box center [346, 390] width 286 height 15
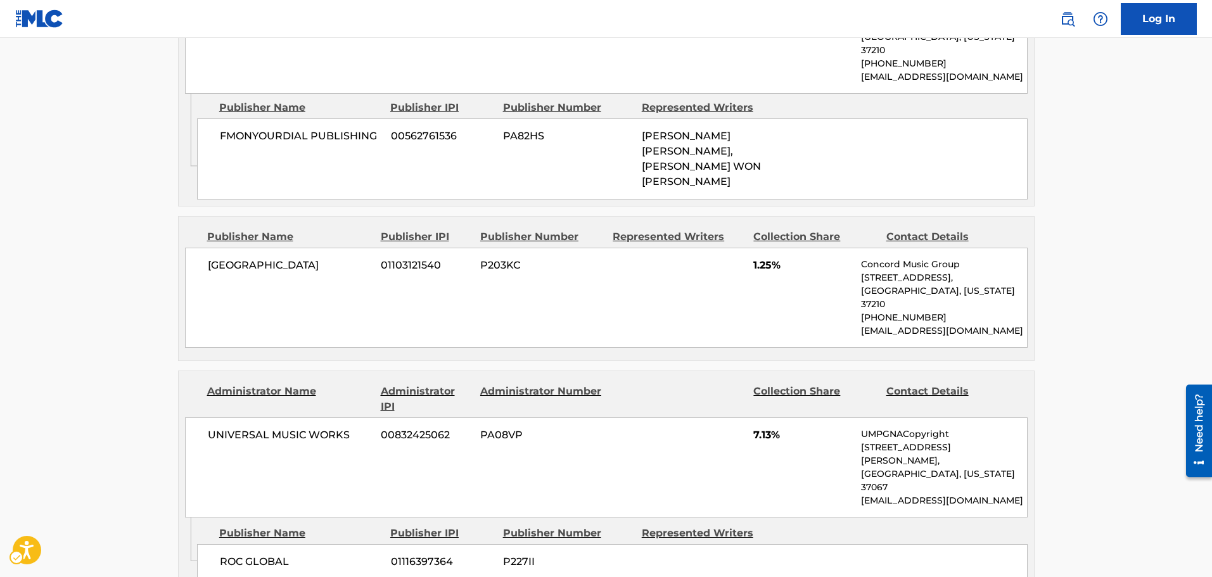
scroll to position [4753, 0]
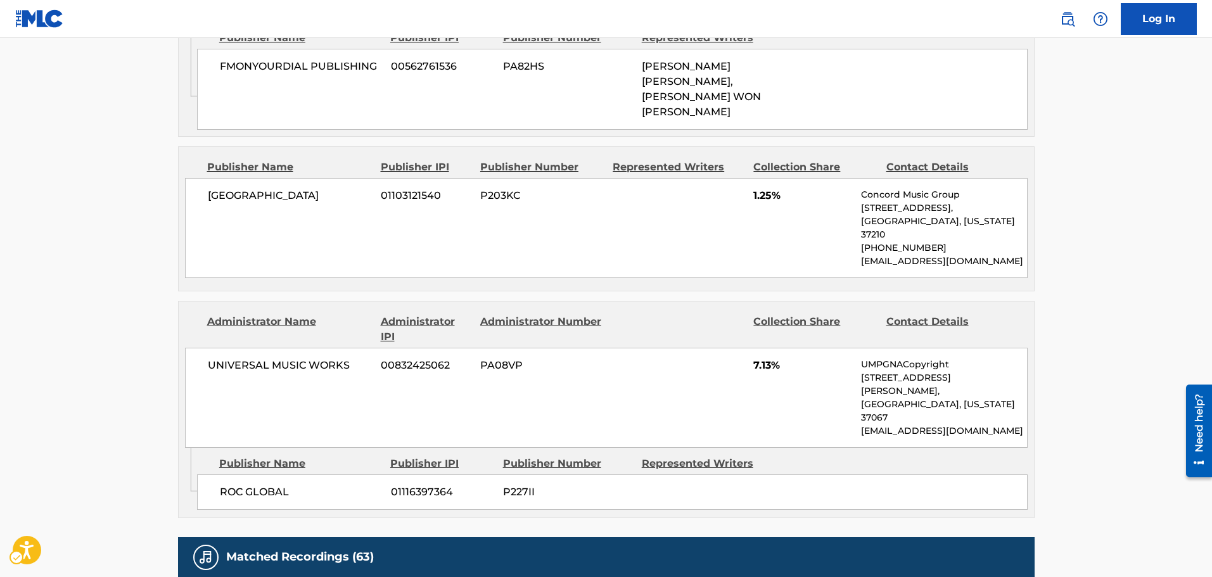
drag, startPoint x: 434, startPoint y: 406, endPoint x: 191, endPoint y: 399, distance: 242.8
copy tr "COUSIN FIK GO APE"
drag, startPoint x: 485, startPoint y: 349, endPoint x: 190, endPoint y: 331, distance: 295.2
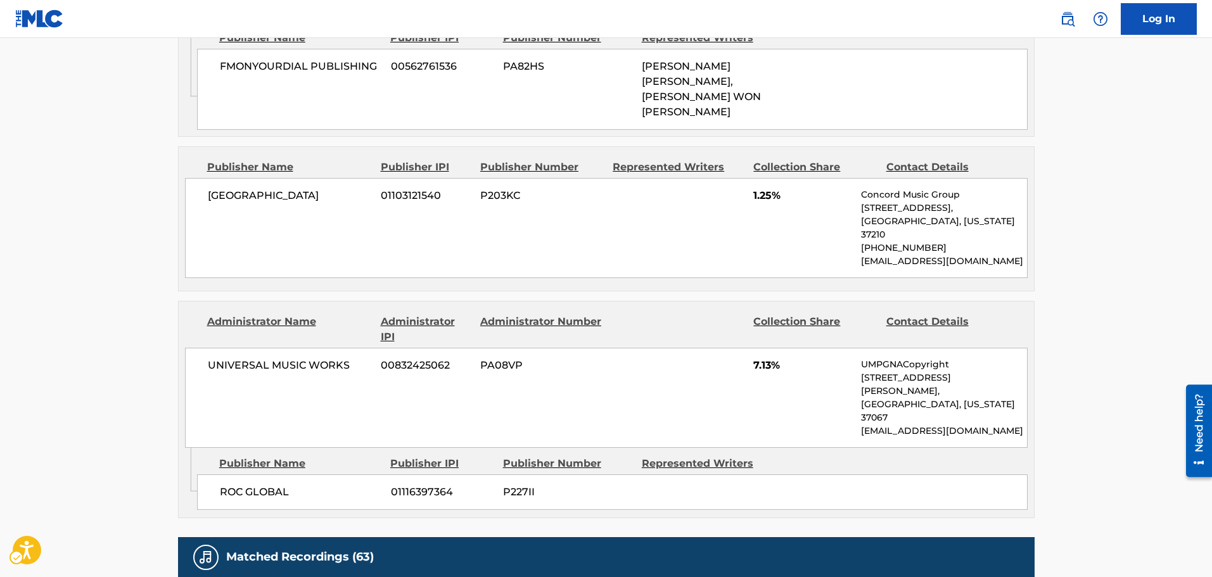
copy tr "[PERSON_NAME], [PERSON_NAME], [PERSON_NAME] GO APE (FEAT. [PERSON_NAME] & [PERS…"
